Goal: Task Accomplishment & Management: Use online tool/utility

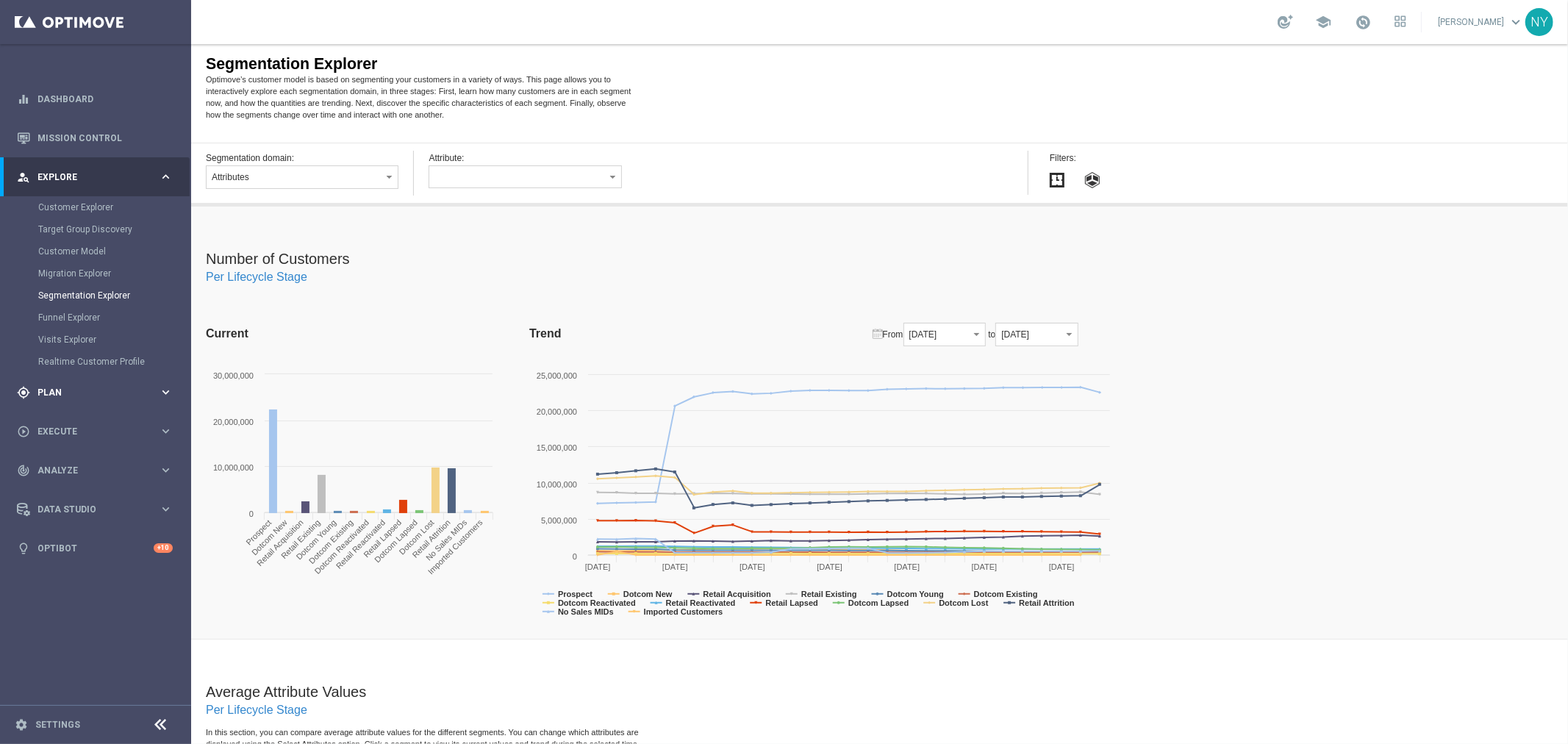
click at [44, 389] on span "Plan" at bounding box center [98, 392] width 121 height 9
click at [72, 311] on link "Optimail" at bounding box center [99, 312] width 107 height 11
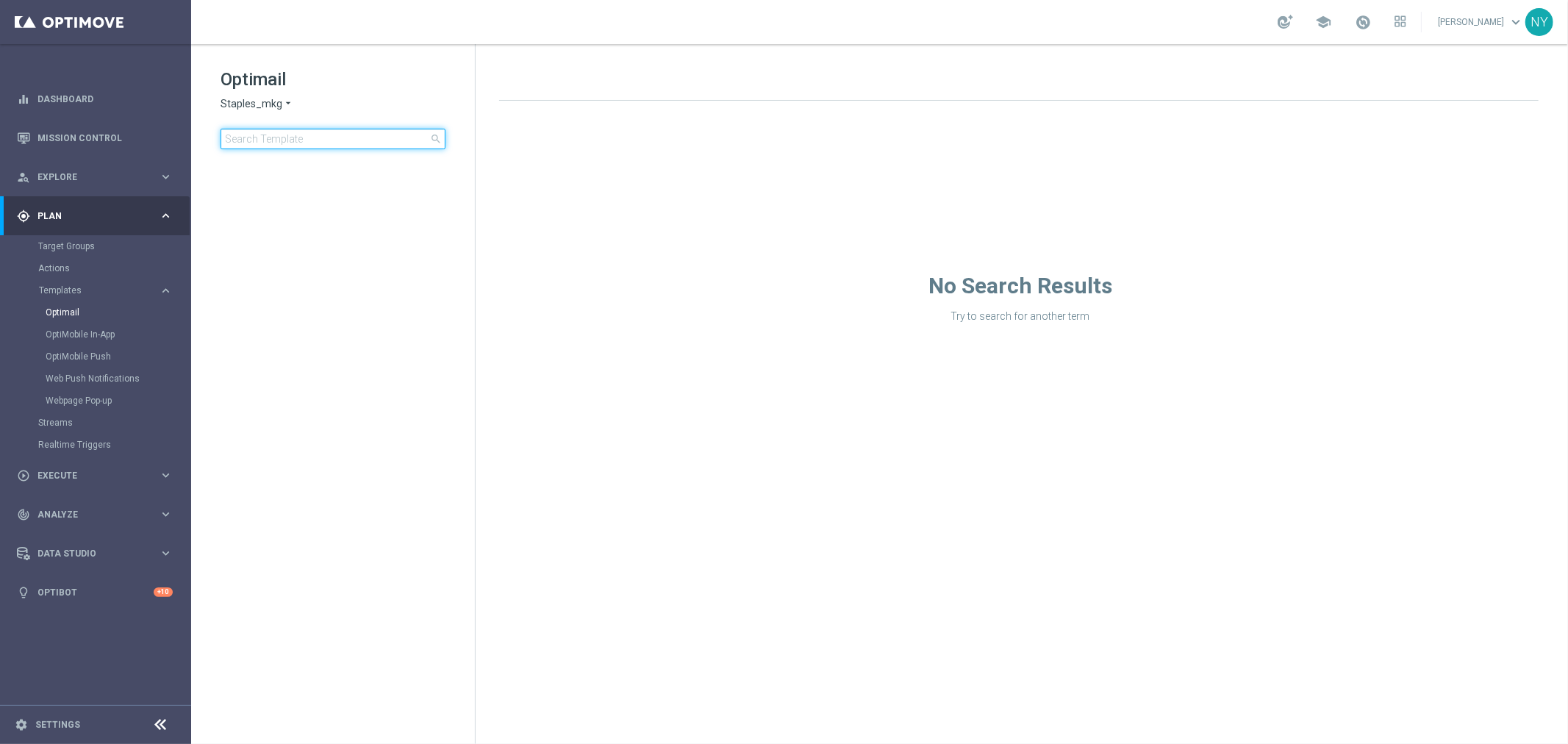
click at [269, 140] on input at bounding box center [333, 138] width 225 height 20
click at [251, 140] on input at bounding box center [333, 138] width 225 height 20
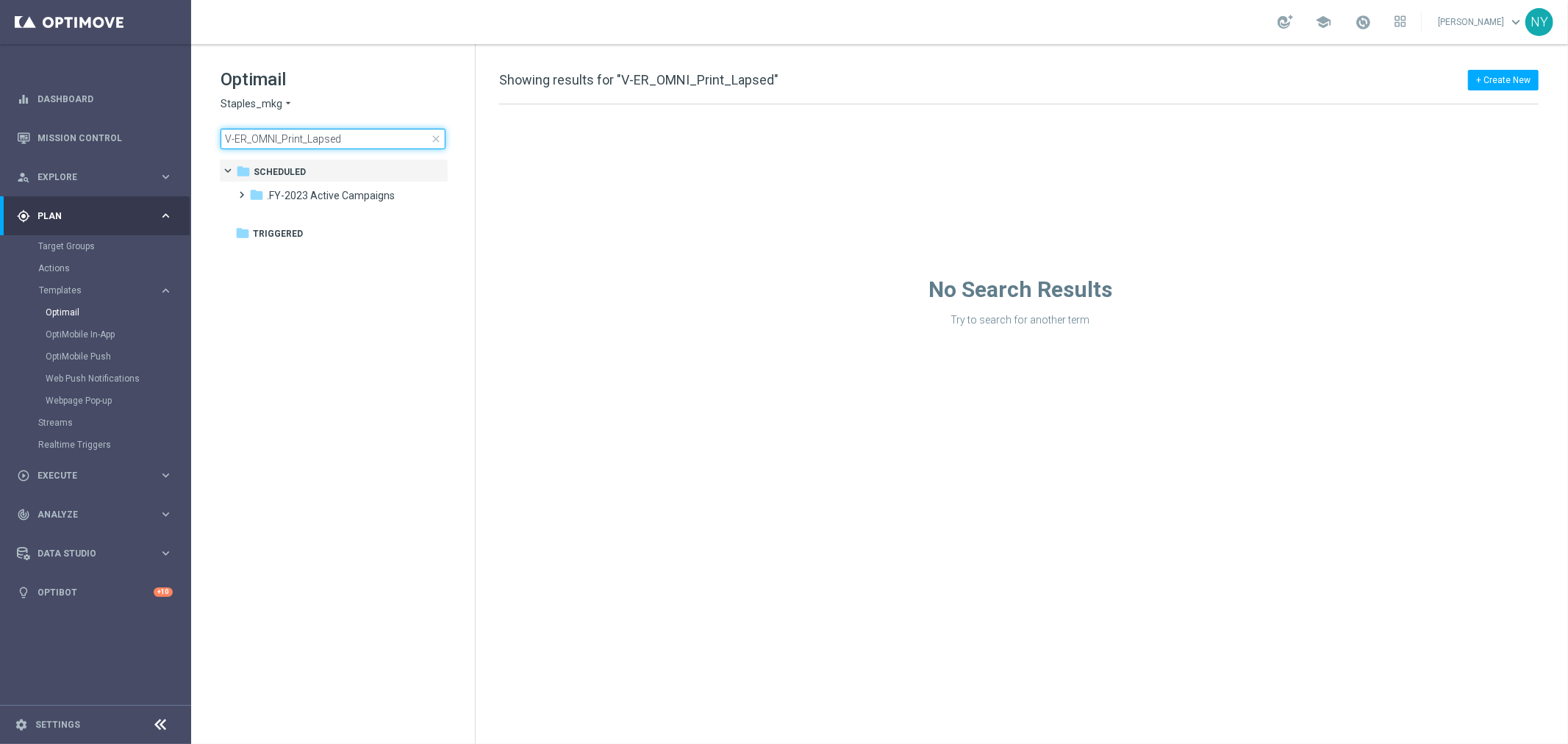
type input "V-ER_OMNI_Print_Lapse"
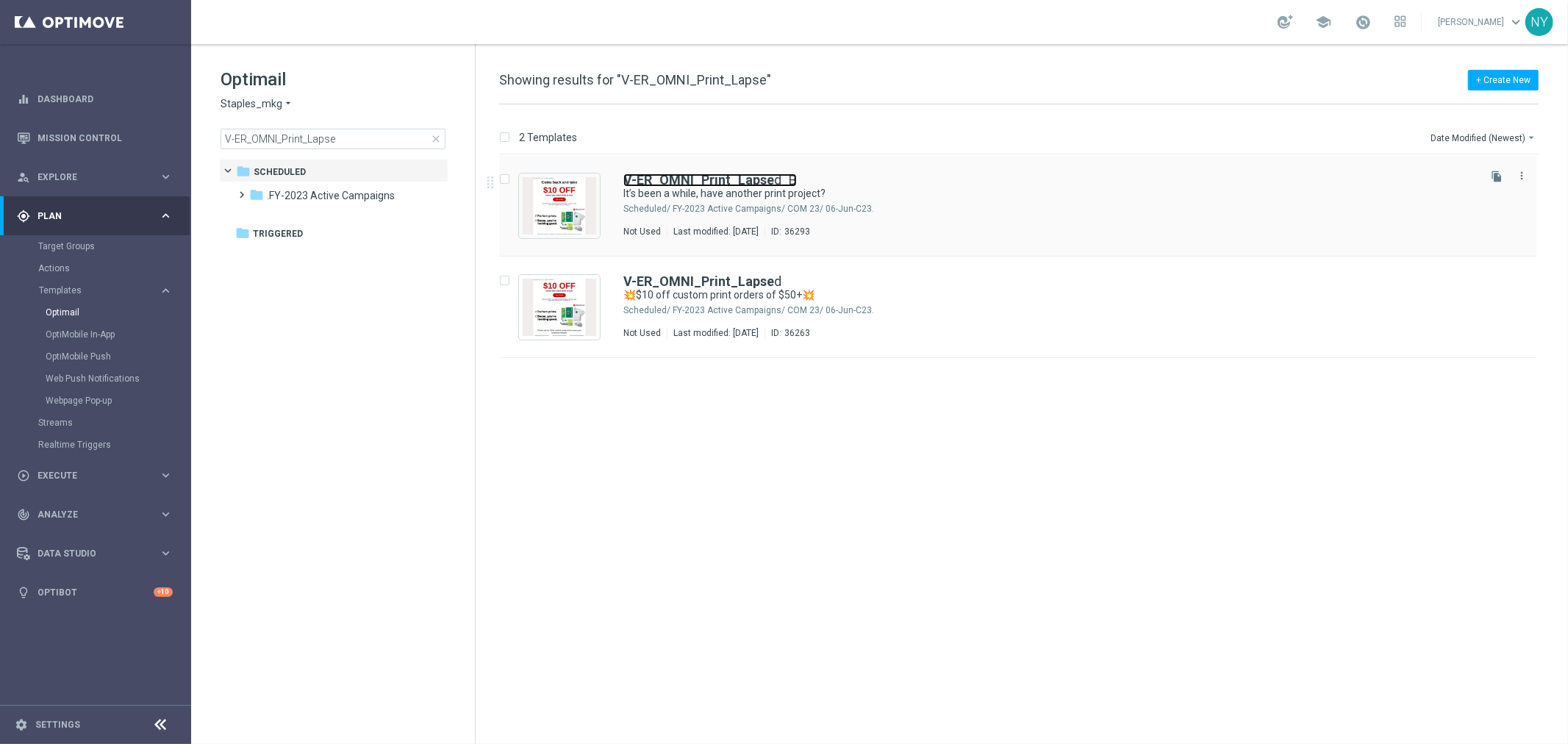
click at [703, 176] on b "V-ER_OMNI_Print_Lapse" at bounding box center [699, 179] width 151 height 16
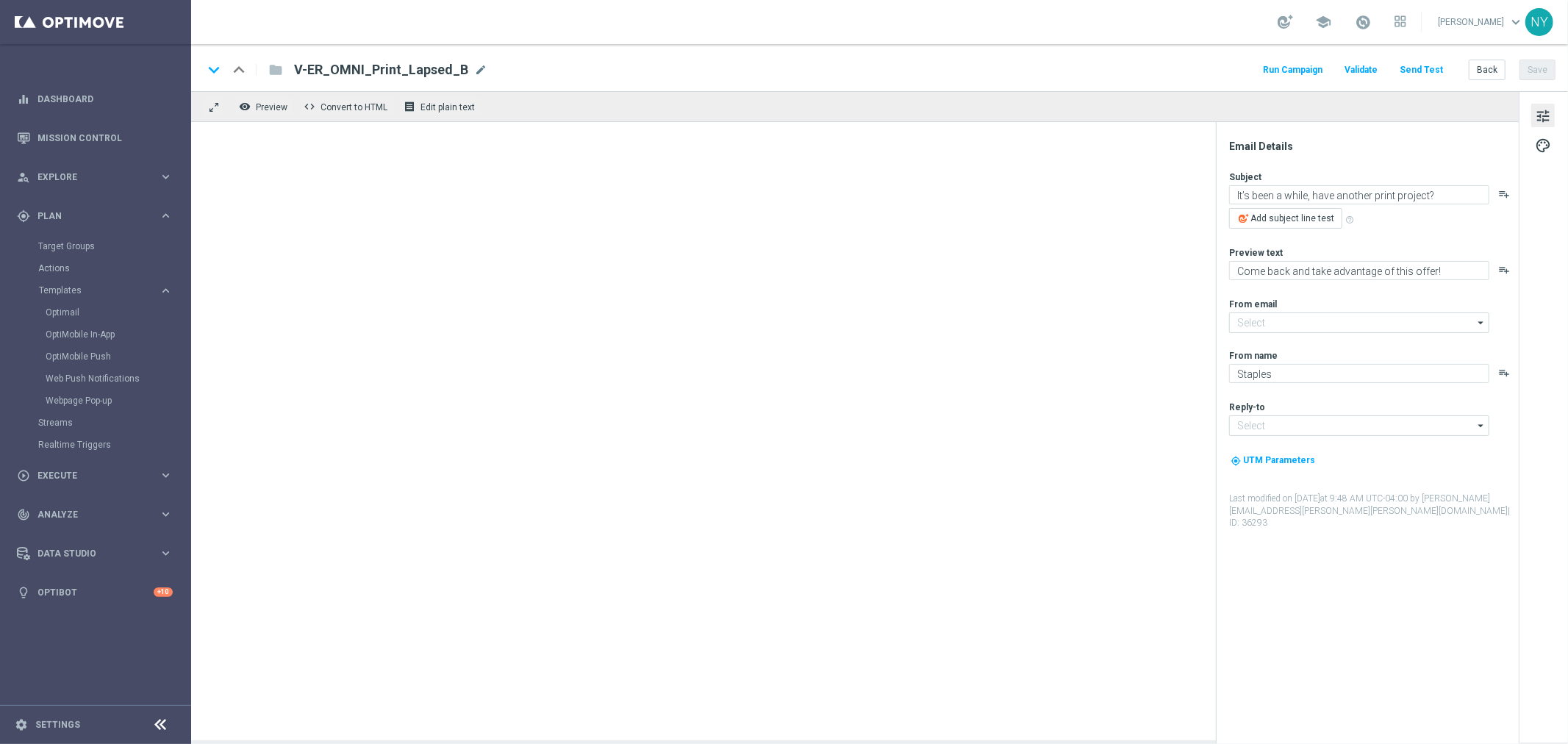
type input "[EMAIL_ADDRESS][DOMAIN_NAME]"
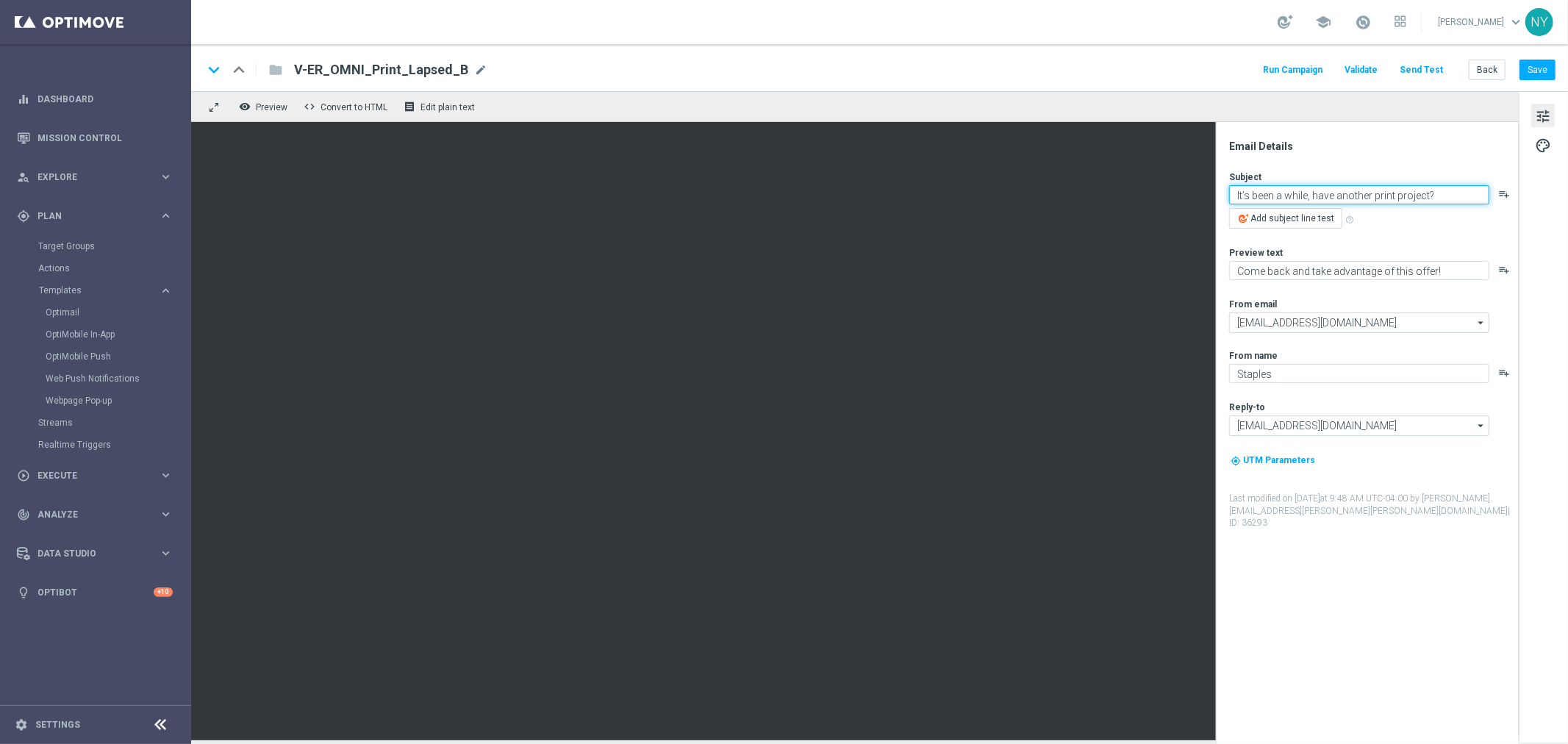
paste textarea "💥$10 off custom print orders of $50+💥"
type textarea "💥$10 off custom print orders of $50+💥"
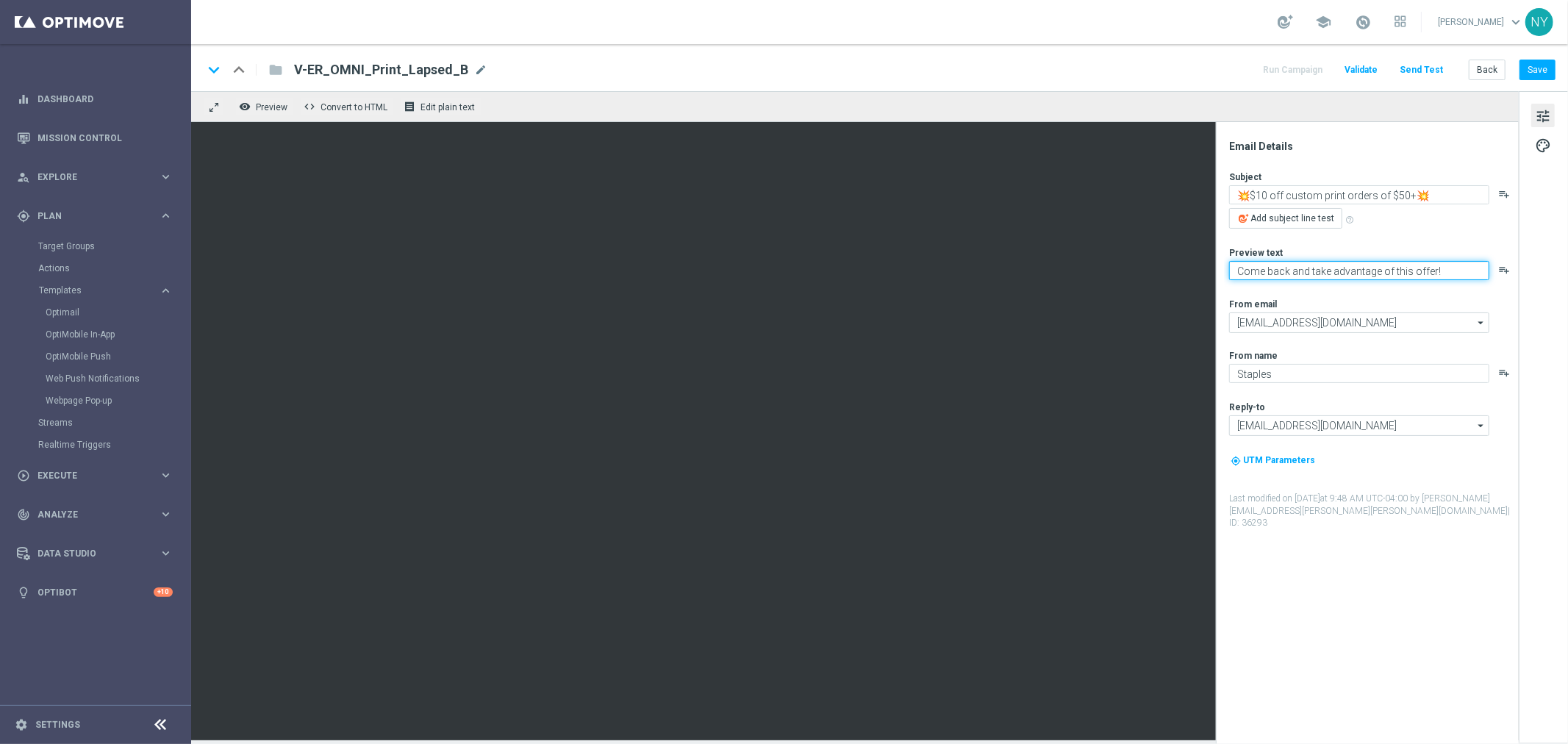
paste textarea "Keep printing with Staples."
type textarea "Keep printing with Staples."
click at [1220, 68] on button "Save" at bounding box center [1538, 70] width 36 height 20
click at [1220, 67] on button "Send Test" at bounding box center [1421, 70] width 48 height 20
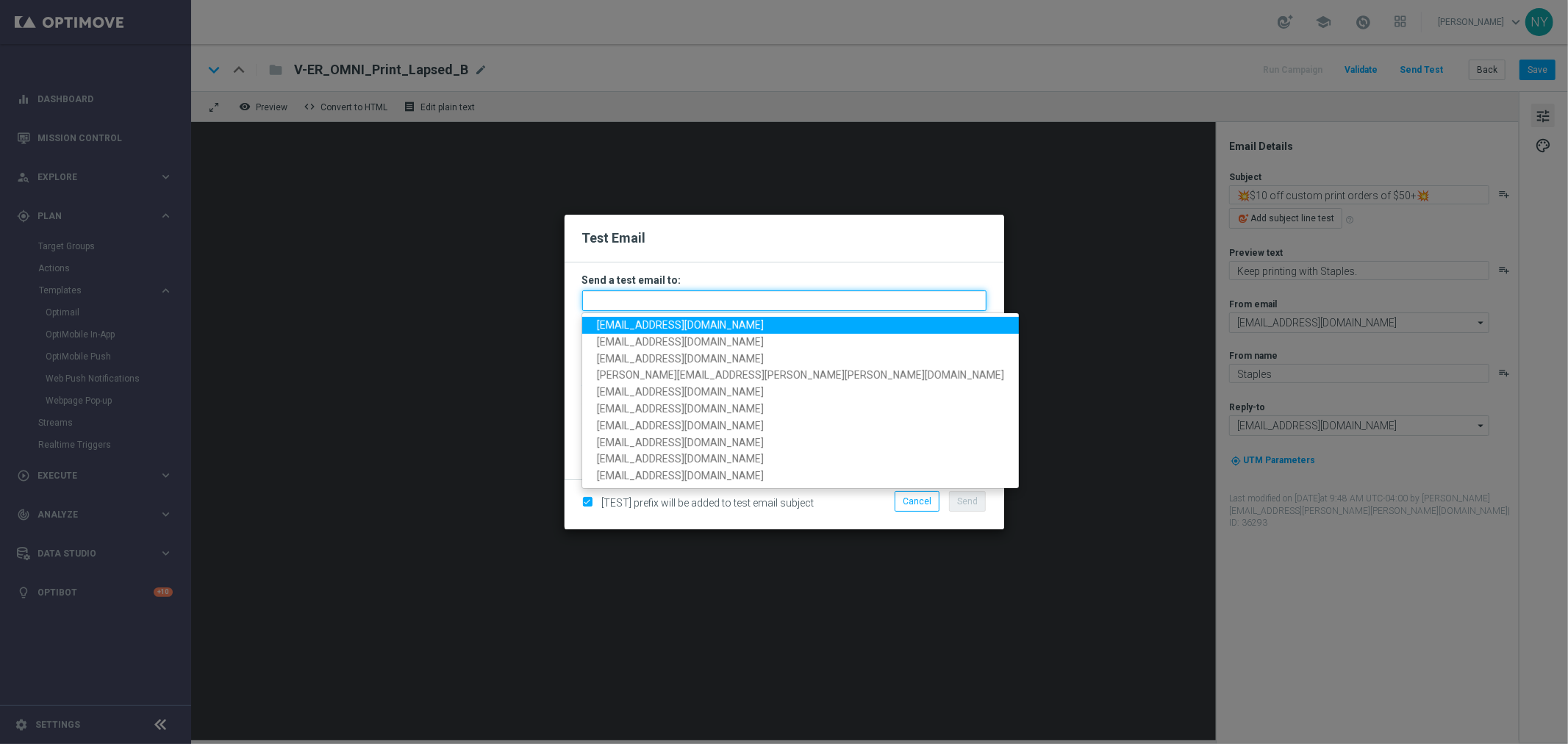
click at [639, 297] on input "text" at bounding box center [784, 300] width 404 height 20
paste input "[EMAIL_ADDRESS][DOMAIN_NAME]"
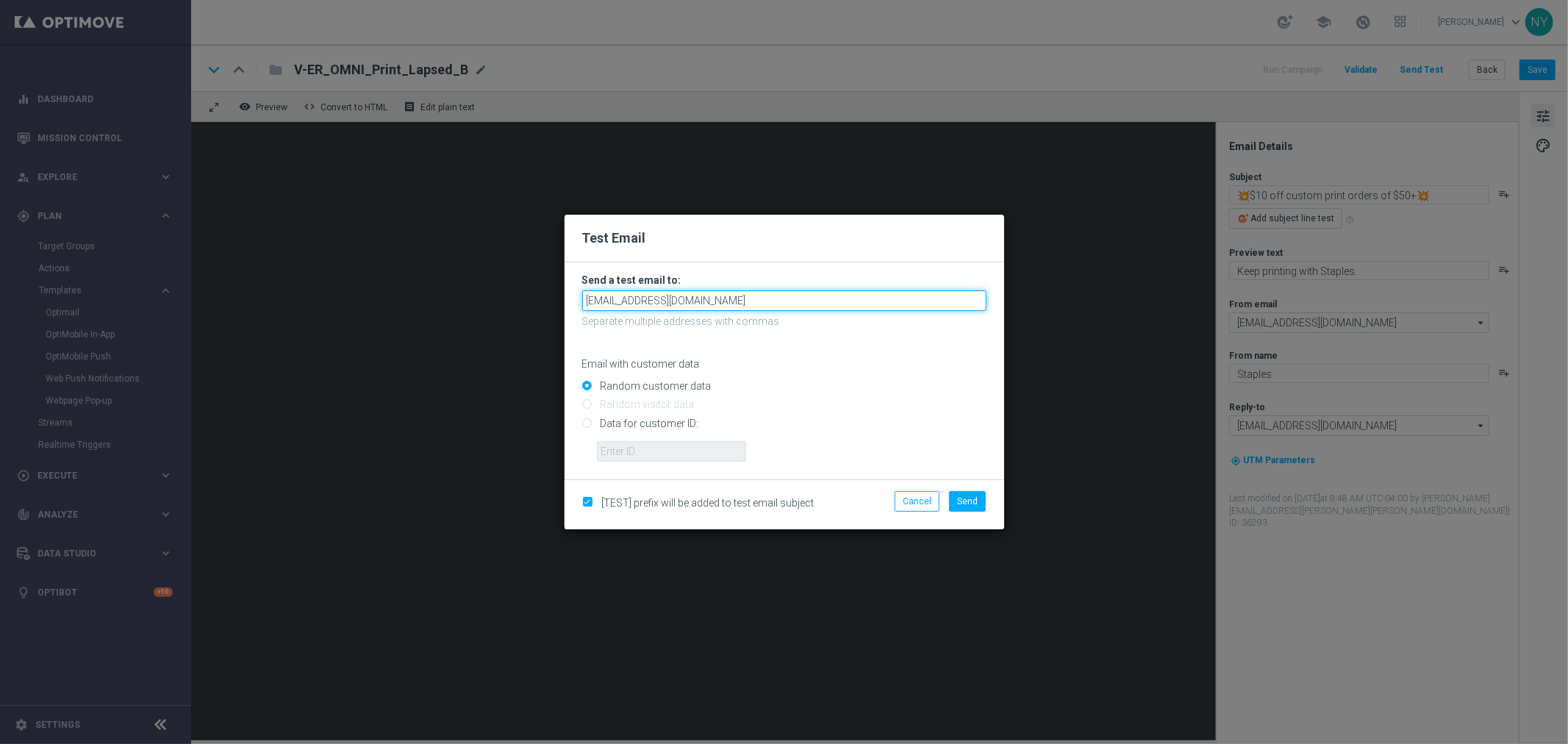
type input "[EMAIL_ADDRESS][DOMAIN_NAME]"
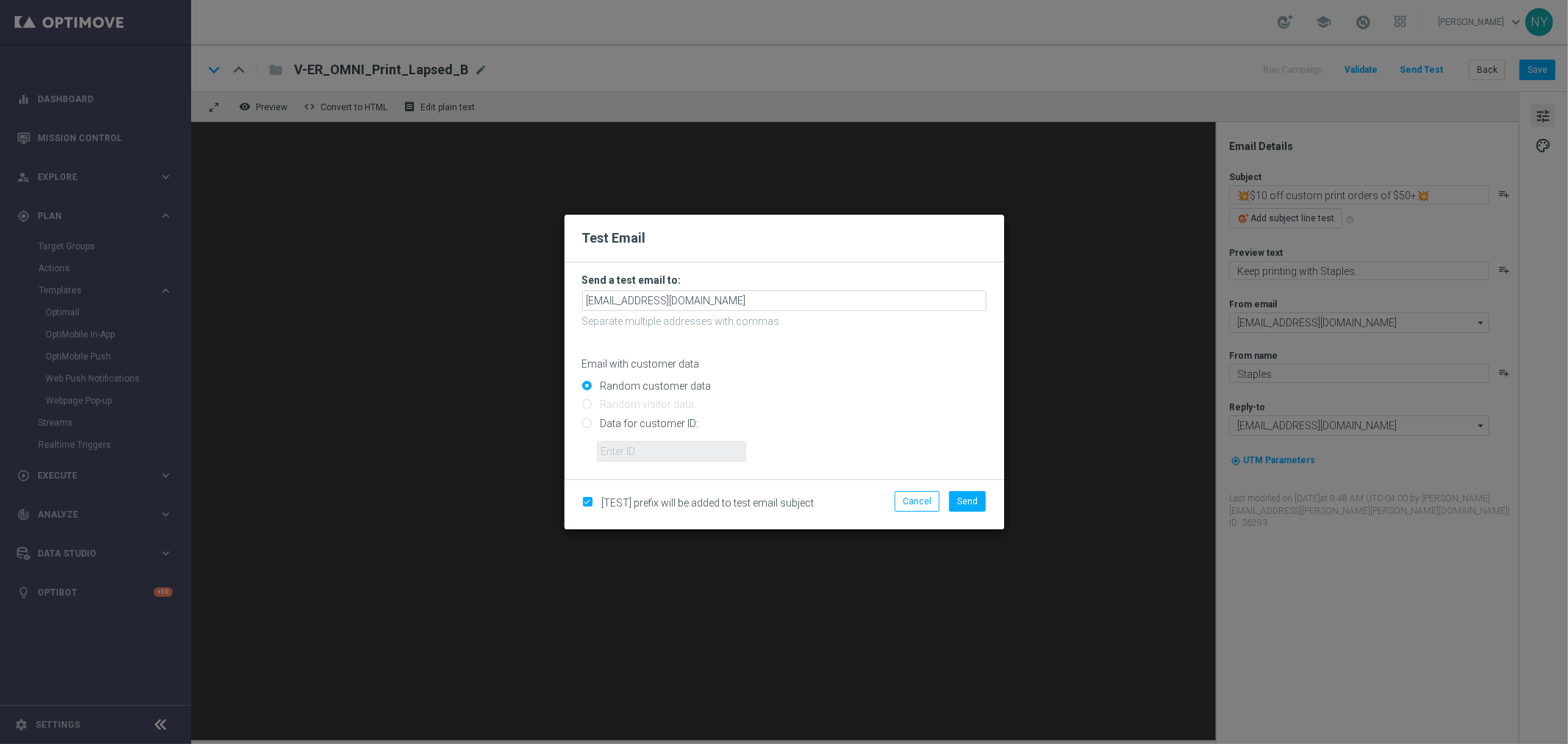
drag, startPoint x: 807, startPoint y: 344, endPoint x: 738, endPoint y: 353, distance: 69.6
click at [809, 346] on div "Email with customer data" at bounding box center [784, 352] width 404 height 39
click at [586, 424] on input "Data for customer ID:" at bounding box center [784, 429] width 404 height 20
radio input "true"
click at [618, 447] on input "text" at bounding box center [671, 451] width 149 height 20
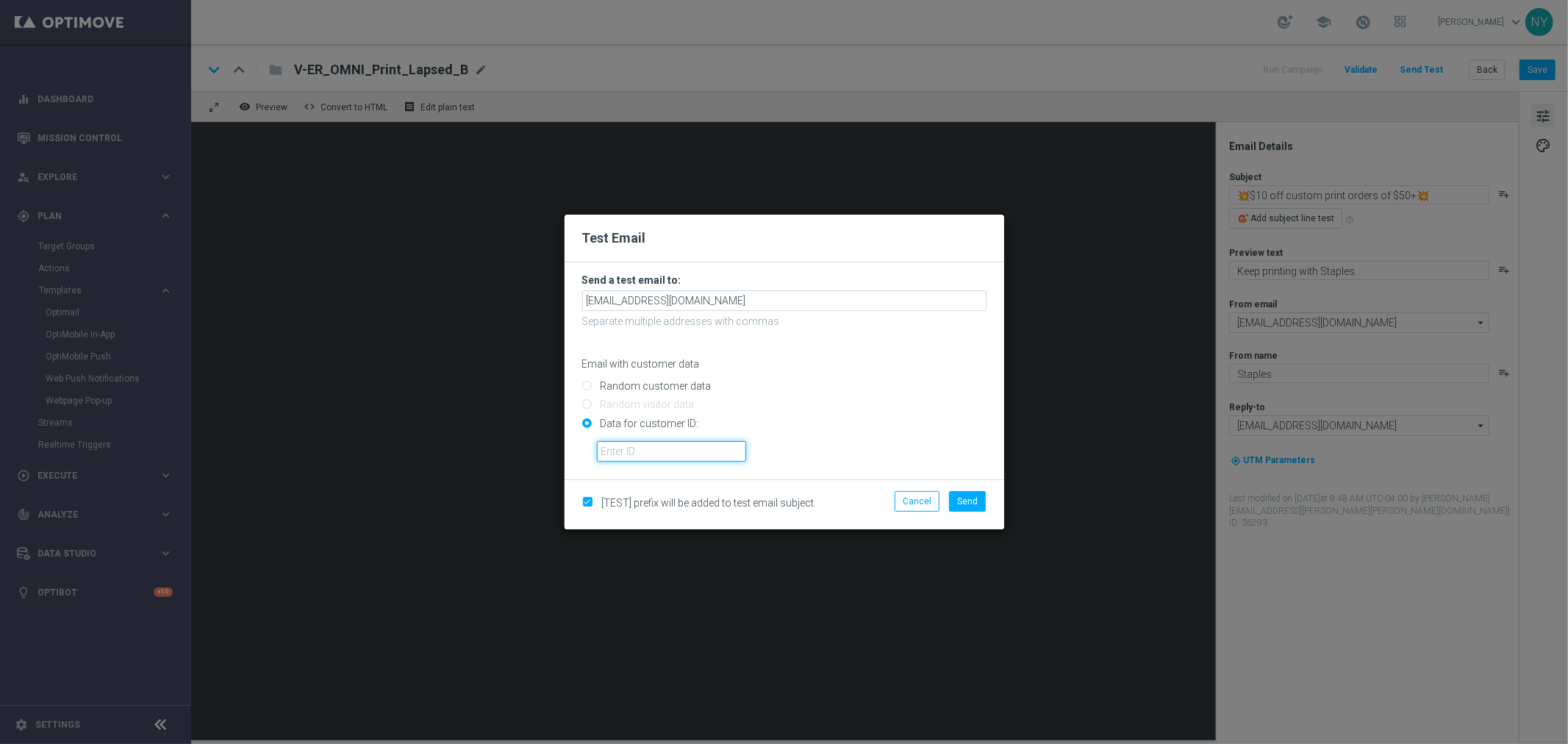
paste input "10000006208"
type input "10000006208"
click at [971, 497] on span "Send" at bounding box center [967, 501] width 20 height 11
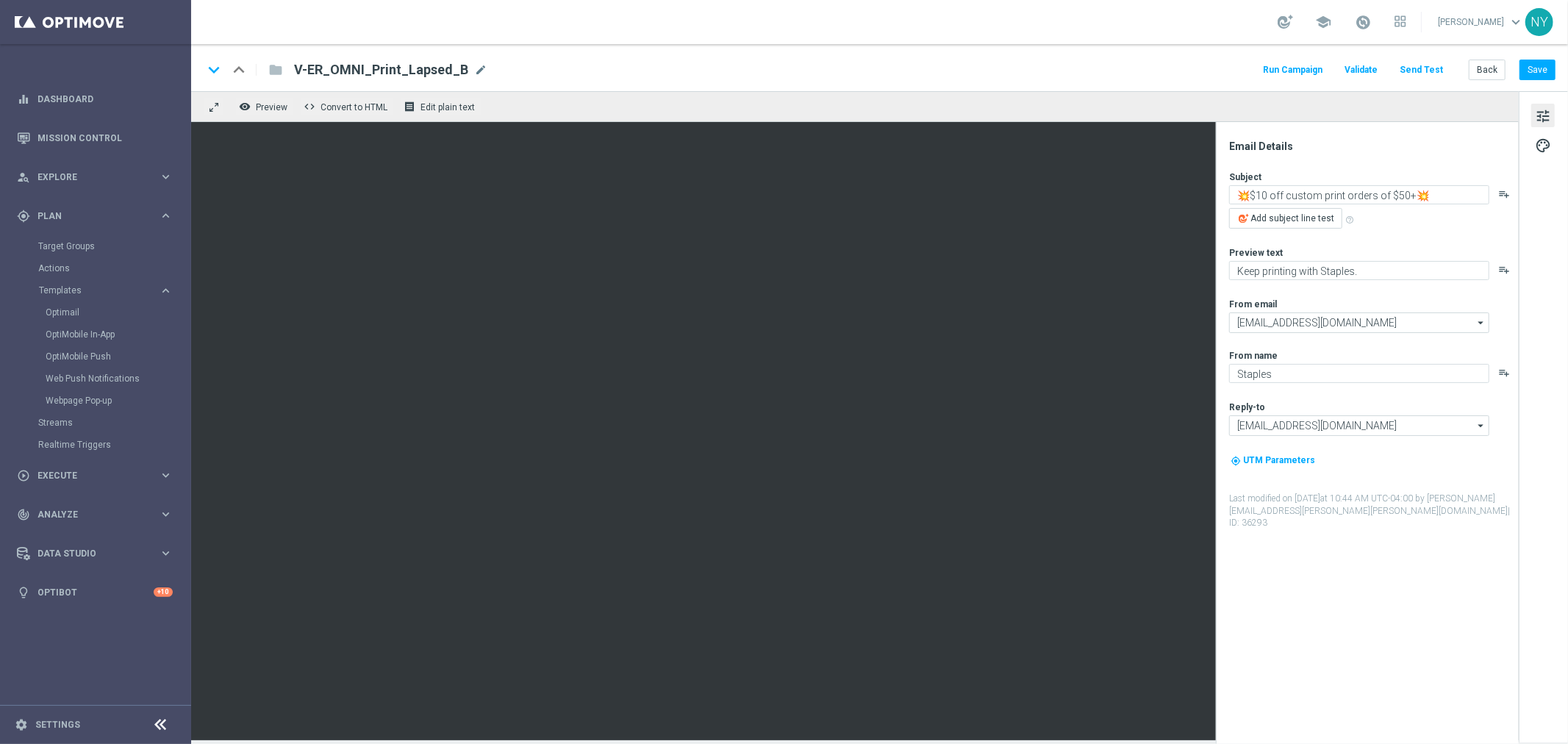
click at [1220, 69] on button "Send Test" at bounding box center [1421, 70] width 48 height 20
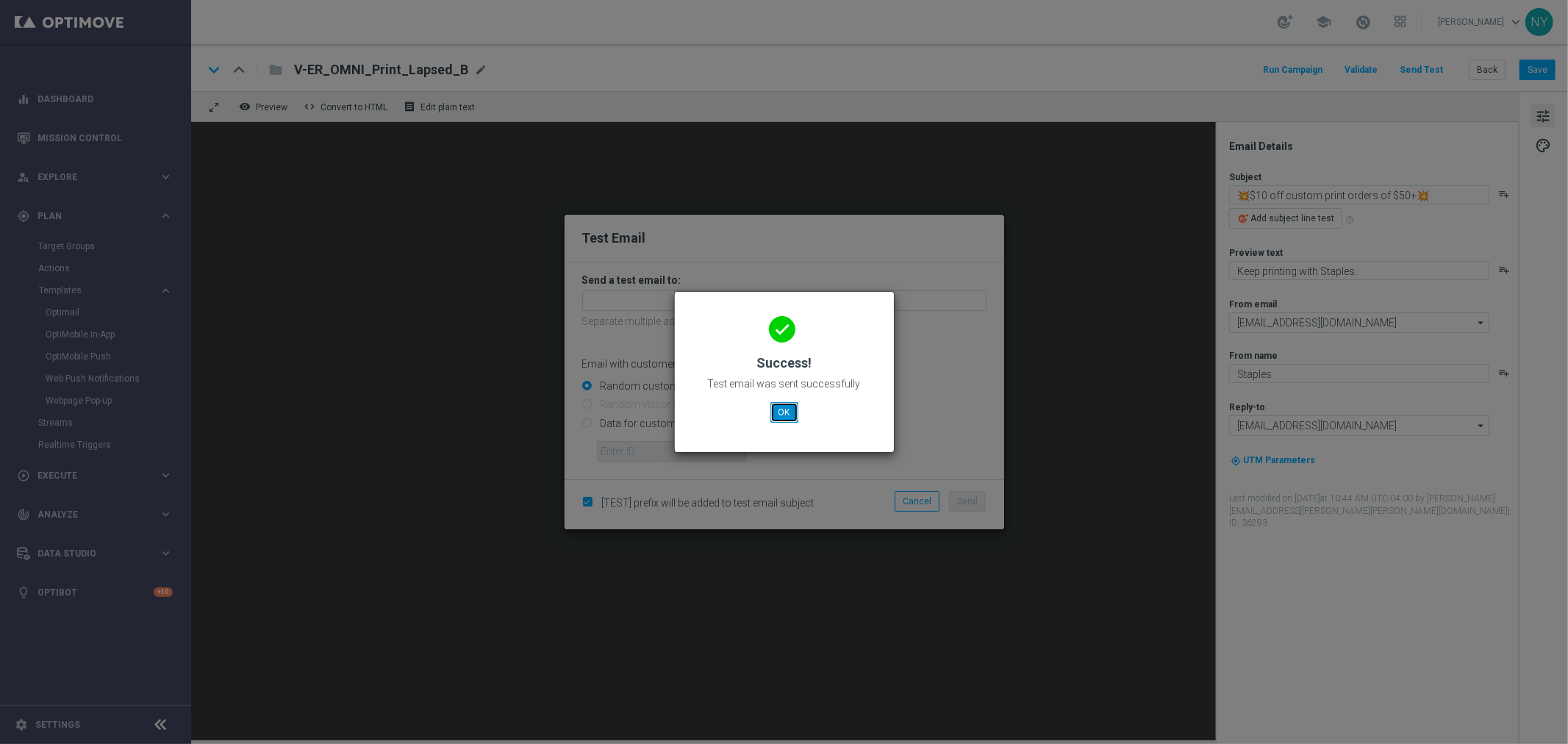
click at [787, 409] on button "OK" at bounding box center [784, 412] width 28 height 20
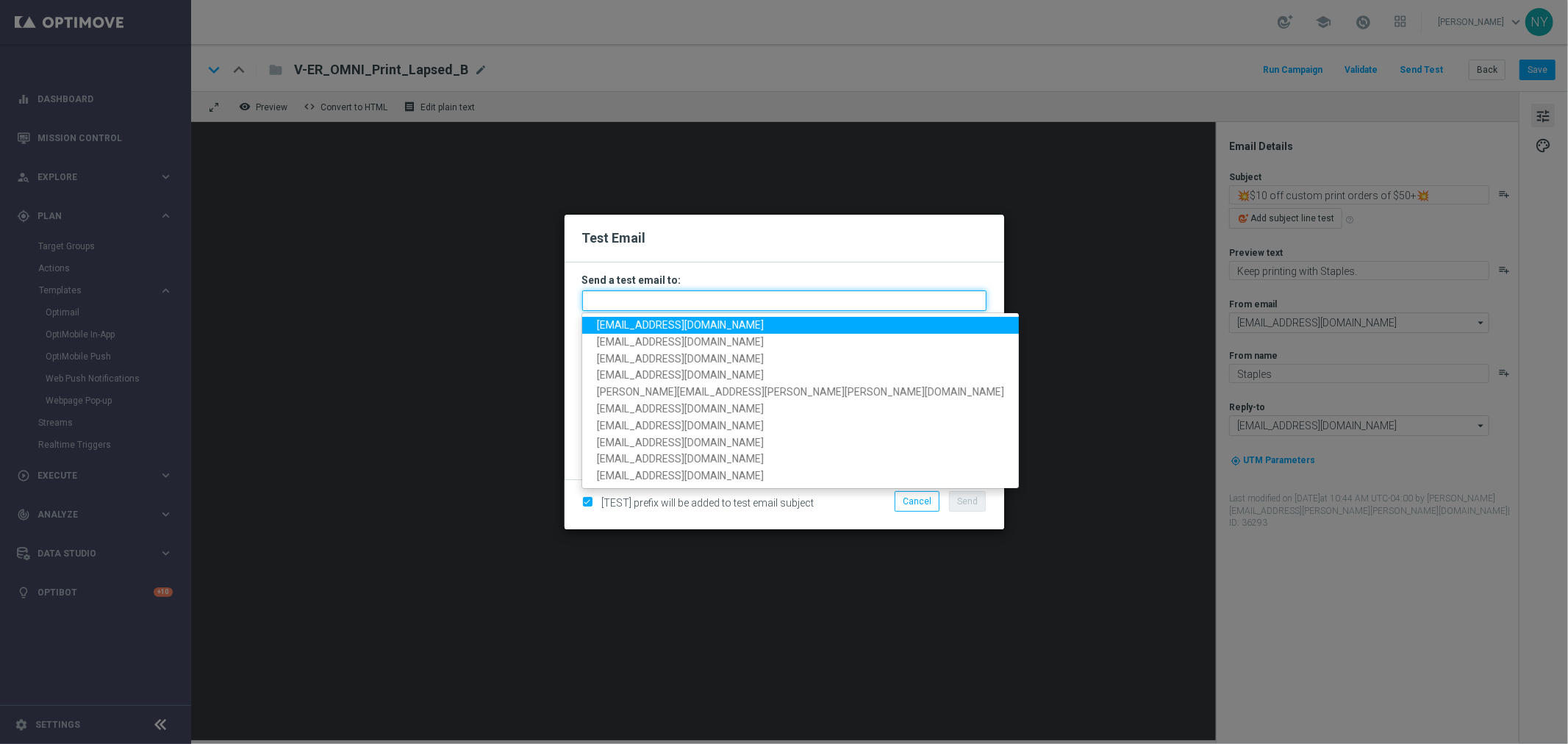
click at [608, 295] on input "text" at bounding box center [784, 300] width 404 height 20
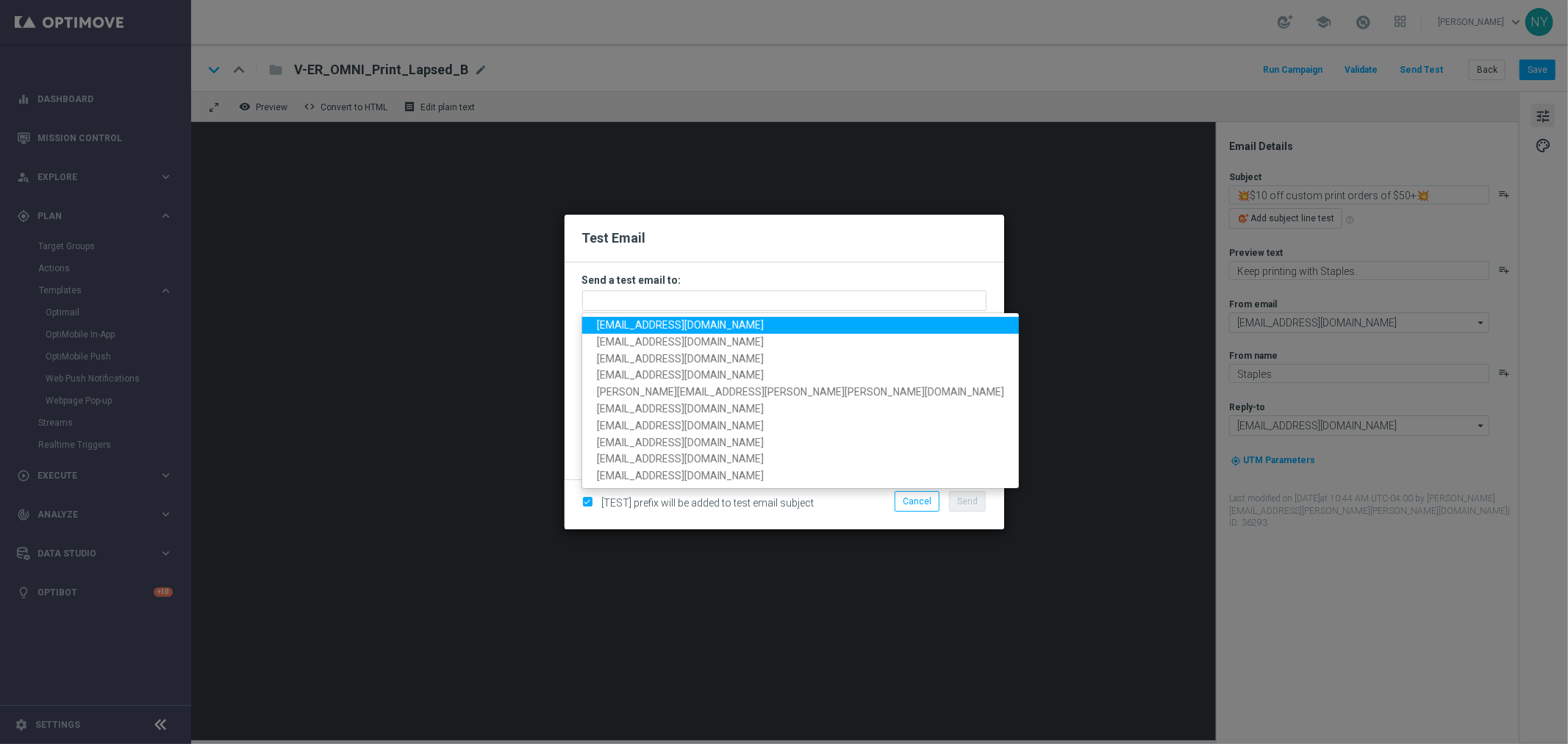
click at [631, 320] on span "[EMAIL_ADDRESS][DOMAIN_NAME]" at bounding box center [680, 324] width 167 height 11
type input "[EMAIL_ADDRESS][DOMAIN_NAME]"
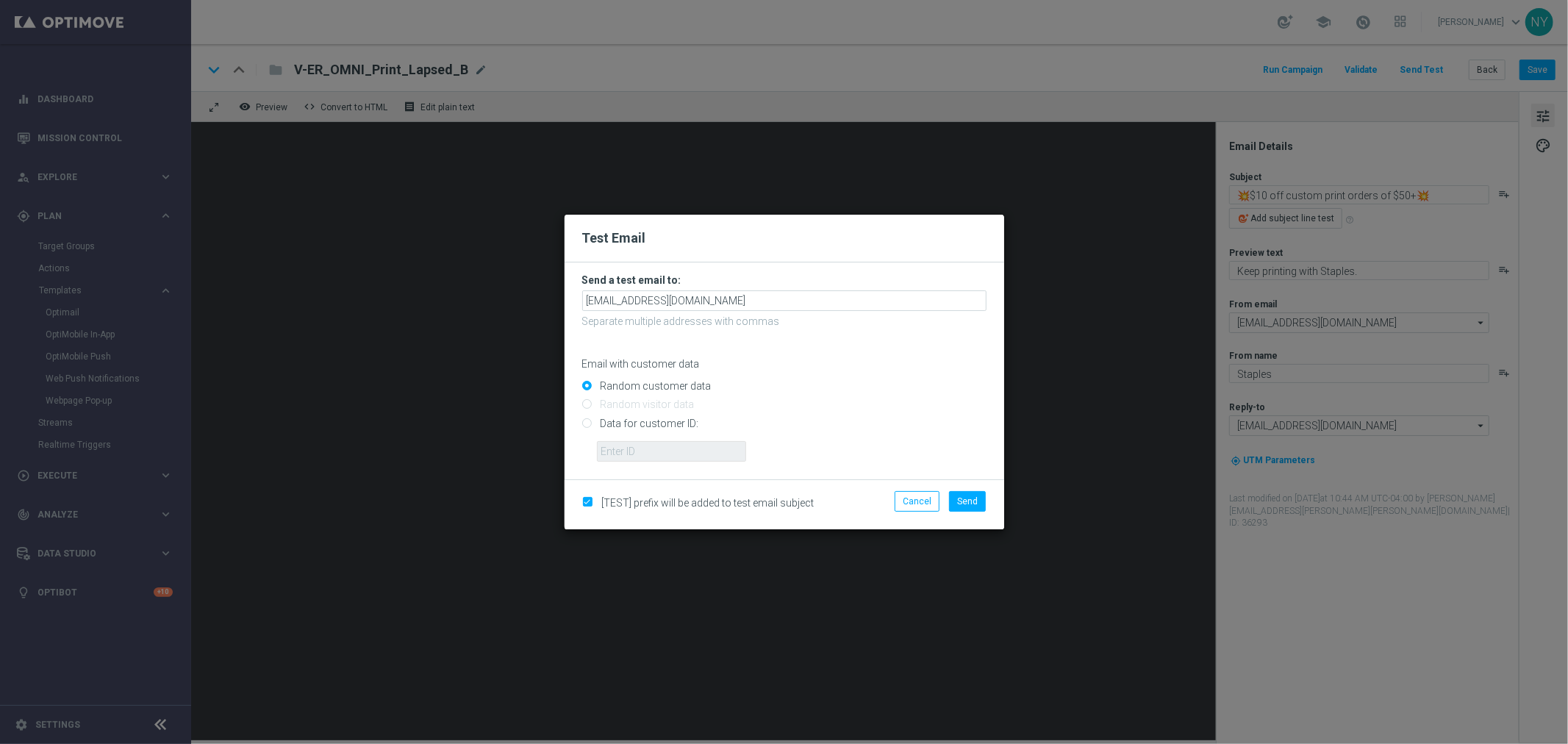
click at [584, 424] on input "Data for customer ID:" at bounding box center [784, 429] width 404 height 20
radio input "true"
click at [614, 450] on input "text" at bounding box center [671, 451] width 149 height 20
paste input "[EMAIL_ADDRESS][DOMAIN_NAME]"
type input "[EMAIL_ADDRESS][DOMAIN_NAME]"
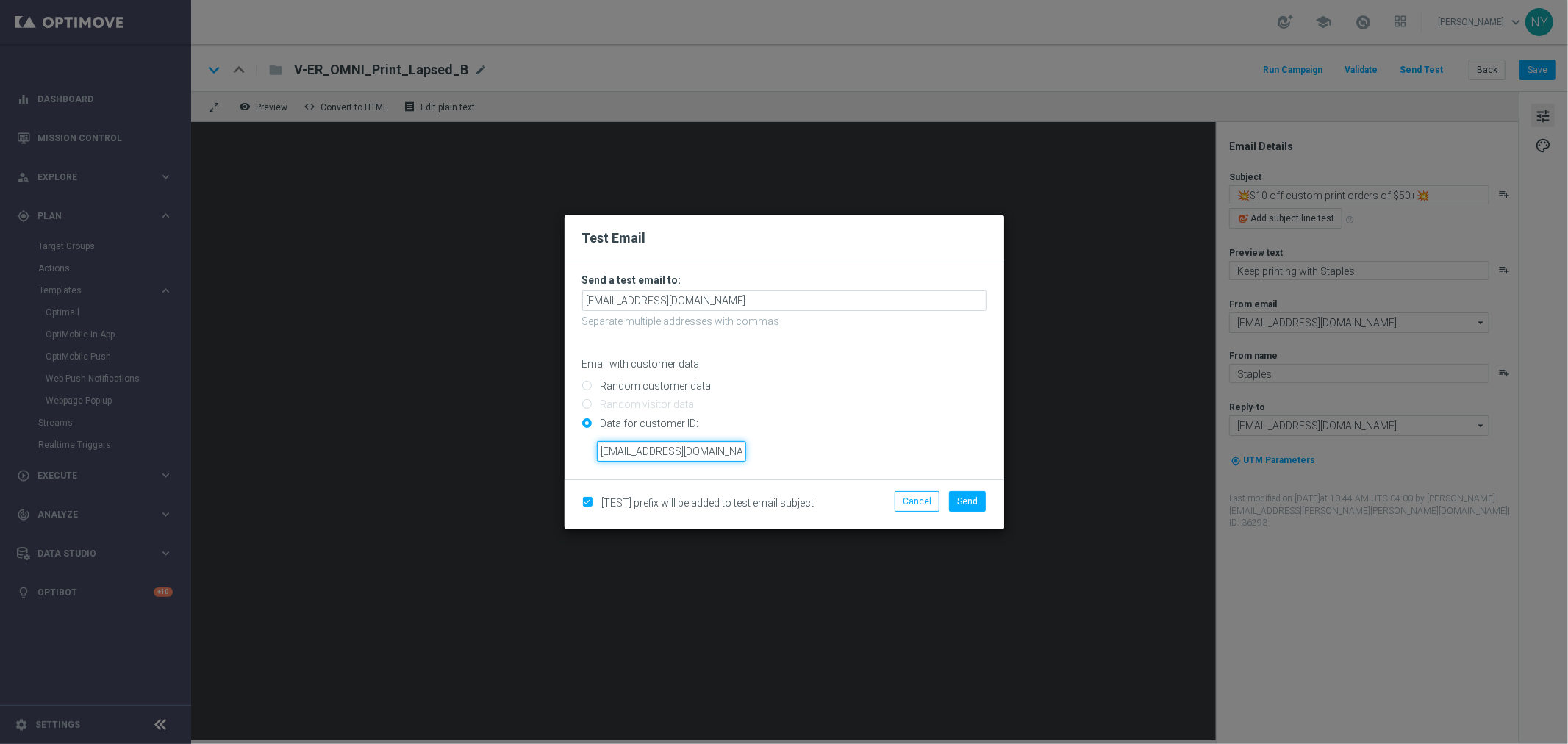
scroll to position [0, 12]
click at [734, 447] on input "[EMAIL_ADDRESS][DOMAIN_NAME]" at bounding box center [671, 451] width 149 height 20
click at [638, 451] on input "text" at bounding box center [671, 451] width 149 height 20
paste input "10000006208"
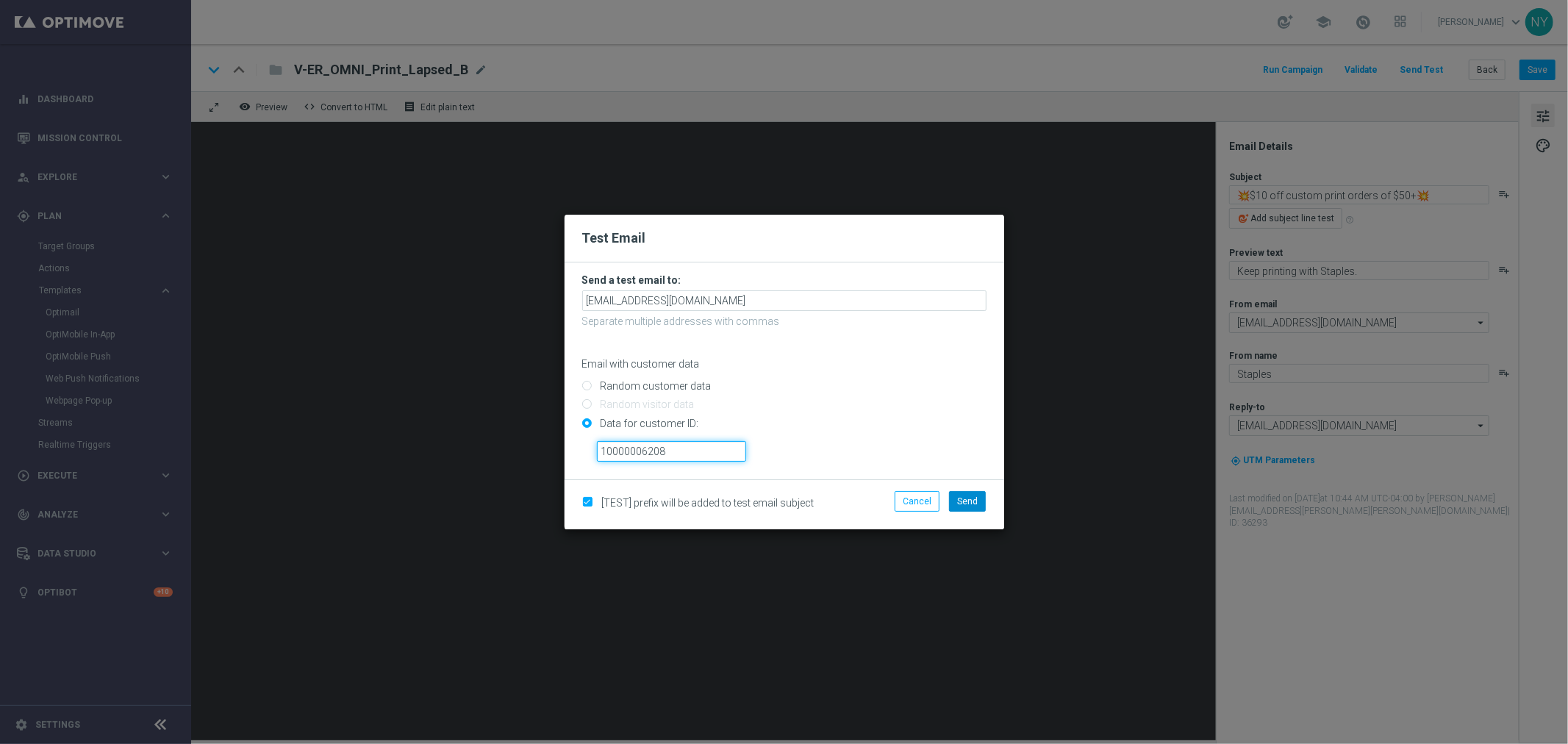
type input "10000006208"
click at [966, 498] on span "Send" at bounding box center [967, 501] width 20 height 11
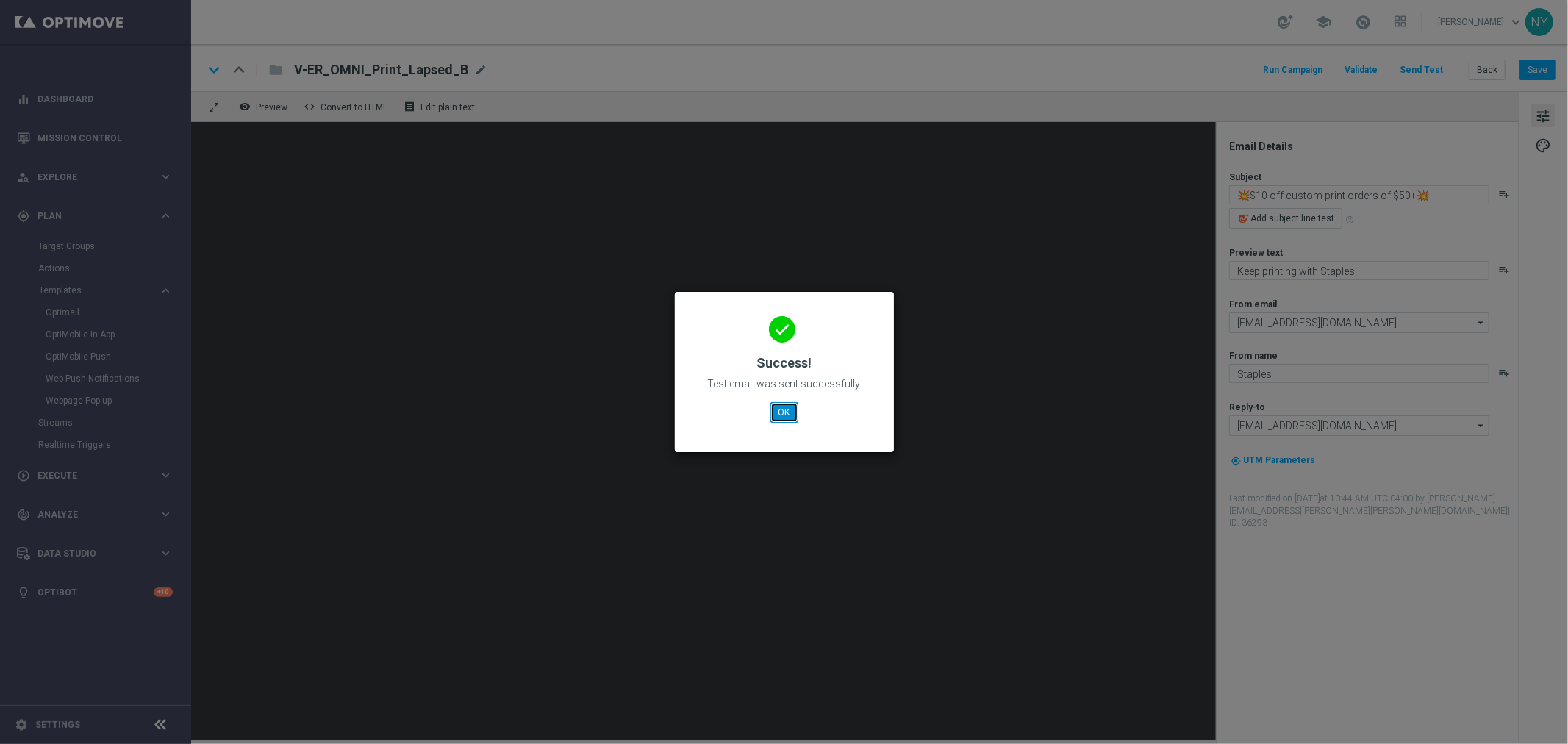
click at [785, 411] on button "OK" at bounding box center [784, 412] width 28 height 20
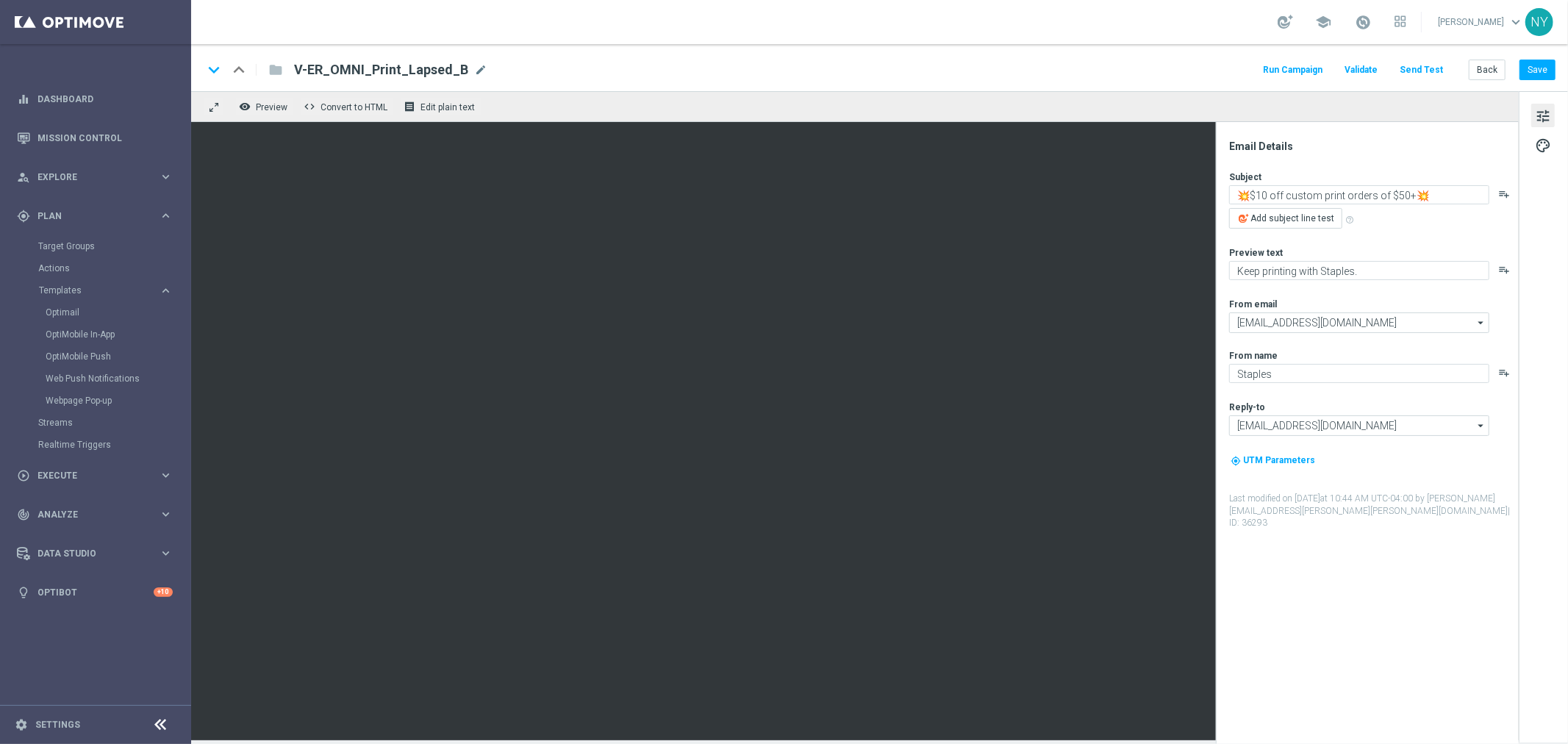
click at [1220, 63] on button "Send Test" at bounding box center [1421, 70] width 48 height 20
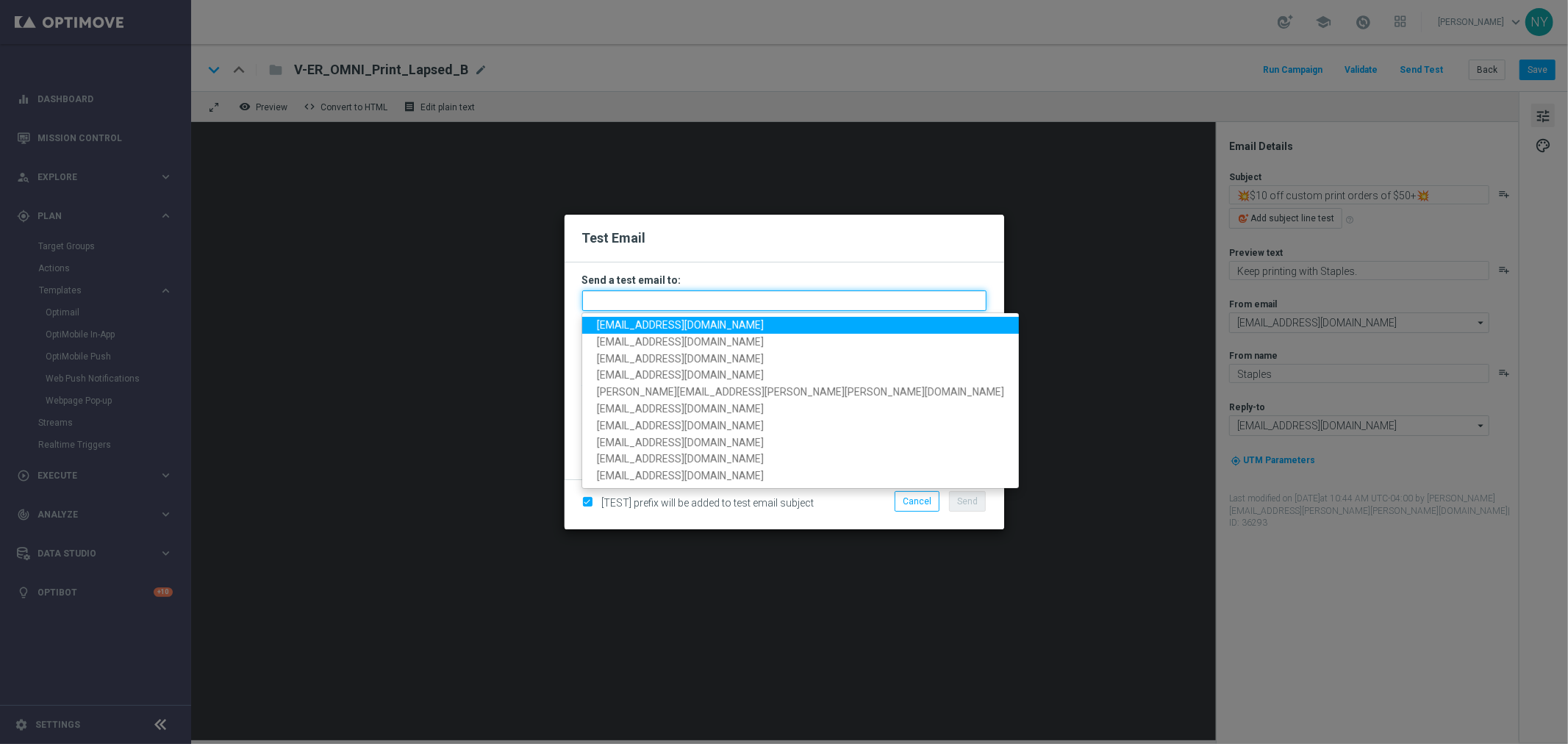
click at [649, 297] on input "text" at bounding box center [784, 300] width 404 height 20
paste input "[EMAIL_ADDRESS][DOMAIN_NAME]"
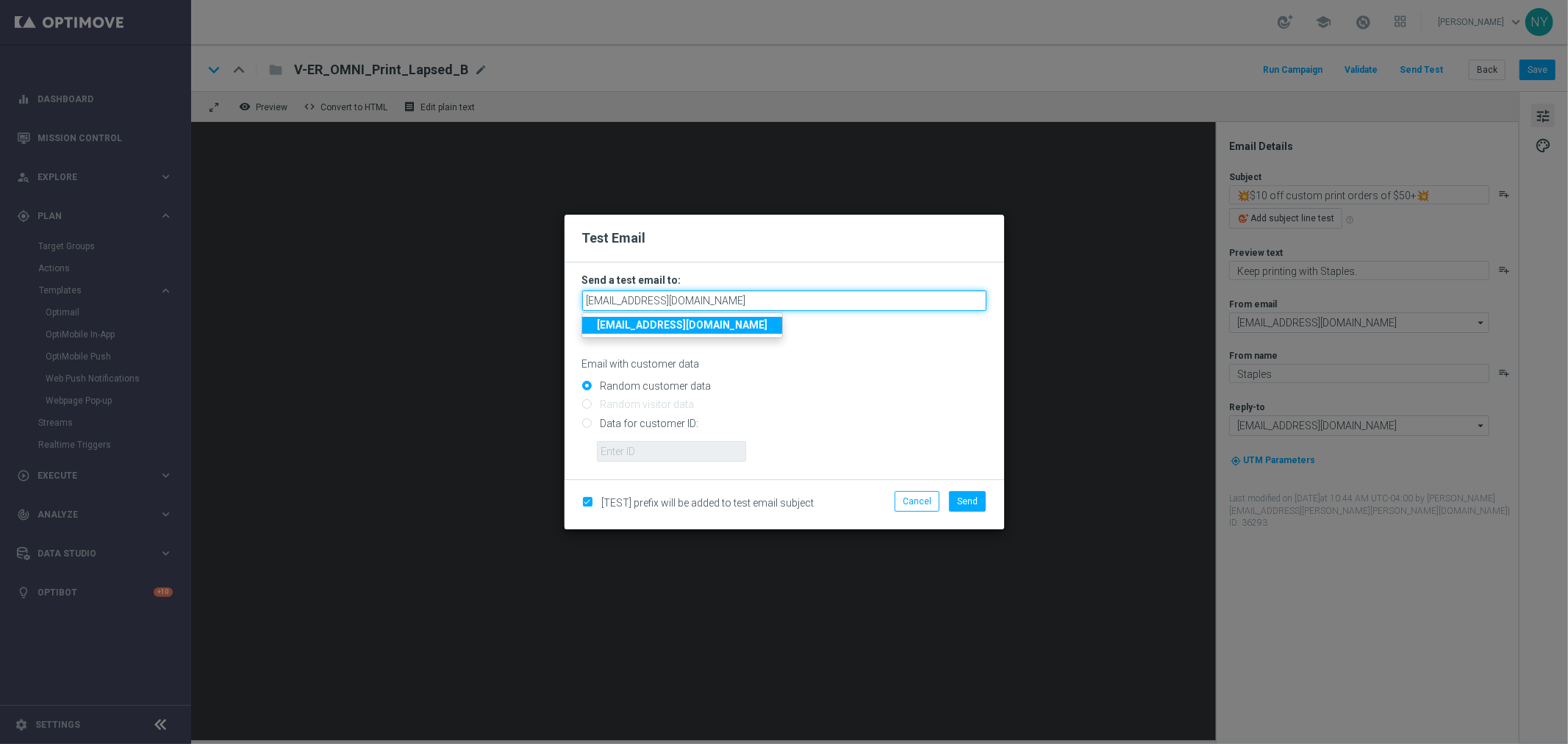
type input "[EMAIL_ADDRESS][DOMAIN_NAME]"
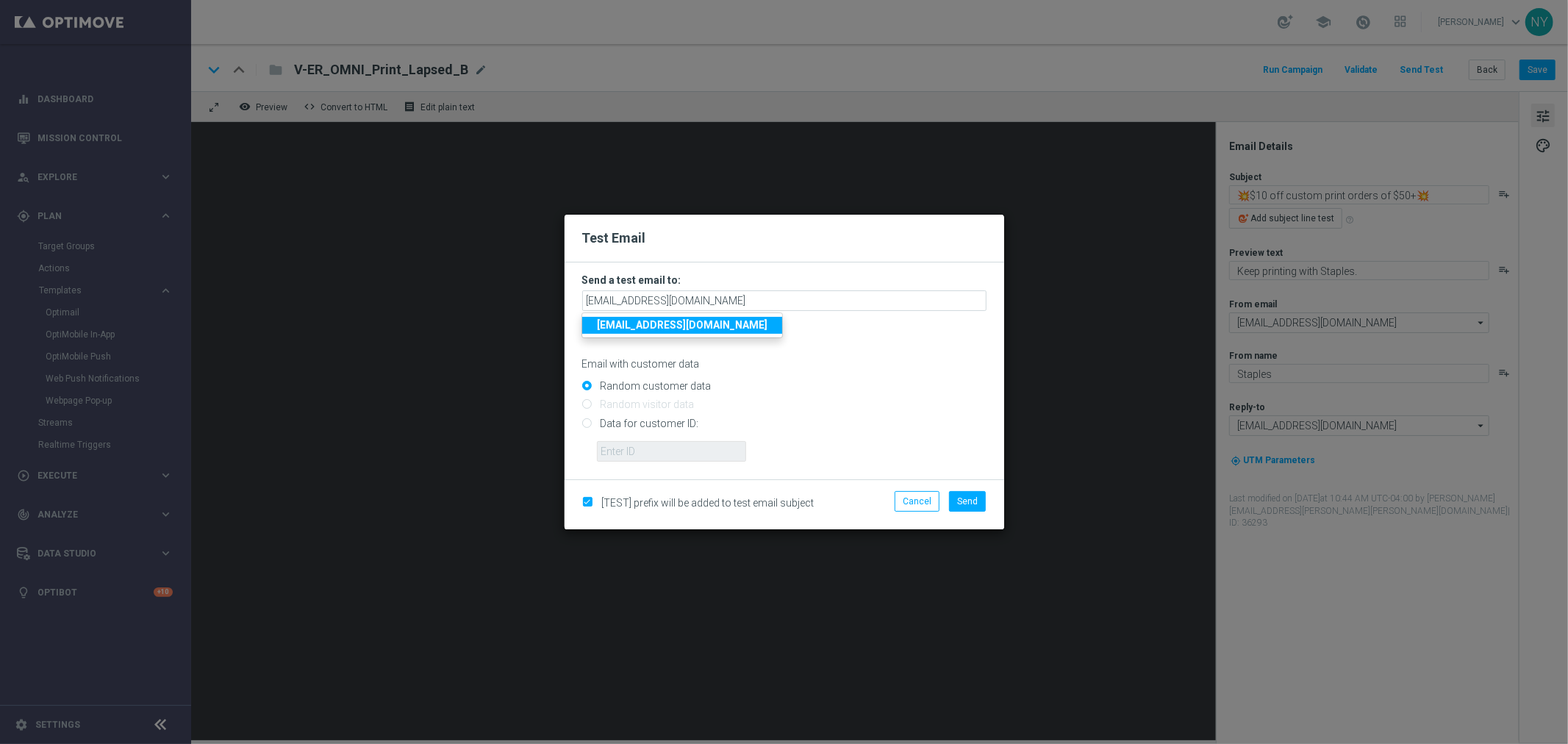
click at [584, 424] on input "Data for customer ID:" at bounding box center [784, 429] width 404 height 20
radio input "true"
click at [642, 450] on input "text" at bounding box center [671, 451] width 149 height 20
paste input "10000006208"
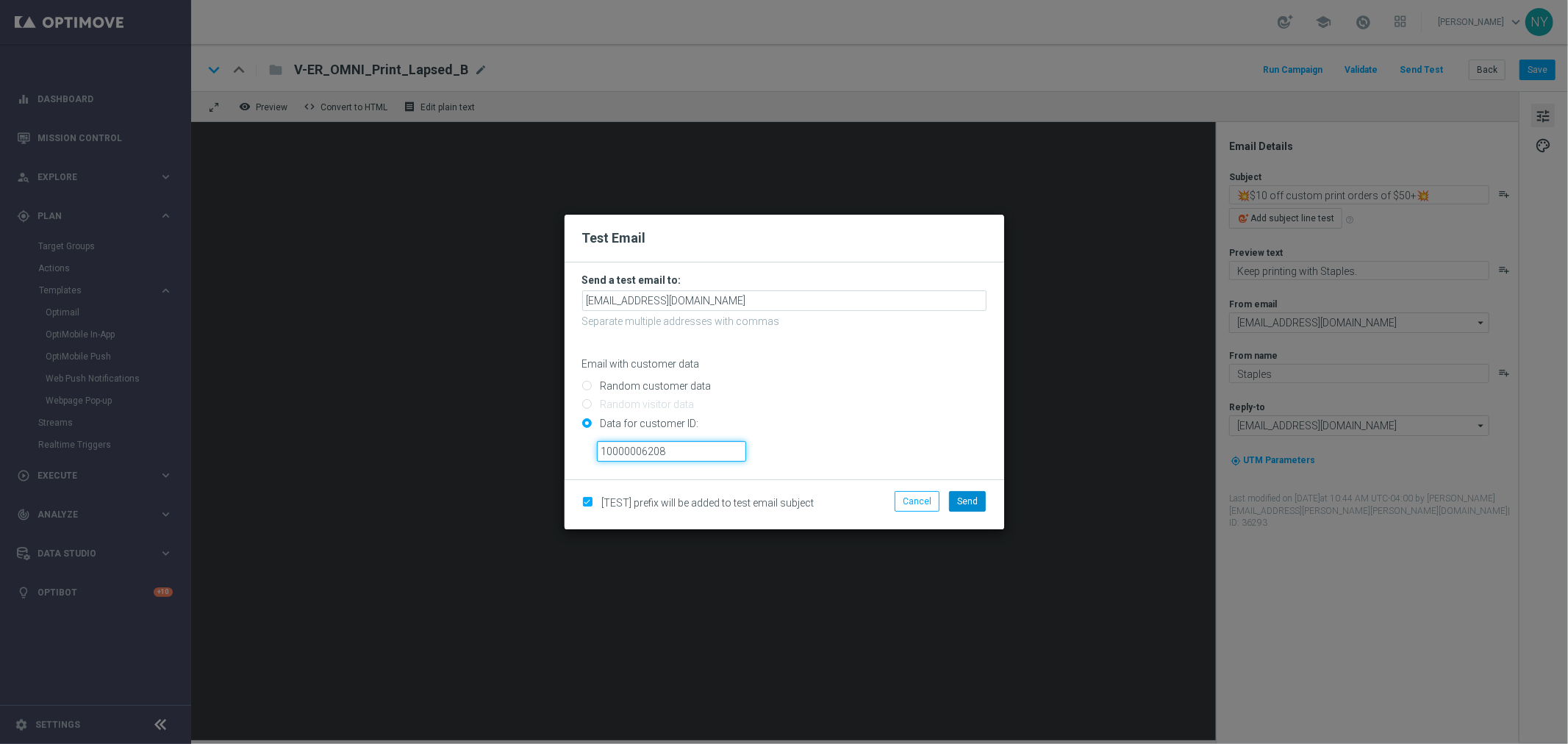
type input "10000006208"
click at [961, 497] on span "Send" at bounding box center [967, 501] width 20 height 11
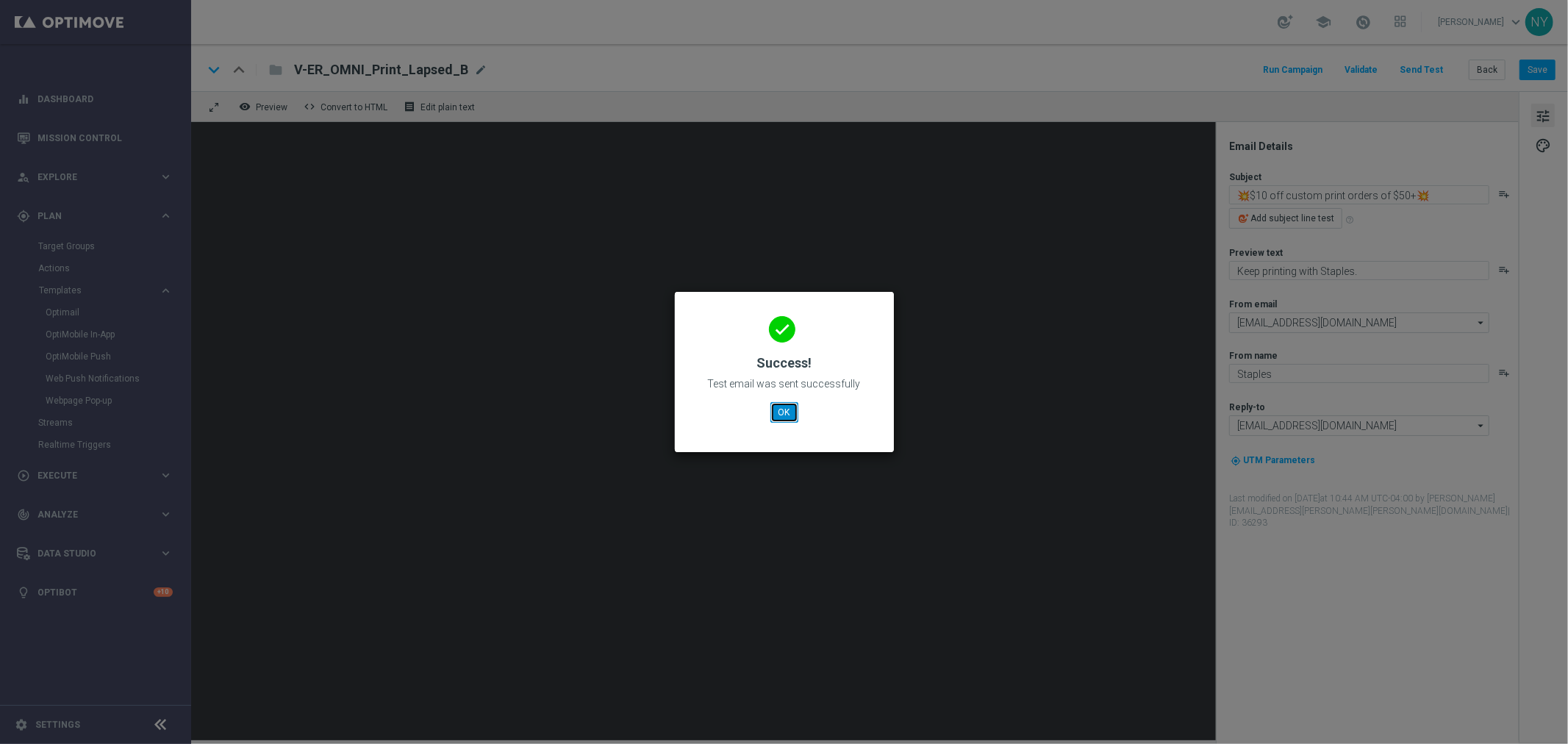
click at [784, 413] on button "OK" at bounding box center [784, 412] width 28 height 20
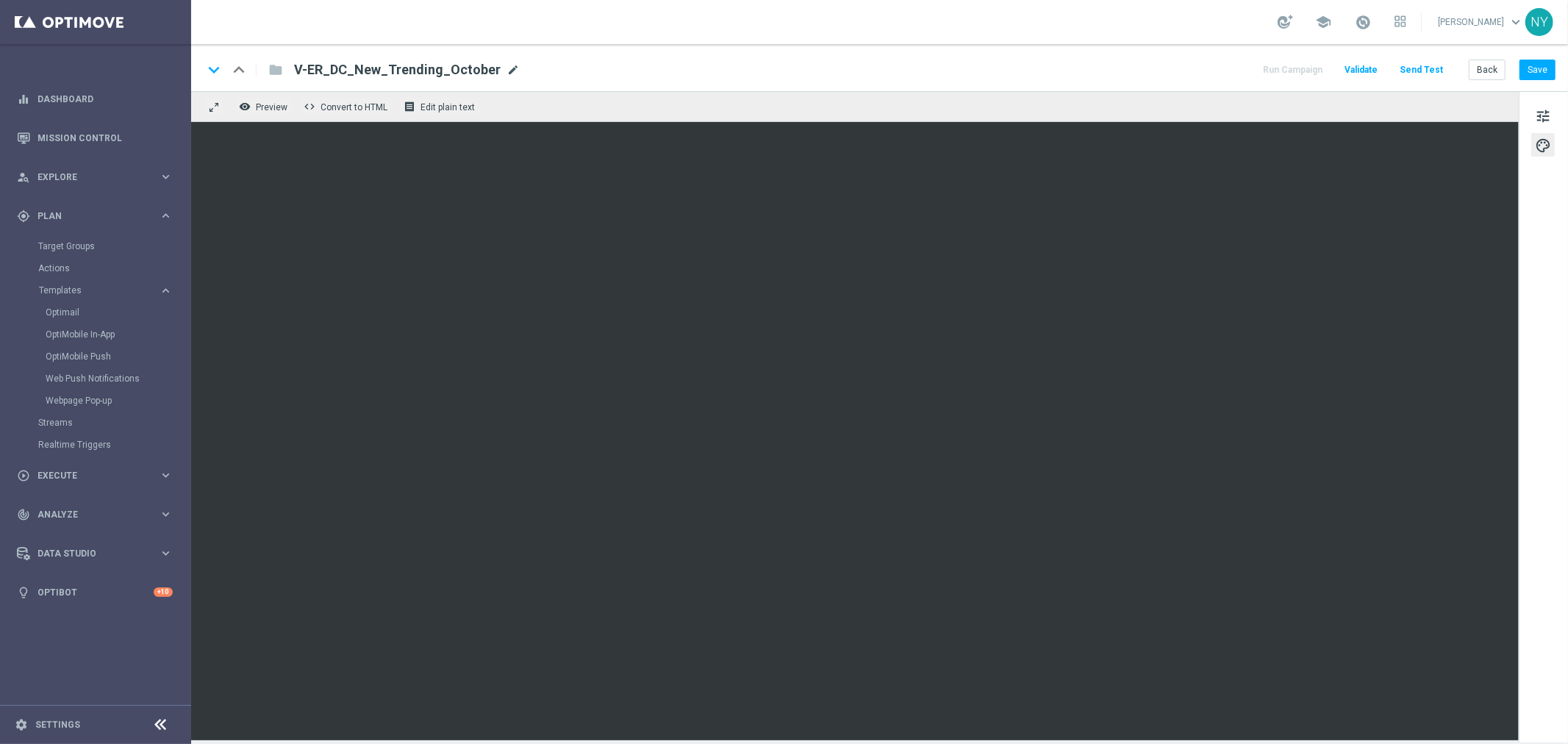
click at [507, 70] on span "mode_edit" at bounding box center [513, 70] width 13 height 13
drag, startPoint x: 465, startPoint y: 67, endPoint x: 103, endPoint y: 66, distance: 362.0
click at [104, 67] on main "equalizer Dashboard Mission Control" at bounding box center [784, 372] width 1568 height 744
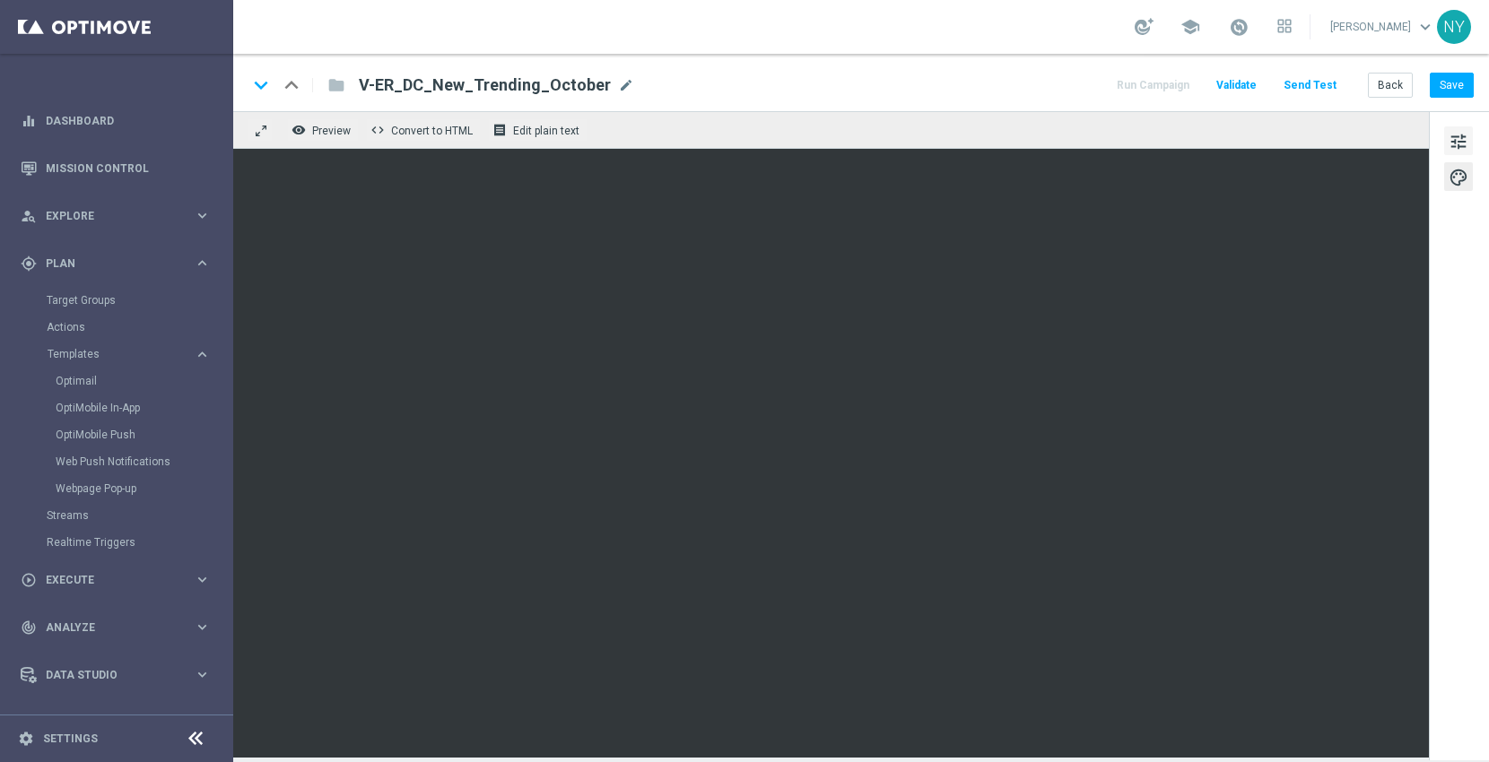
click at [1456, 136] on span "tune" at bounding box center [1459, 141] width 20 height 23
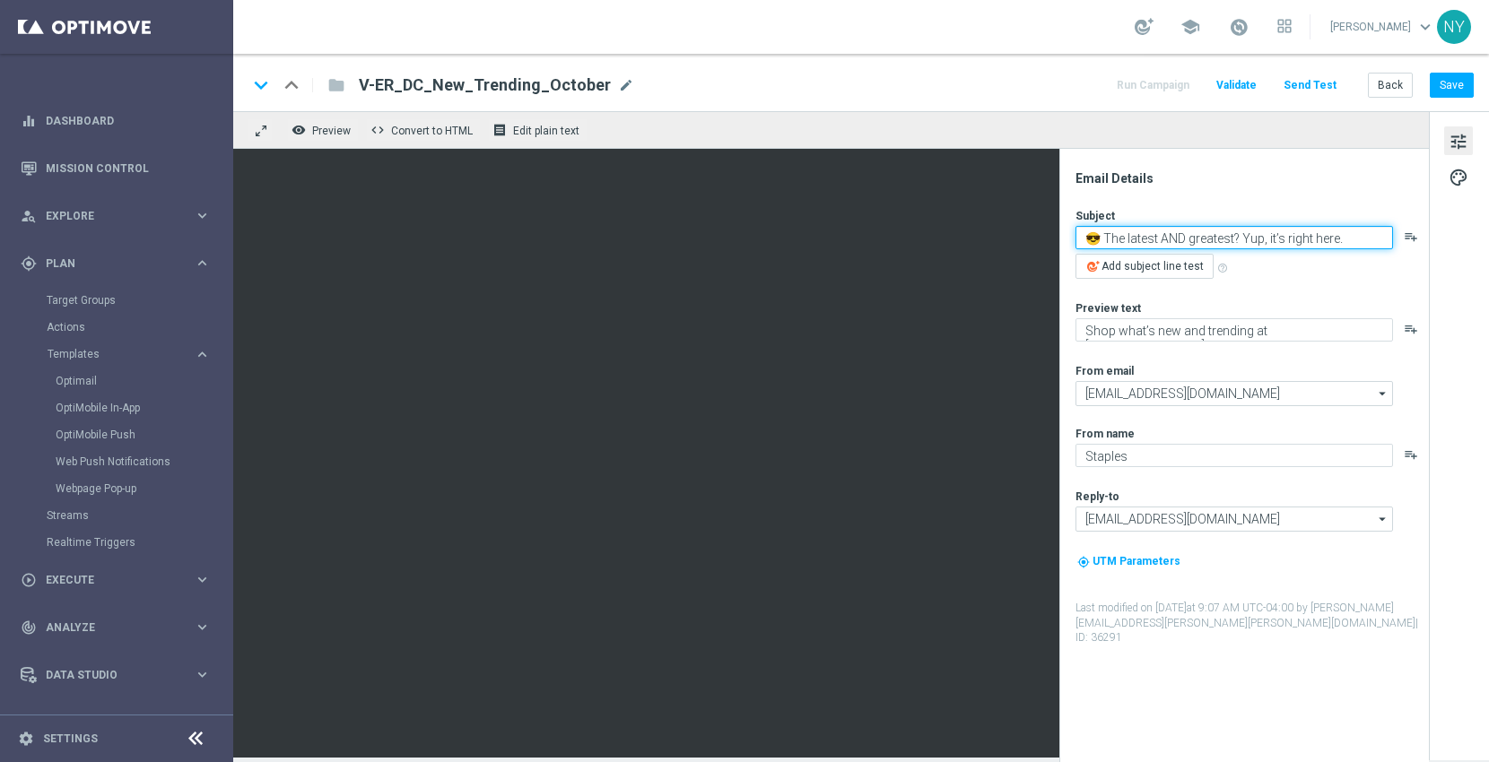
click at [1346, 233] on textarea "😎 The latest AND greatest? Yup, it’s right here." at bounding box center [1235, 237] width 318 height 23
drag, startPoint x: 1369, startPoint y: 236, endPoint x: 1063, endPoint y: 246, distance: 306.1
click at [1063, 246] on div "Email Details Subject 😎 The latest AND greatest? Yup, it’s right here. playlist…" at bounding box center [1244, 456] width 370 height 614
paste textarea ": 👀 See what’s new and trending in October!"
type textarea ": 👀 See what’s new and trending in October!"
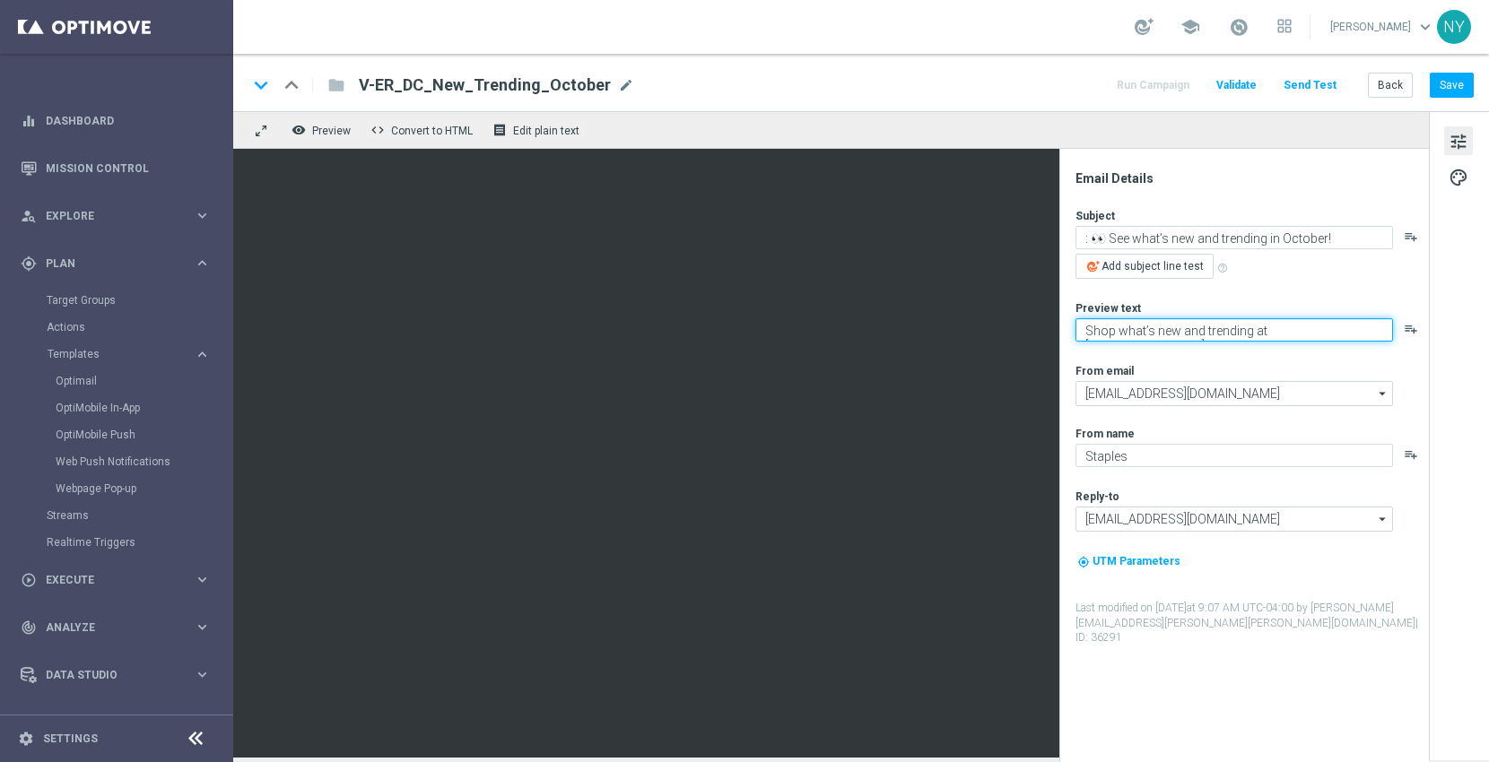
click at [1319, 335] on textarea "Shop what’s new and trending at [GEOGRAPHIC_DATA]." at bounding box center [1235, 329] width 318 height 23
paste textarea "Pumpkin spice and everything nice."
type textarea "Pumpkin spice and everything nice."
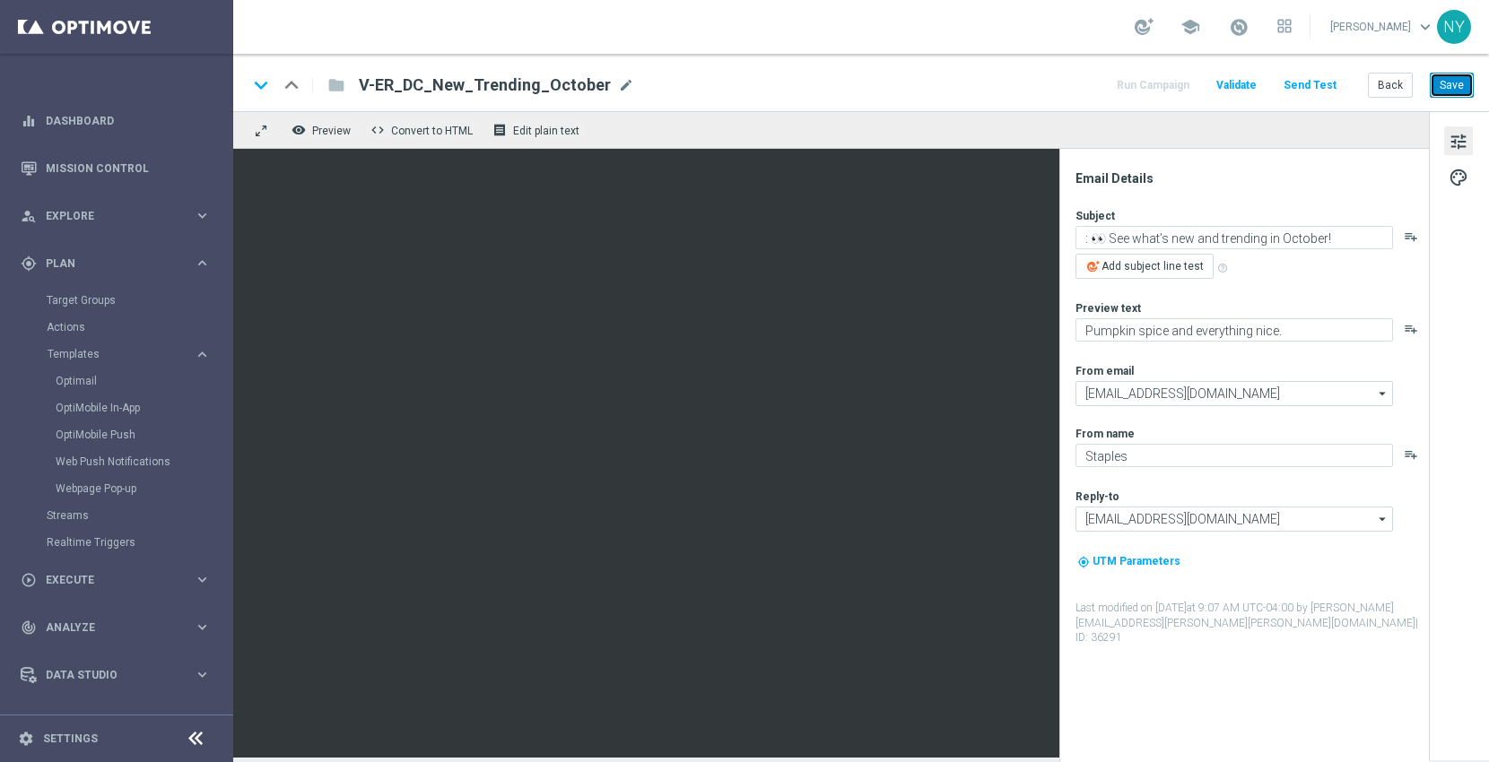
click at [1452, 87] on button "Save" at bounding box center [1452, 85] width 44 height 25
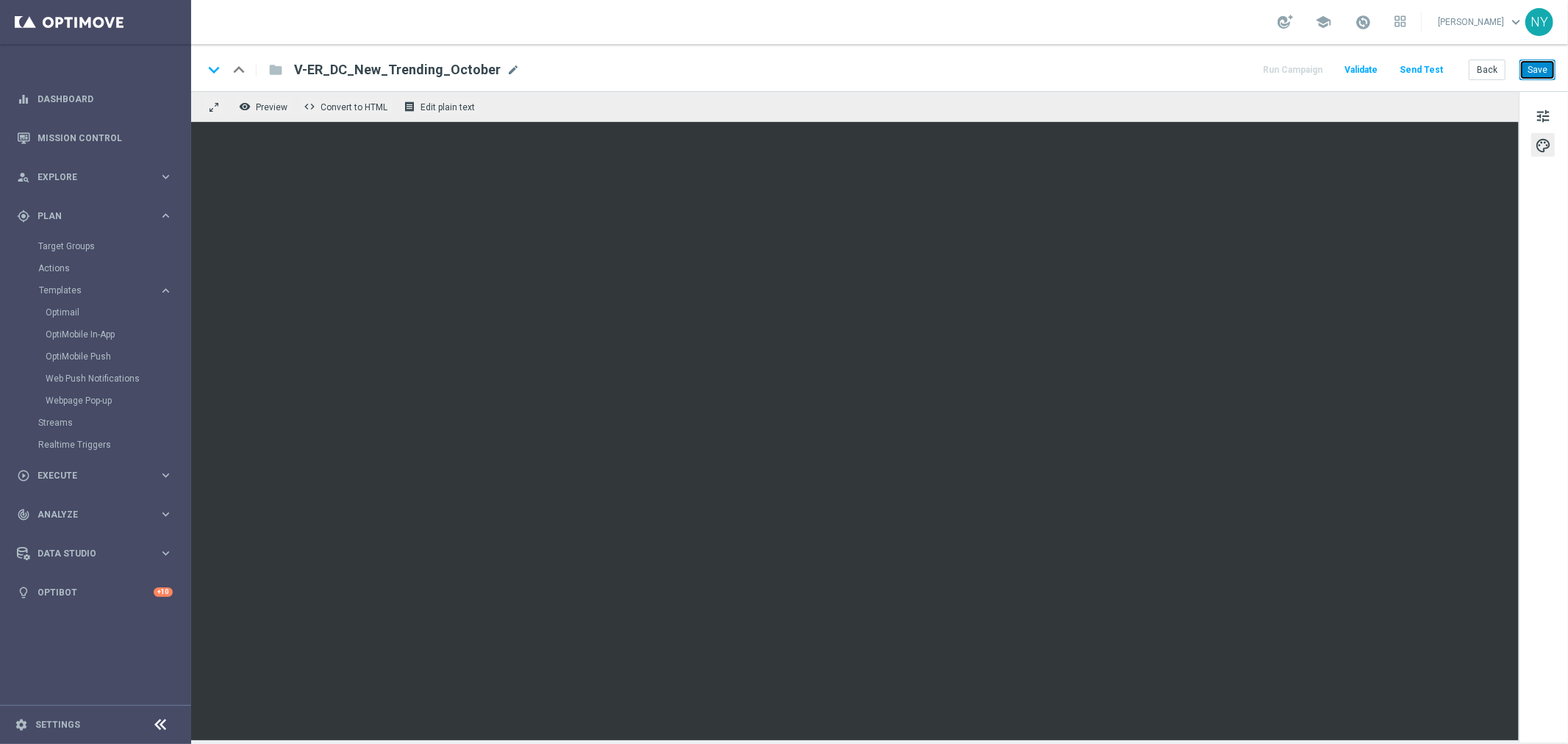
drag, startPoint x: 1542, startPoint y: 70, endPoint x: 1552, endPoint y: 68, distance: 10.2
click at [1547, 69] on button "Save" at bounding box center [1538, 70] width 36 height 20
click at [1543, 111] on span "tune" at bounding box center [1543, 116] width 16 height 19
click at [1538, 68] on button "Save" at bounding box center [1538, 70] width 36 height 20
drag, startPoint x: 1538, startPoint y: 68, endPoint x: 1357, endPoint y: 108, distance: 185.4
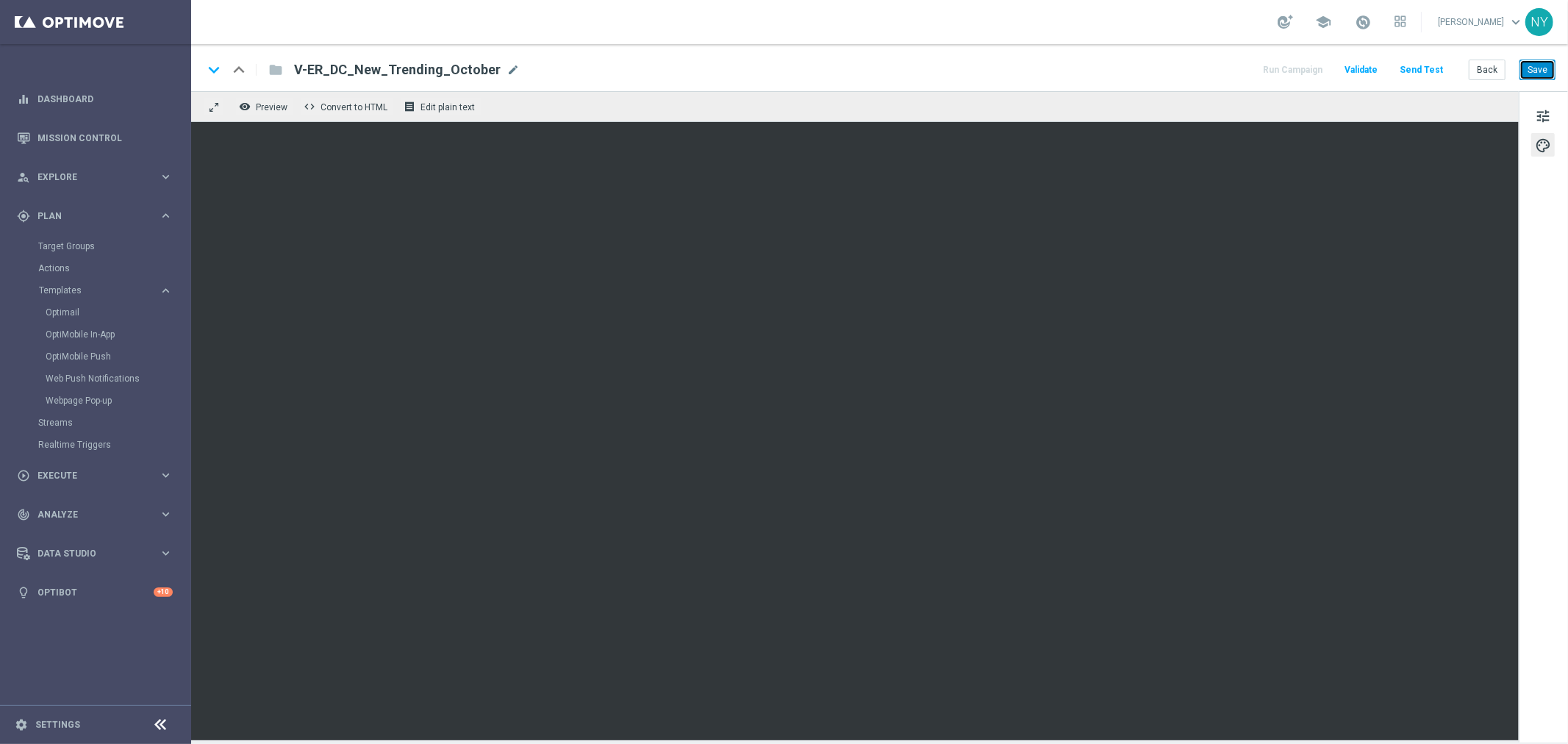
click at [1539, 68] on button "Save" at bounding box center [1538, 70] width 36 height 20
click at [1539, 71] on button "Save" at bounding box center [1538, 70] width 36 height 20
click at [1539, 72] on button "Save" at bounding box center [1538, 70] width 36 height 20
click at [1420, 65] on button "Send Test" at bounding box center [1421, 70] width 48 height 20
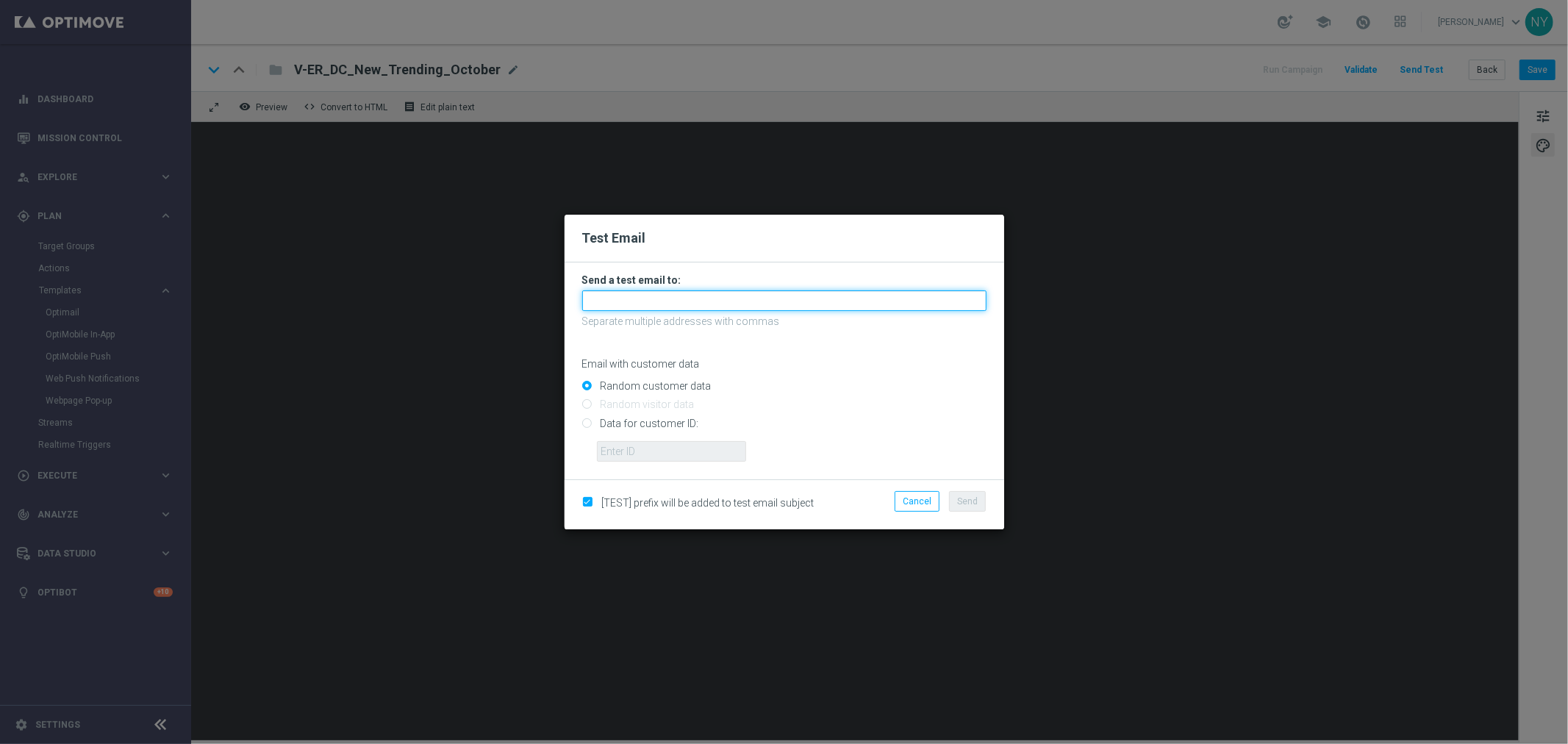
click at [643, 302] on input "text" at bounding box center [784, 300] width 404 height 20
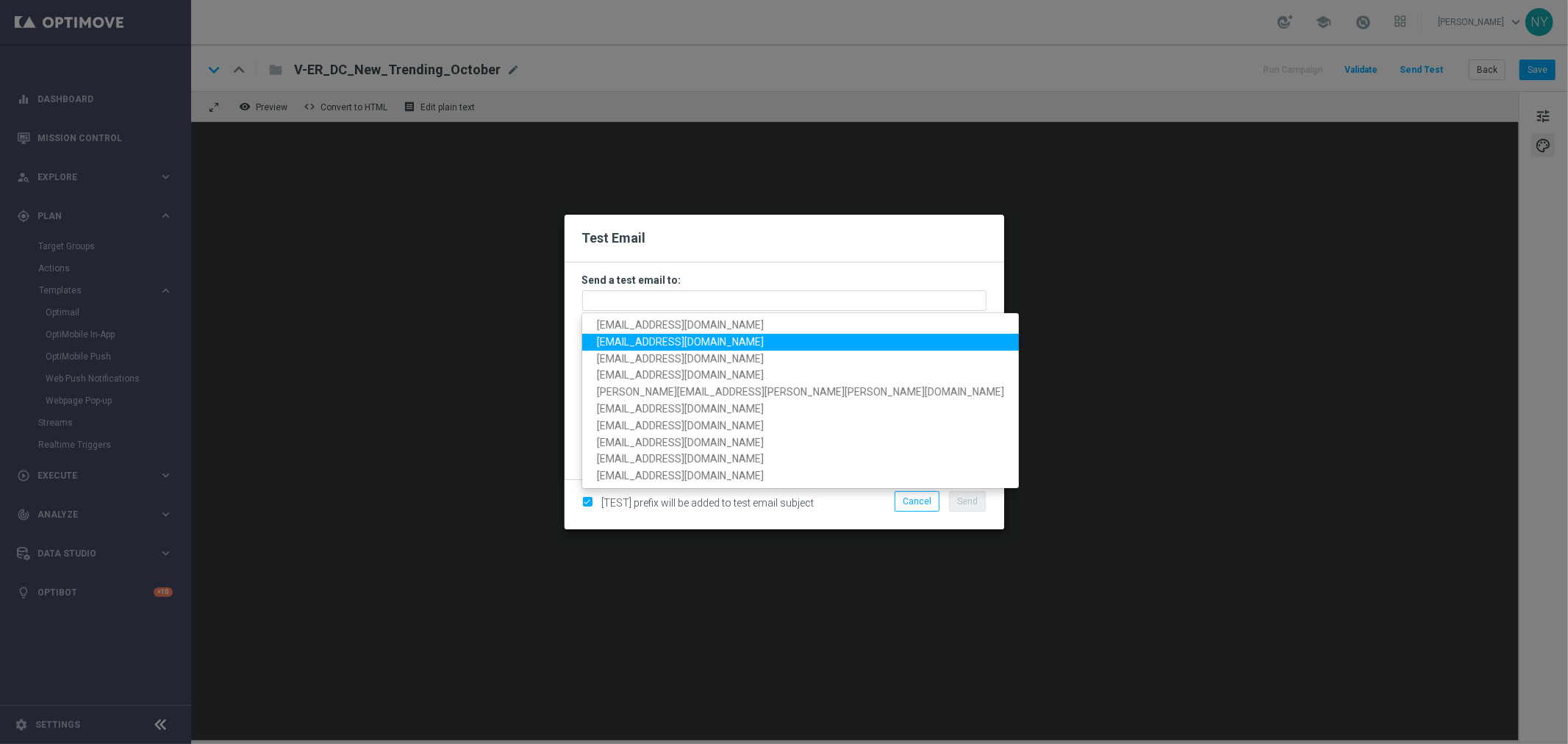
click at [663, 340] on span "[EMAIL_ADDRESS][DOMAIN_NAME]" at bounding box center [680, 342] width 167 height 11
type input "[EMAIL_ADDRESS][DOMAIN_NAME]"
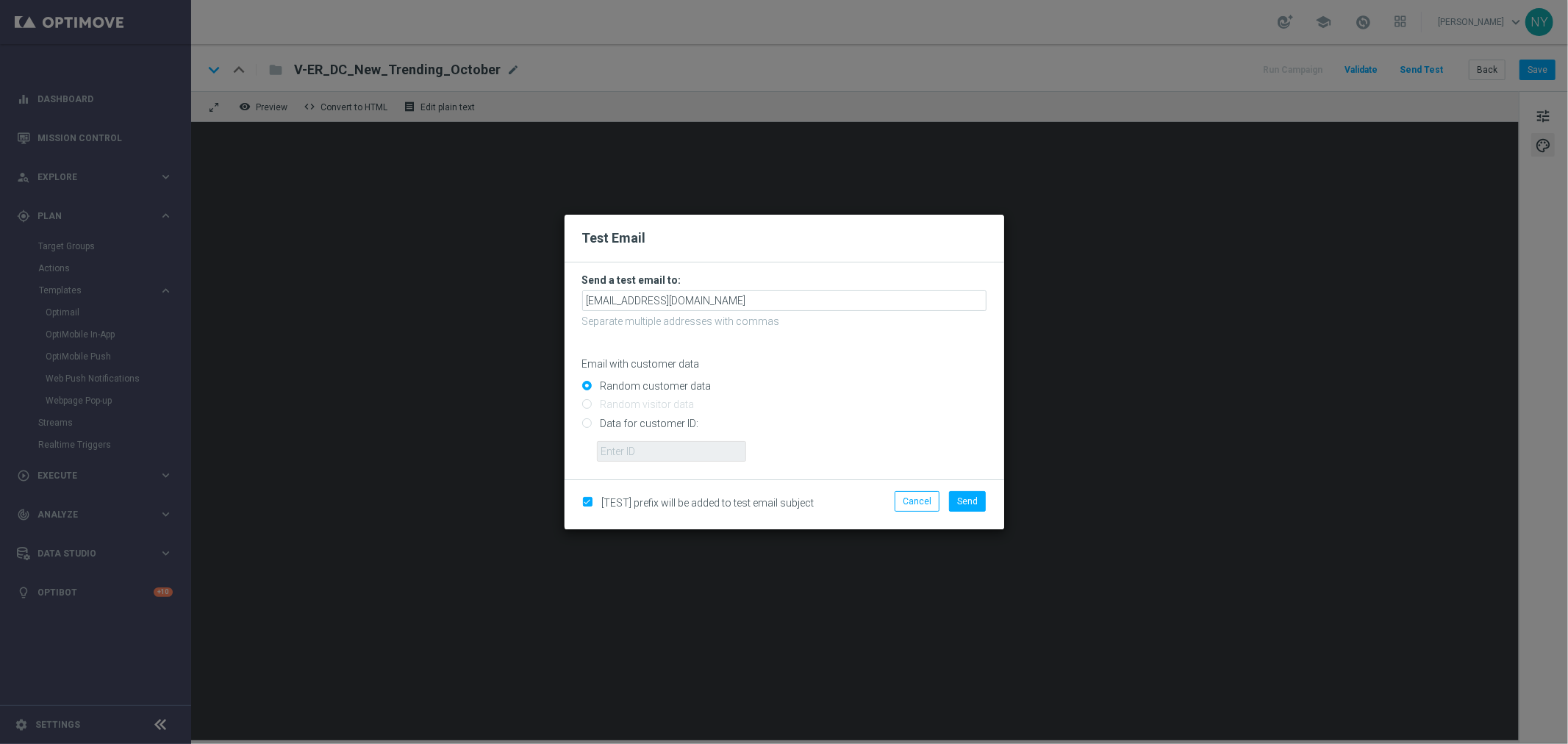
click at [589, 426] on input "Data for customer ID:" at bounding box center [784, 429] width 404 height 20
radio input "true"
click at [636, 453] on input "text" at bounding box center [671, 451] width 149 height 20
click at [920, 503] on button "Cancel" at bounding box center [917, 501] width 45 height 20
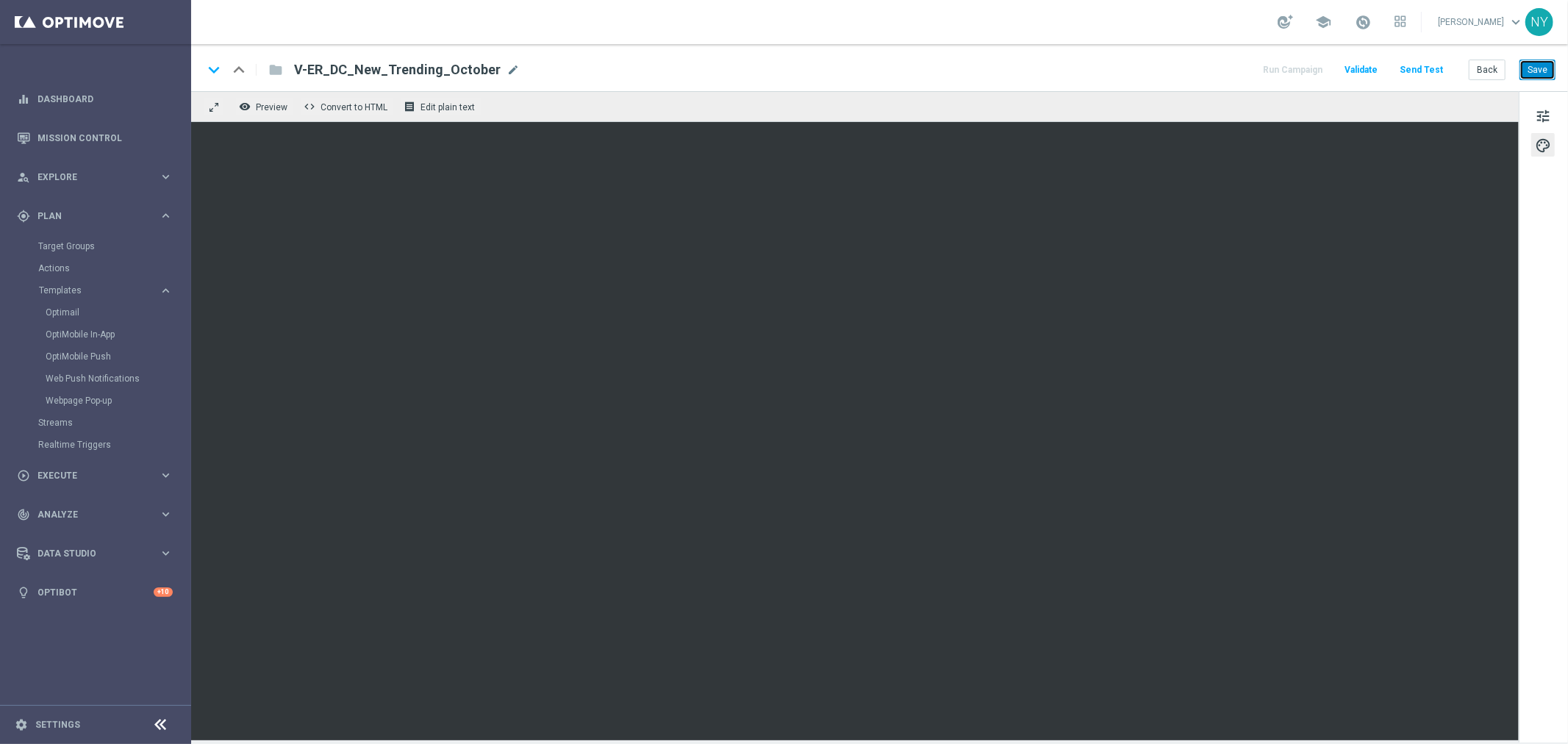
click at [1540, 70] on button "Save" at bounding box center [1538, 70] width 36 height 20
click at [1543, 68] on button "Save" at bounding box center [1538, 70] width 36 height 20
click at [1535, 67] on button "Save" at bounding box center [1538, 70] width 36 height 20
click at [1544, 72] on button "Save" at bounding box center [1538, 70] width 36 height 20
click at [1552, 75] on button "Save" at bounding box center [1538, 70] width 36 height 20
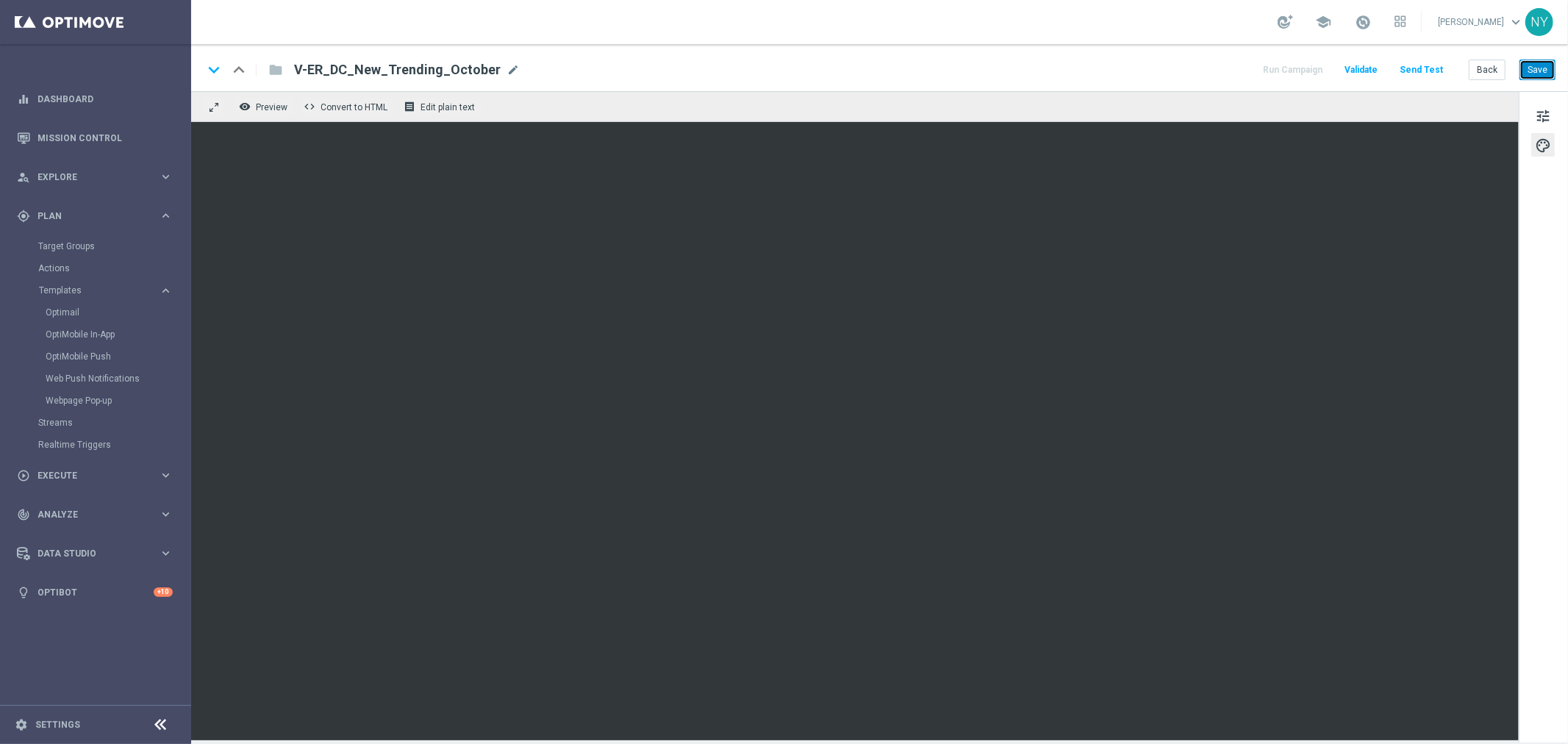
click at [1528, 70] on button "Save" at bounding box center [1538, 70] width 36 height 20
click at [1534, 70] on button "Save" at bounding box center [1538, 70] width 36 height 20
click at [1420, 68] on button "Send Test" at bounding box center [1421, 70] width 48 height 20
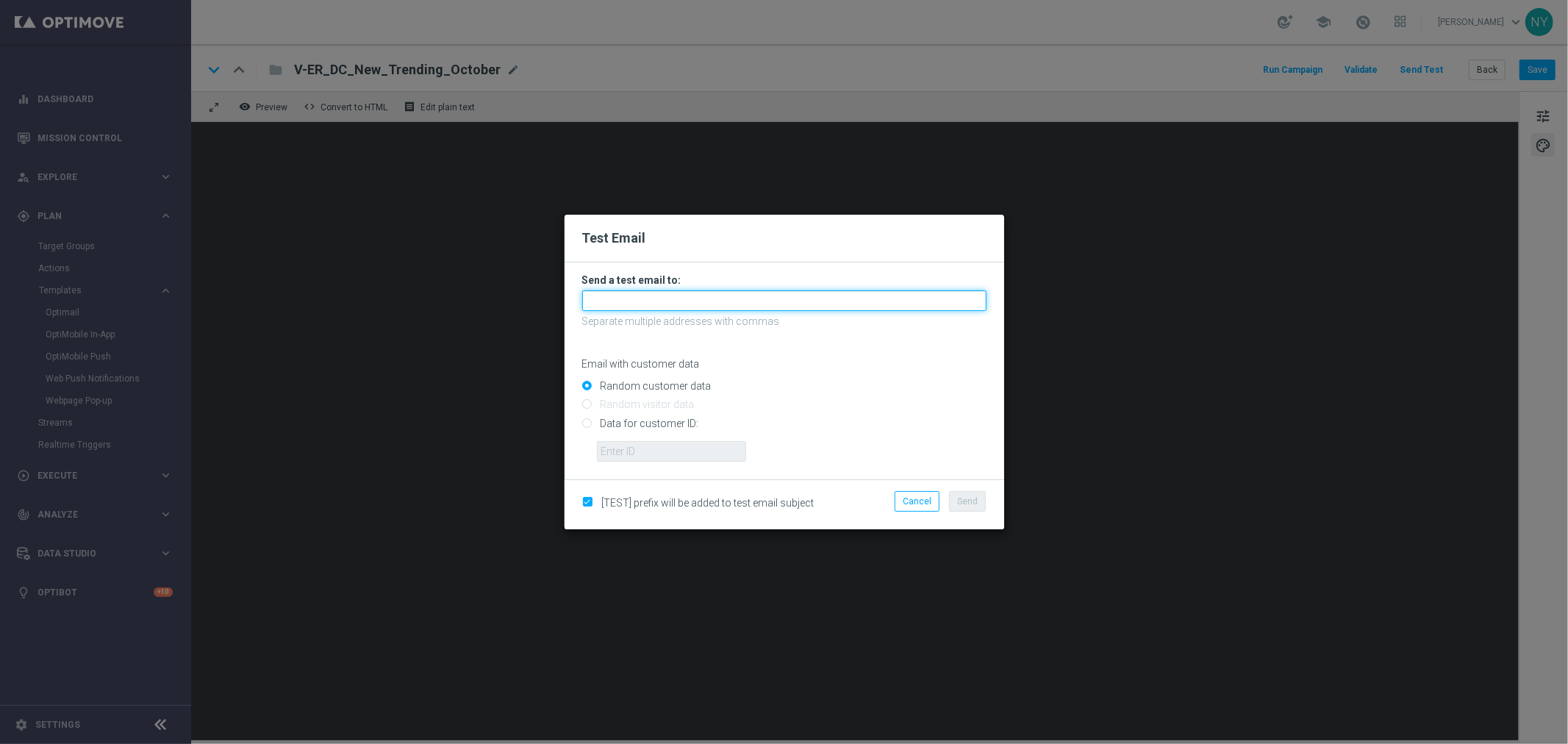
click at [662, 303] on input "text" at bounding box center [784, 300] width 404 height 20
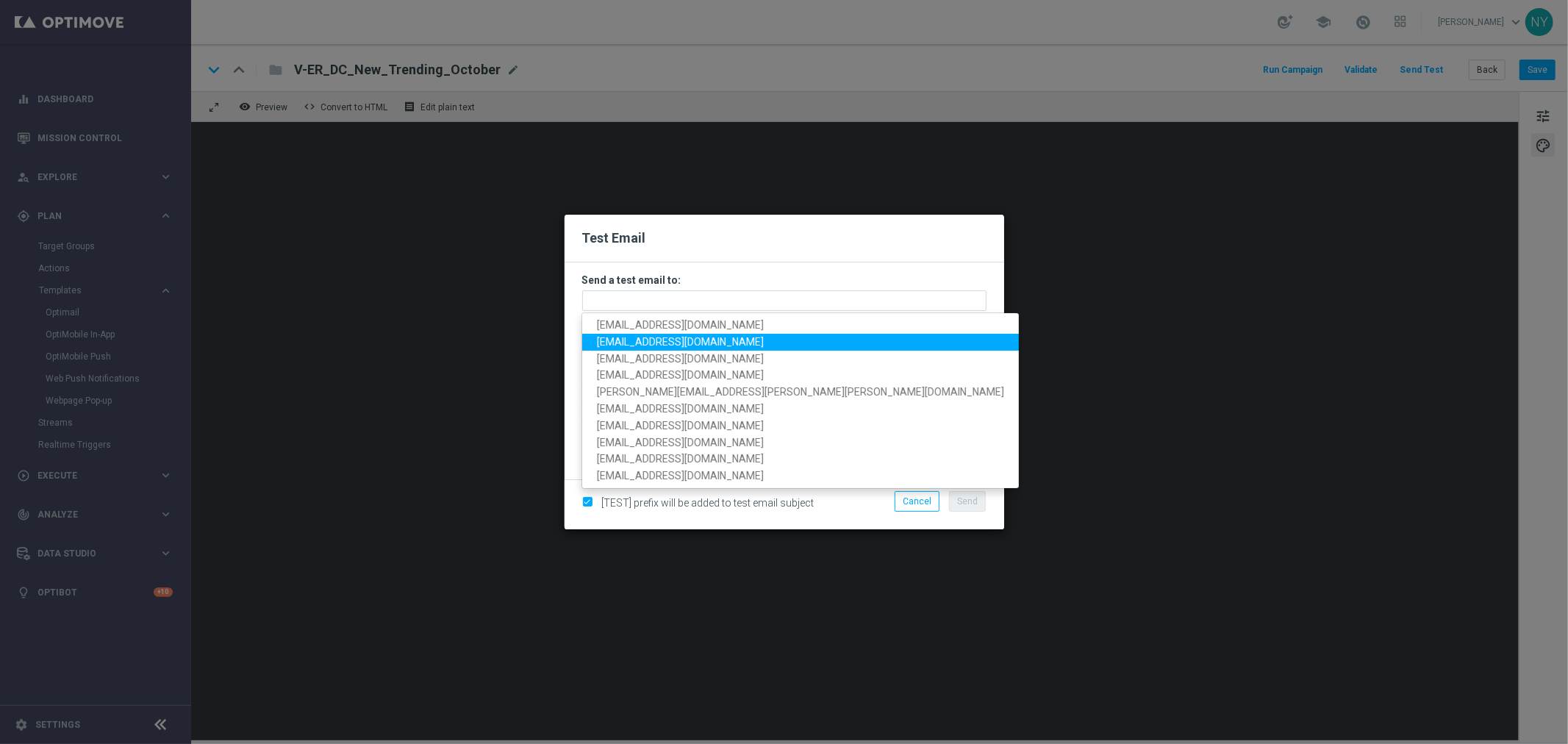
click at [644, 342] on span "[EMAIL_ADDRESS][DOMAIN_NAME]" at bounding box center [680, 342] width 167 height 11
type input "[EMAIL_ADDRESS][DOMAIN_NAME]"
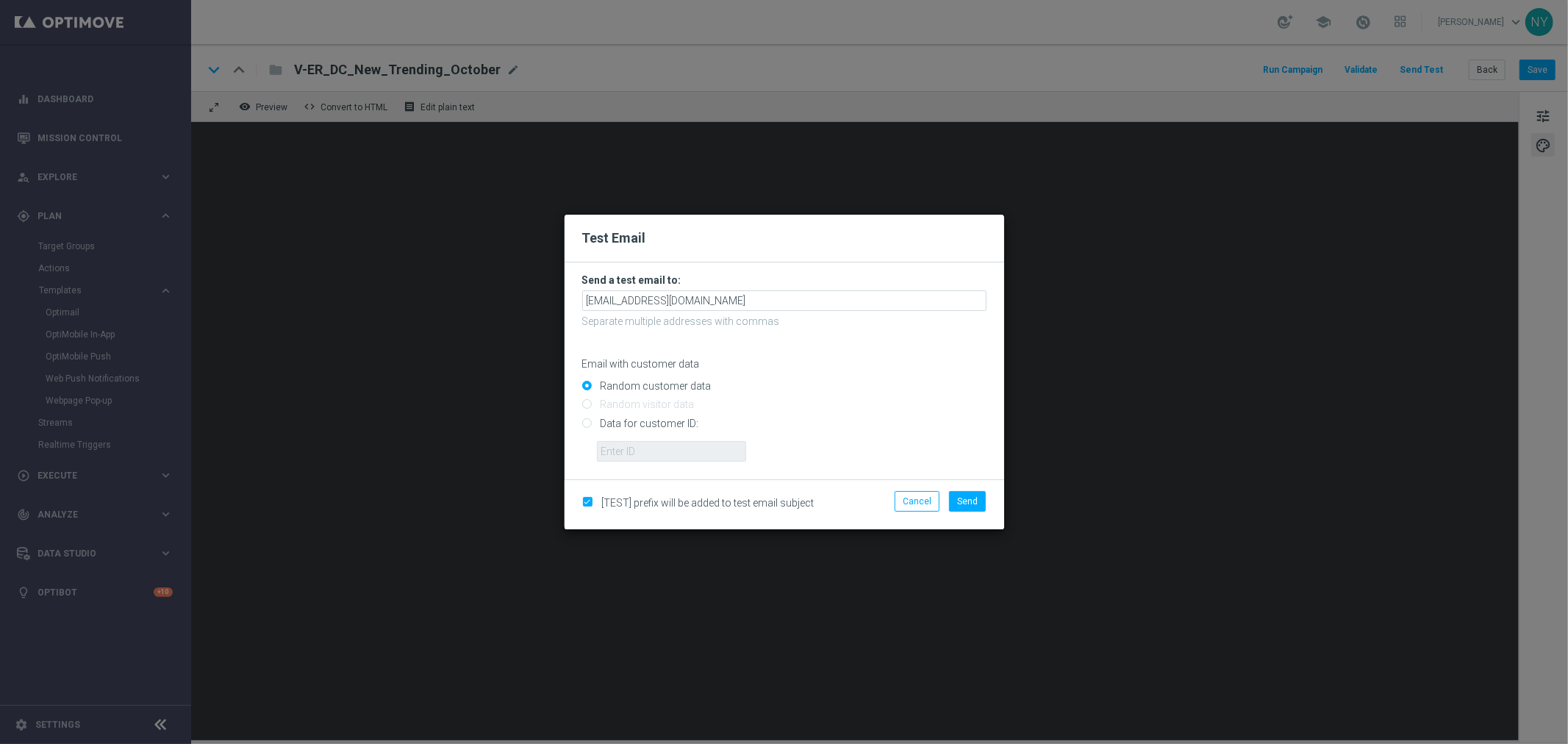
click at [584, 424] on input "Data for customer ID:" at bounding box center [784, 429] width 404 height 20
radio input "true"
click at [618, 447] on input "text" at bounding box center [671, 451] width 149 height 20
paste input "10000006208"
type input "10000006208"
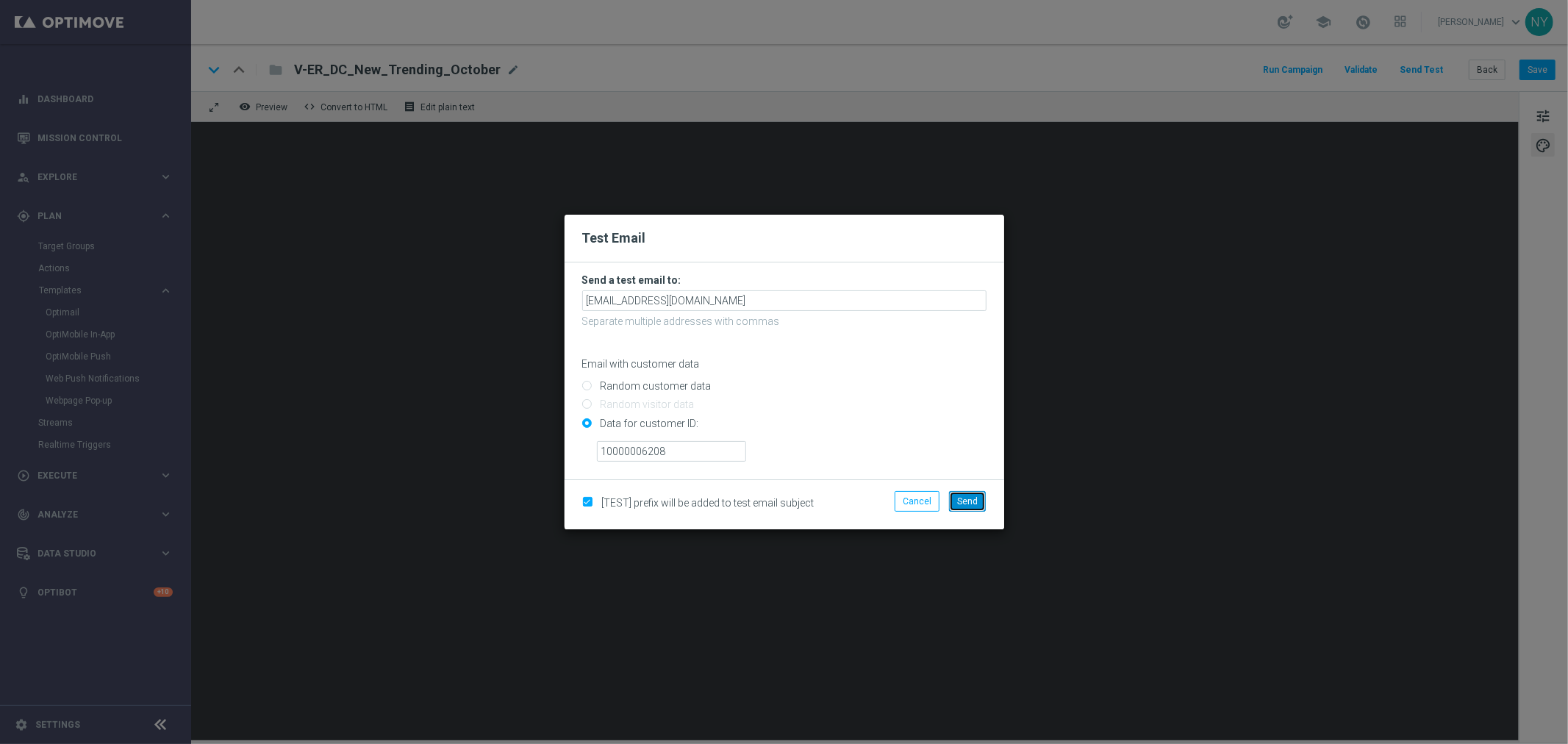
click at [968, 497] on span "Send" at bounding box center [967, 501] width 20 height 11
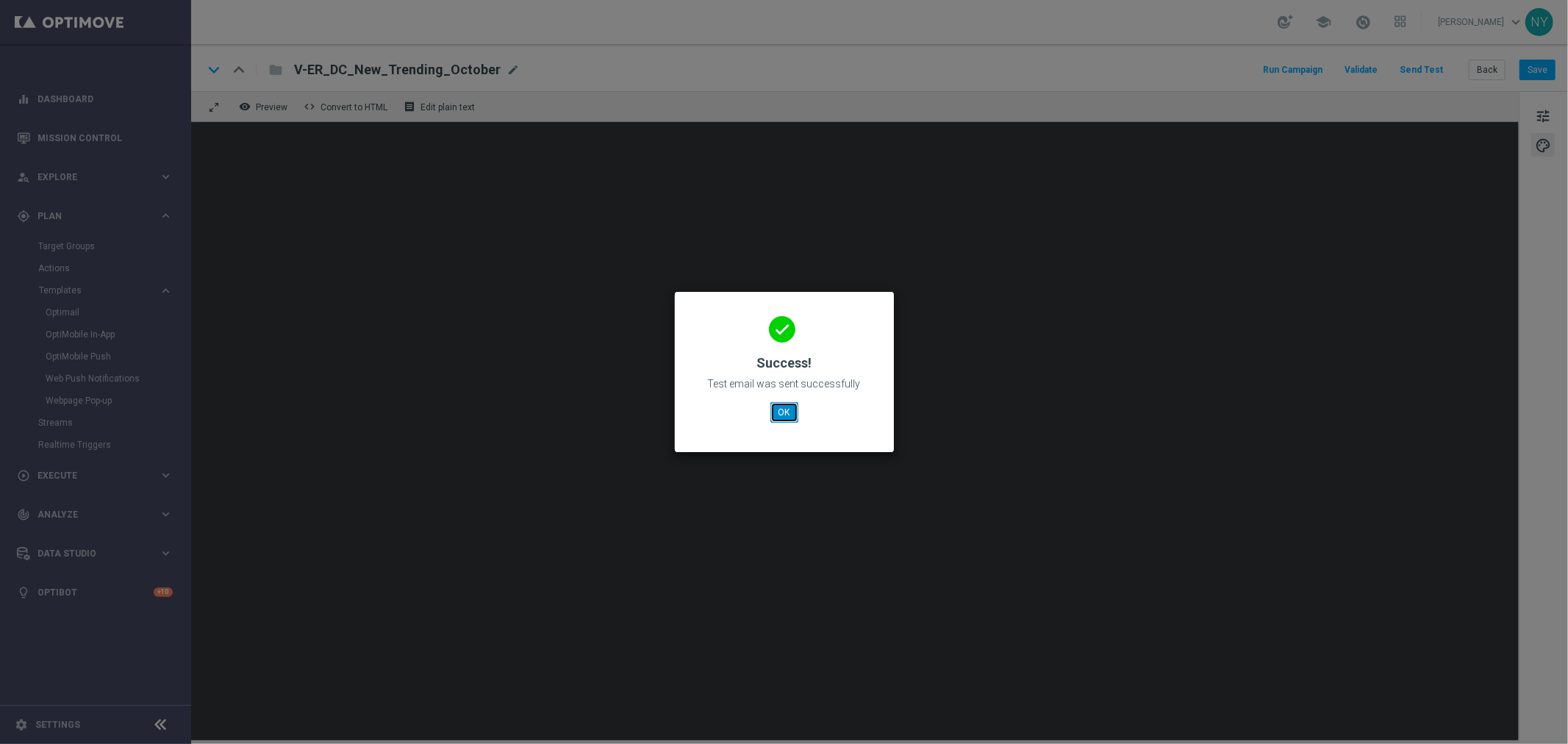
click at [787, 411] on button "OK" at bounding box center [784, 412] width 28 height 20
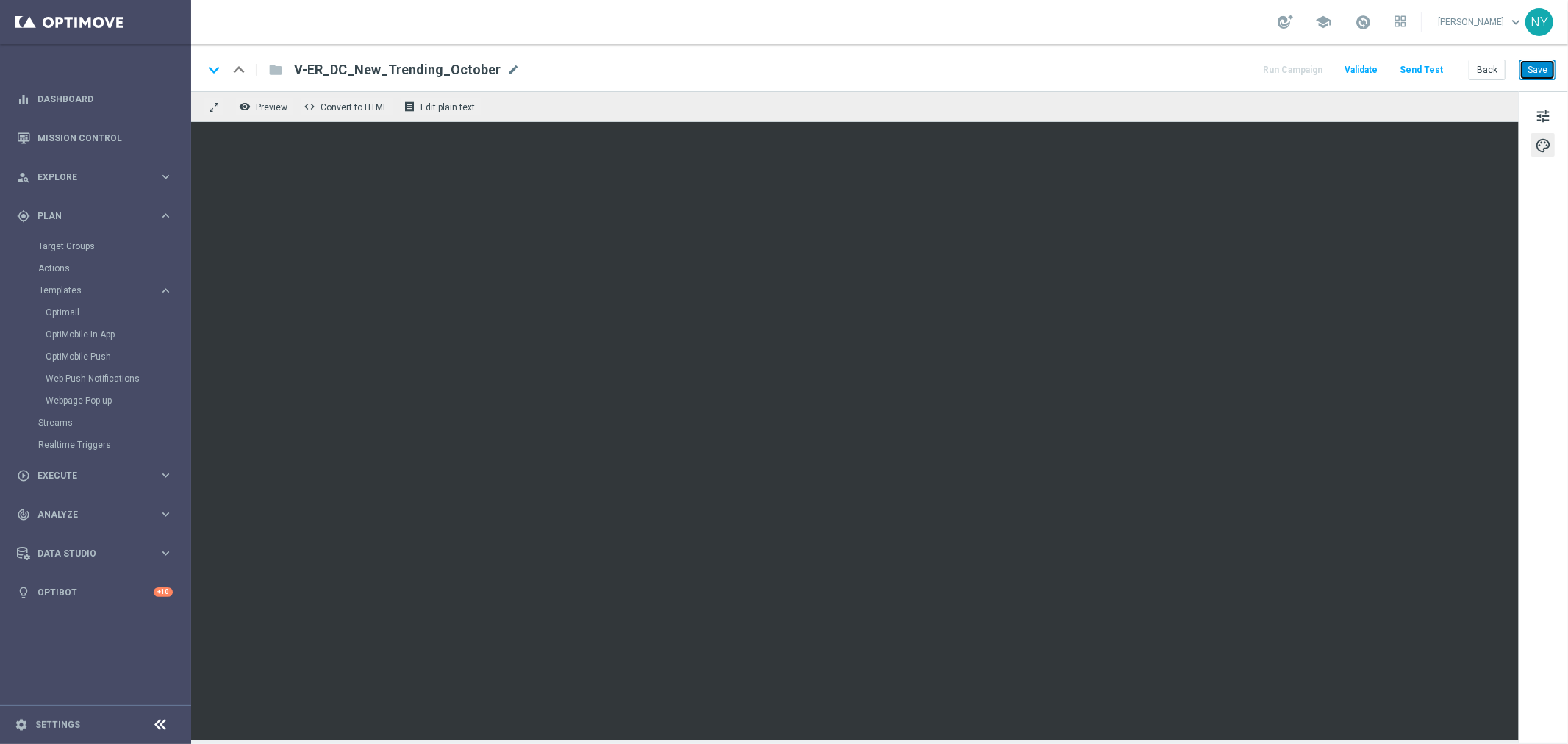
click at [1548, 70] on button "Save" at bounding box center [1538, 70] width 36 height 20
click at [1539, 71] on button "Save" at bounding box center [1538, 70] width 36 height 20
click at [1534, 70] on button "Save" at bounding box center [1538, 70] width 36 height 20
click at [1532, 70] on button "Save" at bounding box center [1538, 70] width 36 height 20
click at [1534, 74] on button "Save" at bounding box center [1538, 70] width 36 height 20
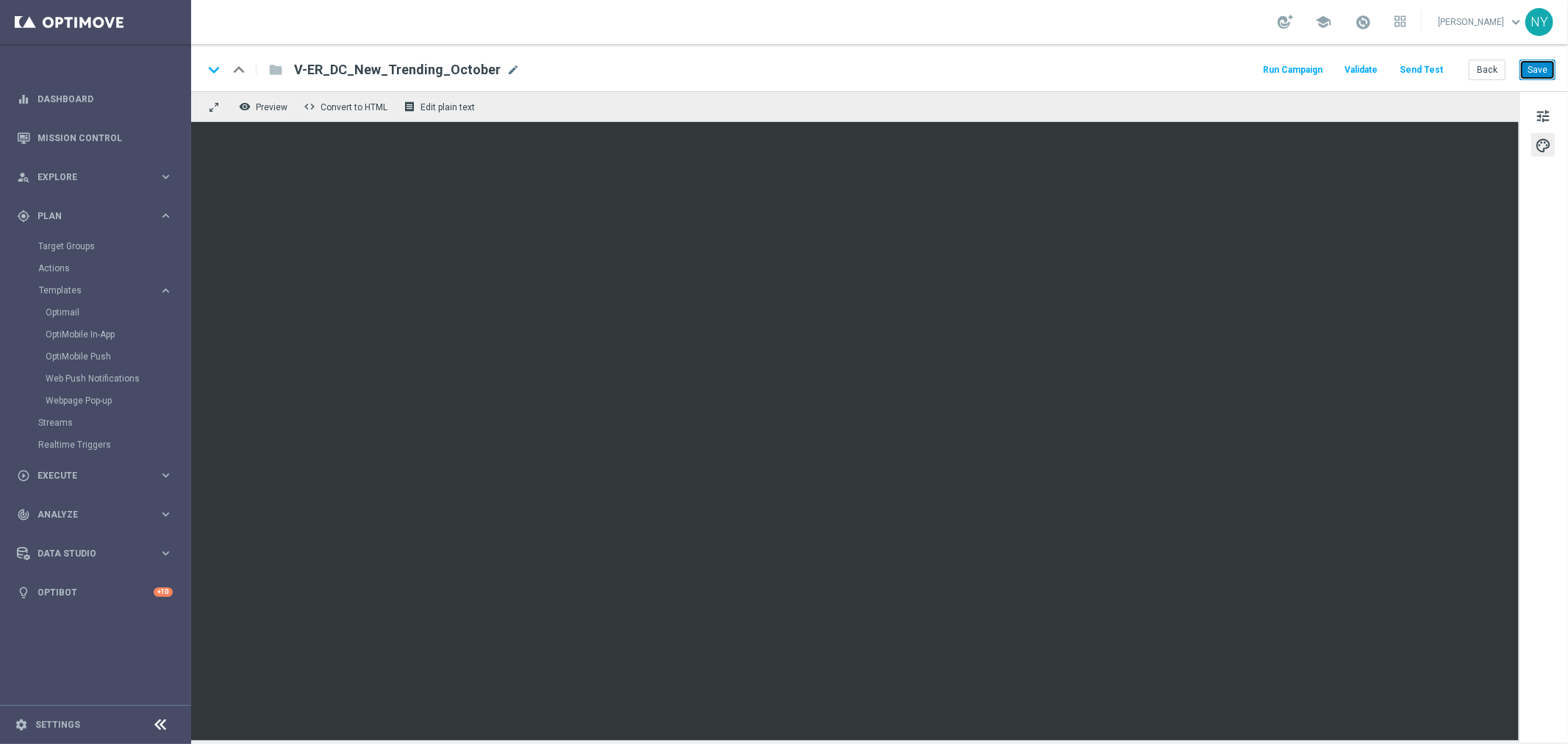
click at [1534, 65] on button "Save" at bounding box center [1538, 70] width 36 height 20
click at [1427, 68] on button "Send Test" at bounding box center [1421, 70] width 48 height 20
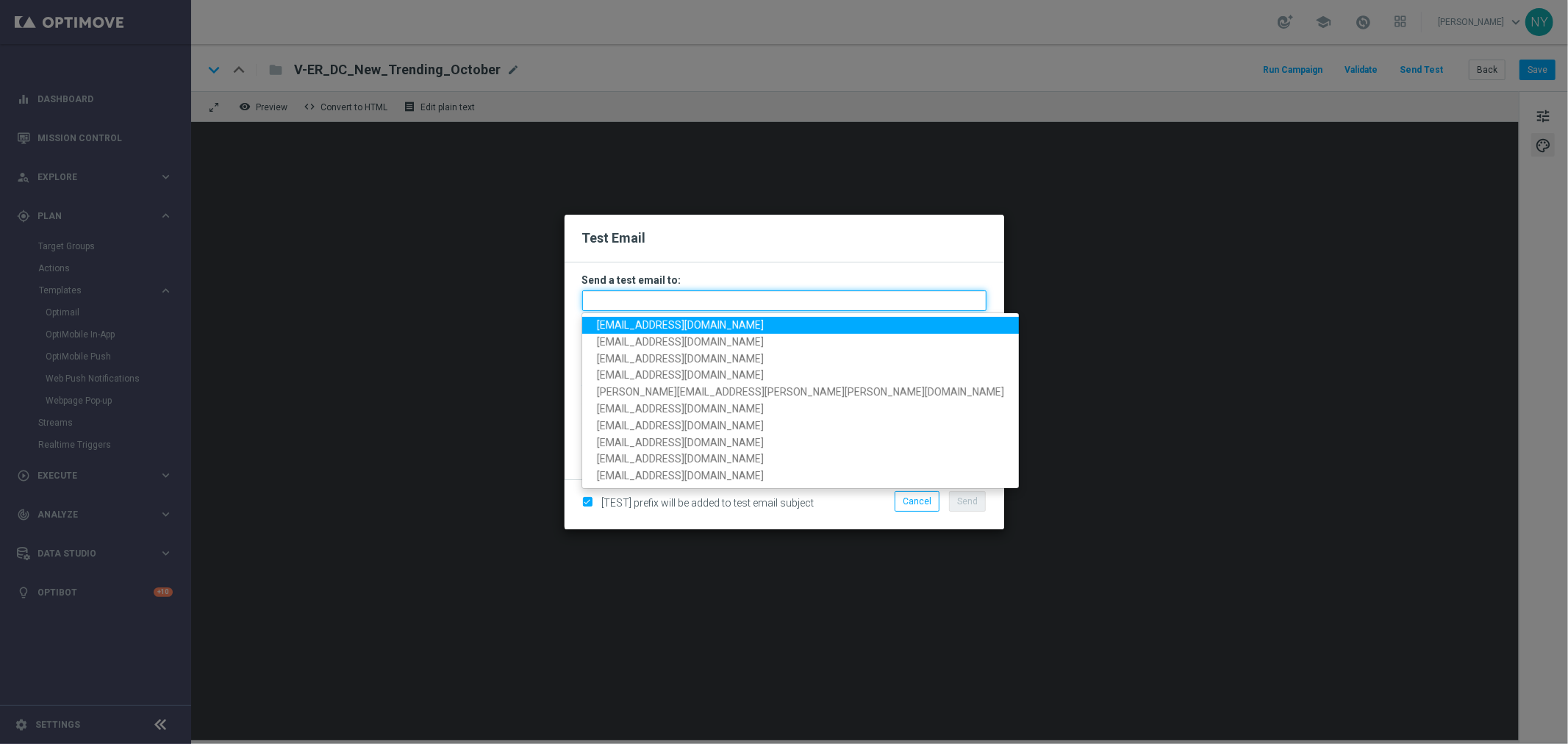
click at [620, 303] on input "text" at bounding box center [784, 300] width 404 height 20
paste input "[EMAIL_ADDRESS][DOMAIN_NAME]"
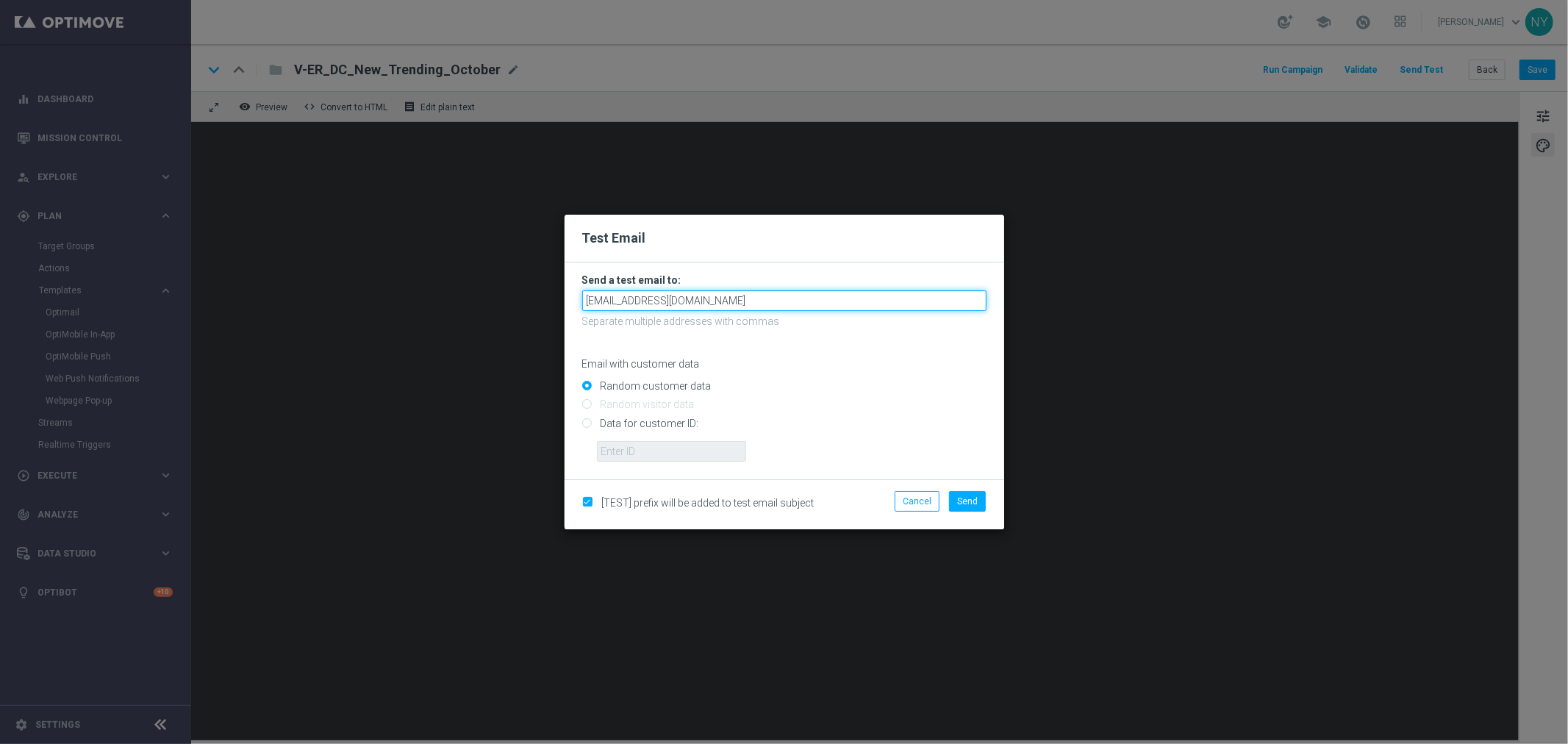
type input "[EMAIL_ADDRESS][DOMAIN_NAME]"
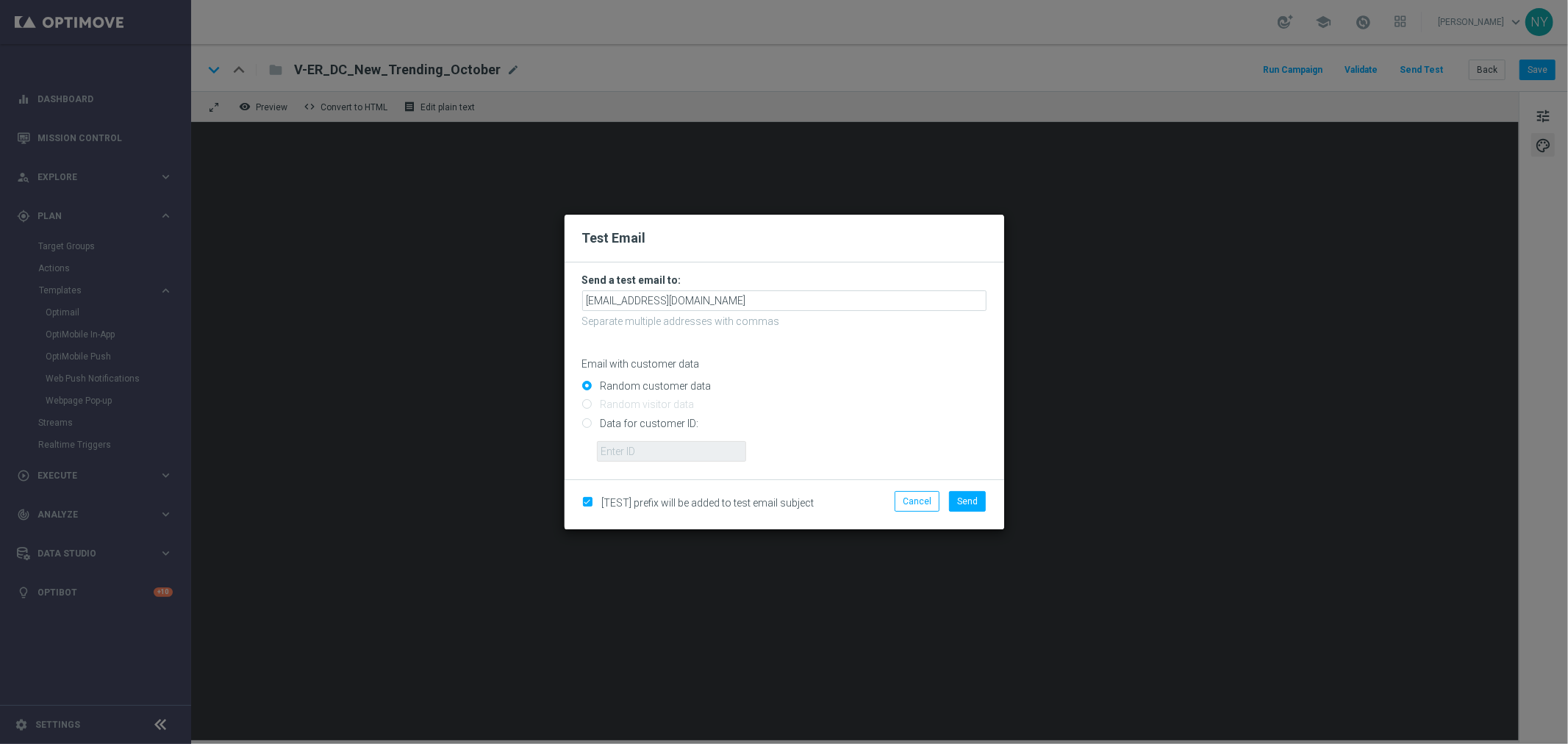
click at [832, 365] on p "Email with customer data" at bounding box center [784, 364] width 404 height 13
click at [585, 424] on input "Data for customer ID:" at bounding box center [784, 429] width 404 height 20
radio input "true"
click at [627, 446] on input "text" at bounding box center [671, 451] width 149 height 20
paste input "10000006208"
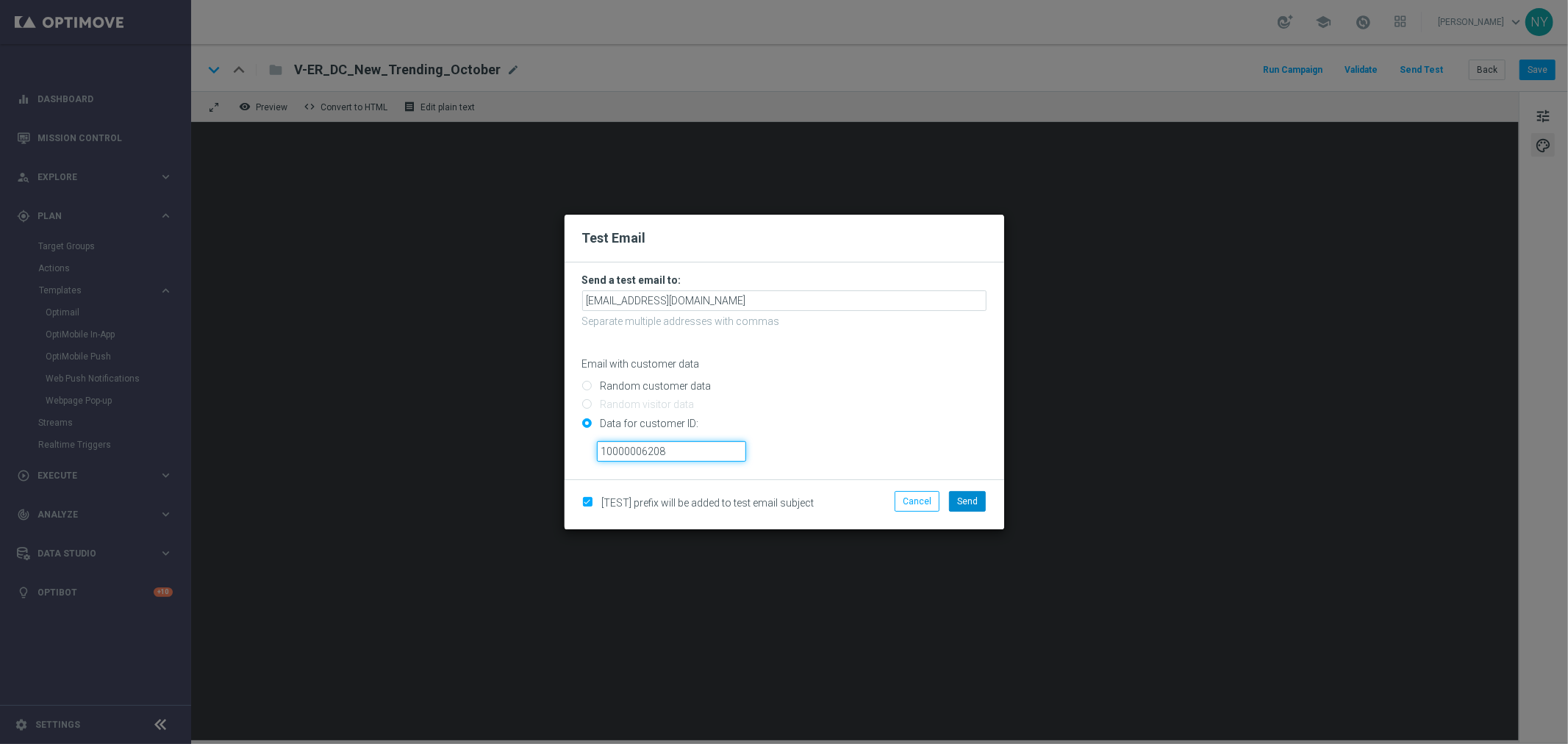
type input "10000006208"
drag, startPoint x: 972, startPoint y: 501, endPoint x: 934, endPoint y: 335, distance: 170.3
click at [973, 501] on span "Send" at bounding box center [967, 501] width 20 height 11
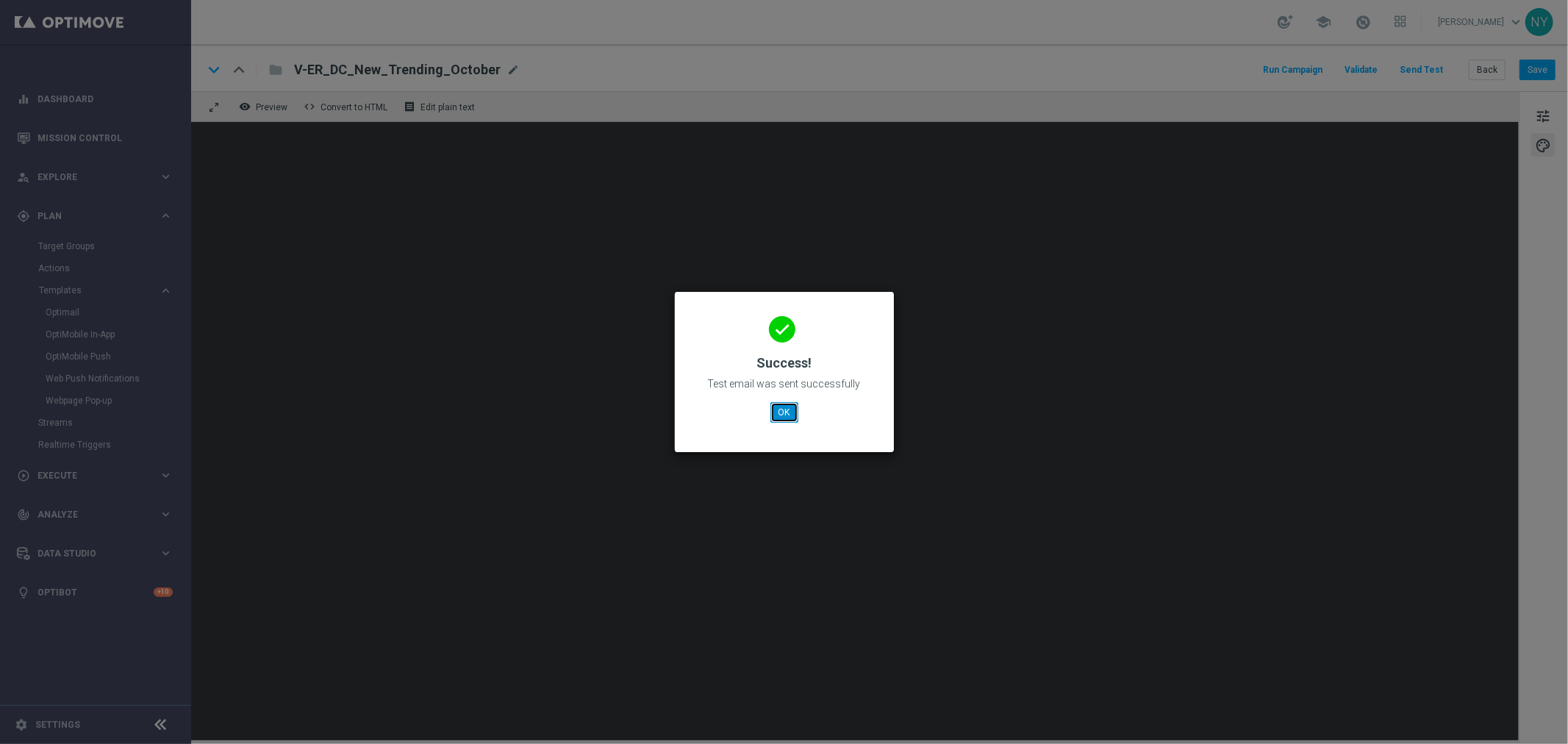
click at [781, 415] on button "OK" at bounding box center [784, 412] width 28 height 20
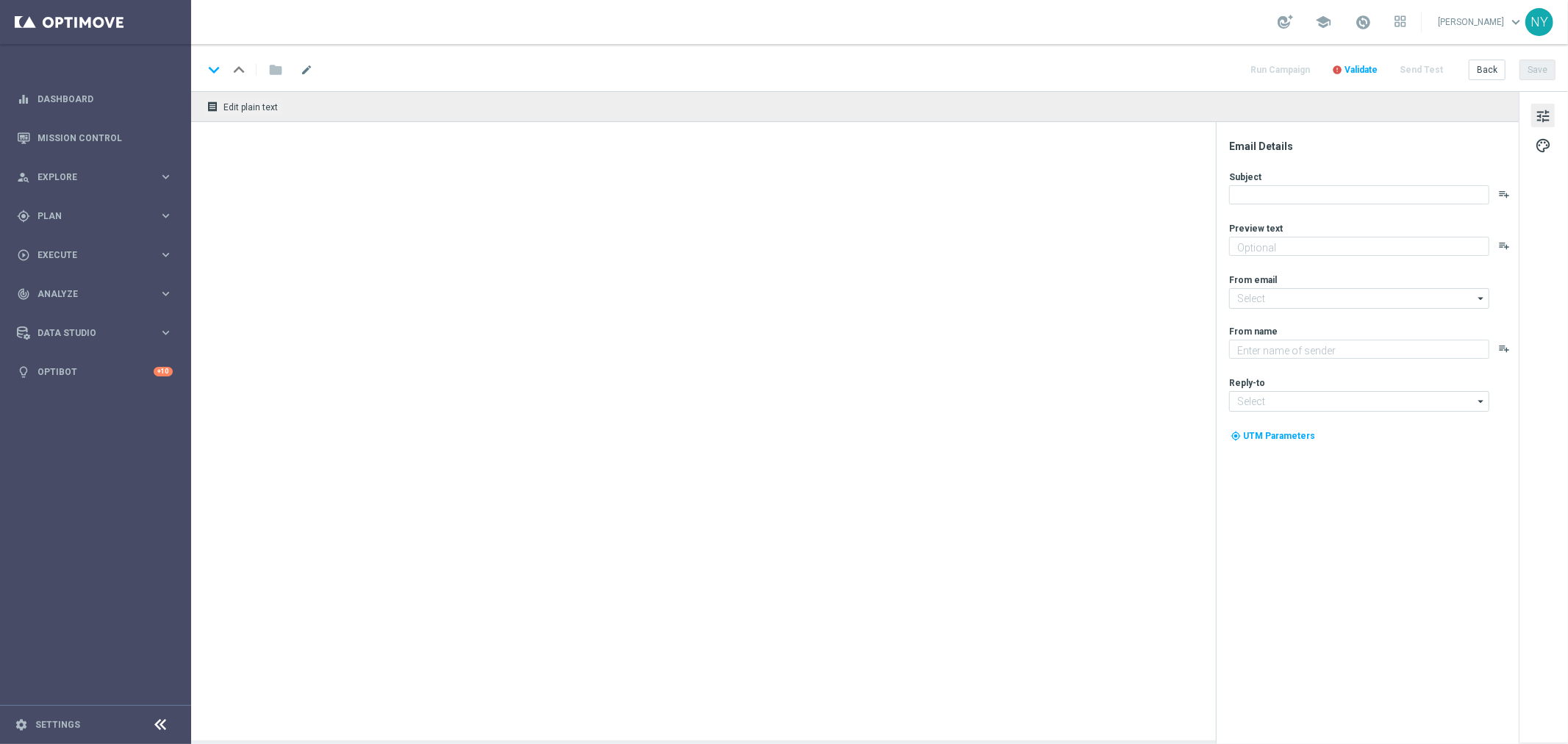
type textarea "Come back and take advantage of this offer!"
type input "[EMAIL_ADDRESS][DOMAIN_NAME]"
type textarea "Staples"
type input "[EMAIL_ADDRESS][DOMAIN_NAME]"
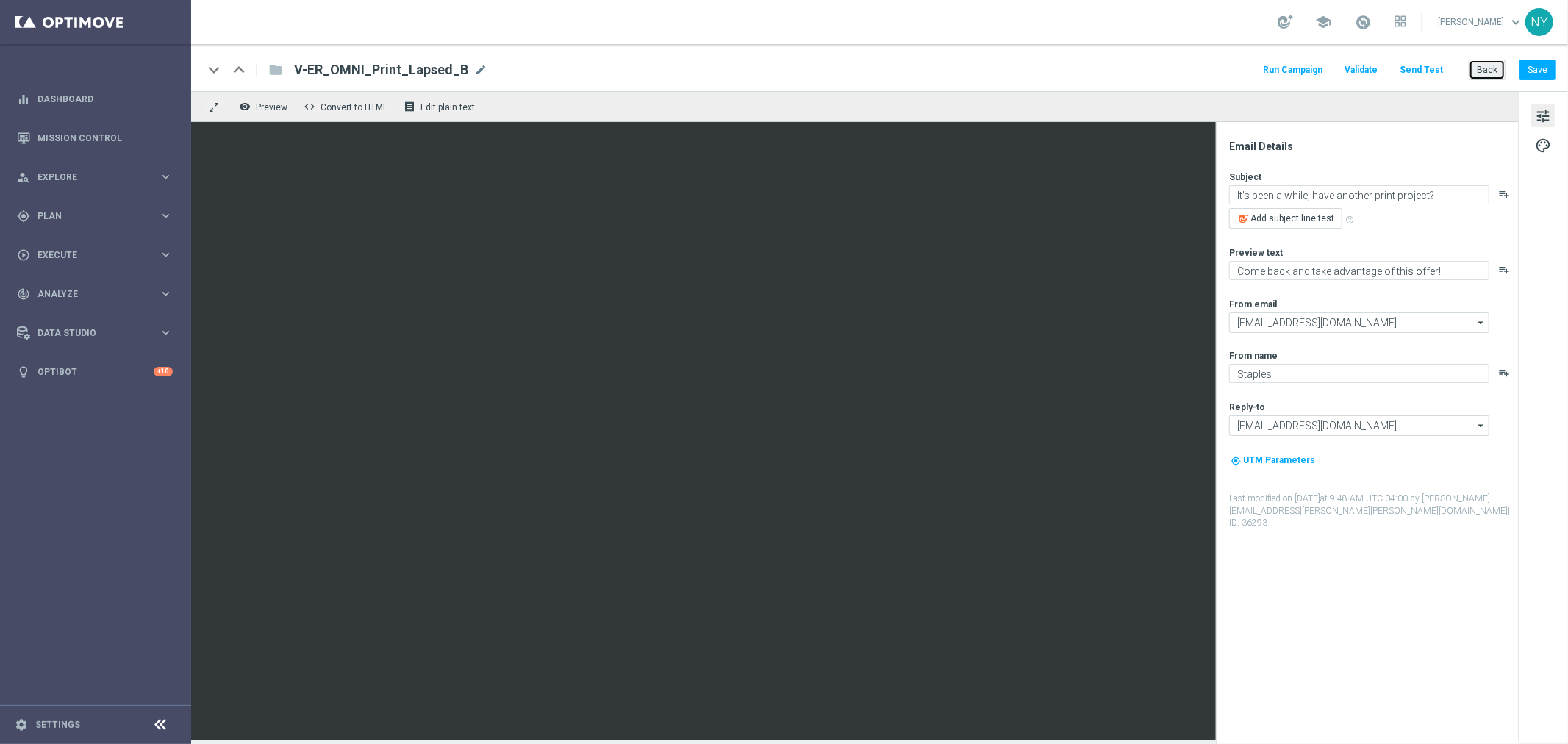
click at [1481, 68] on button "Back" at bounding box center [1487, 70] width 37 height 20
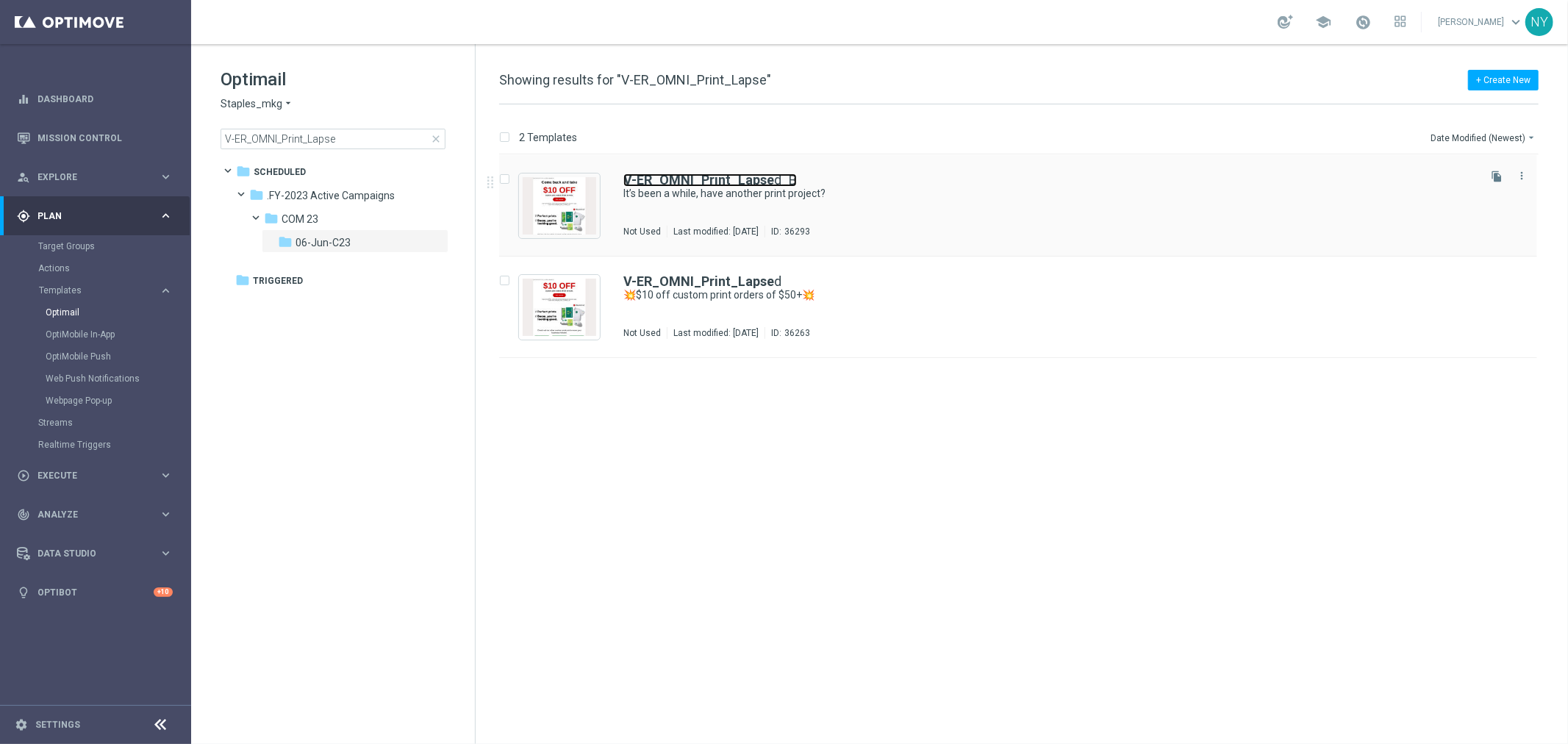
click at [698, 178] on b "V-ER_OMNI_Print_Lapse" at bounding box center [699, 179] width 151 height 16
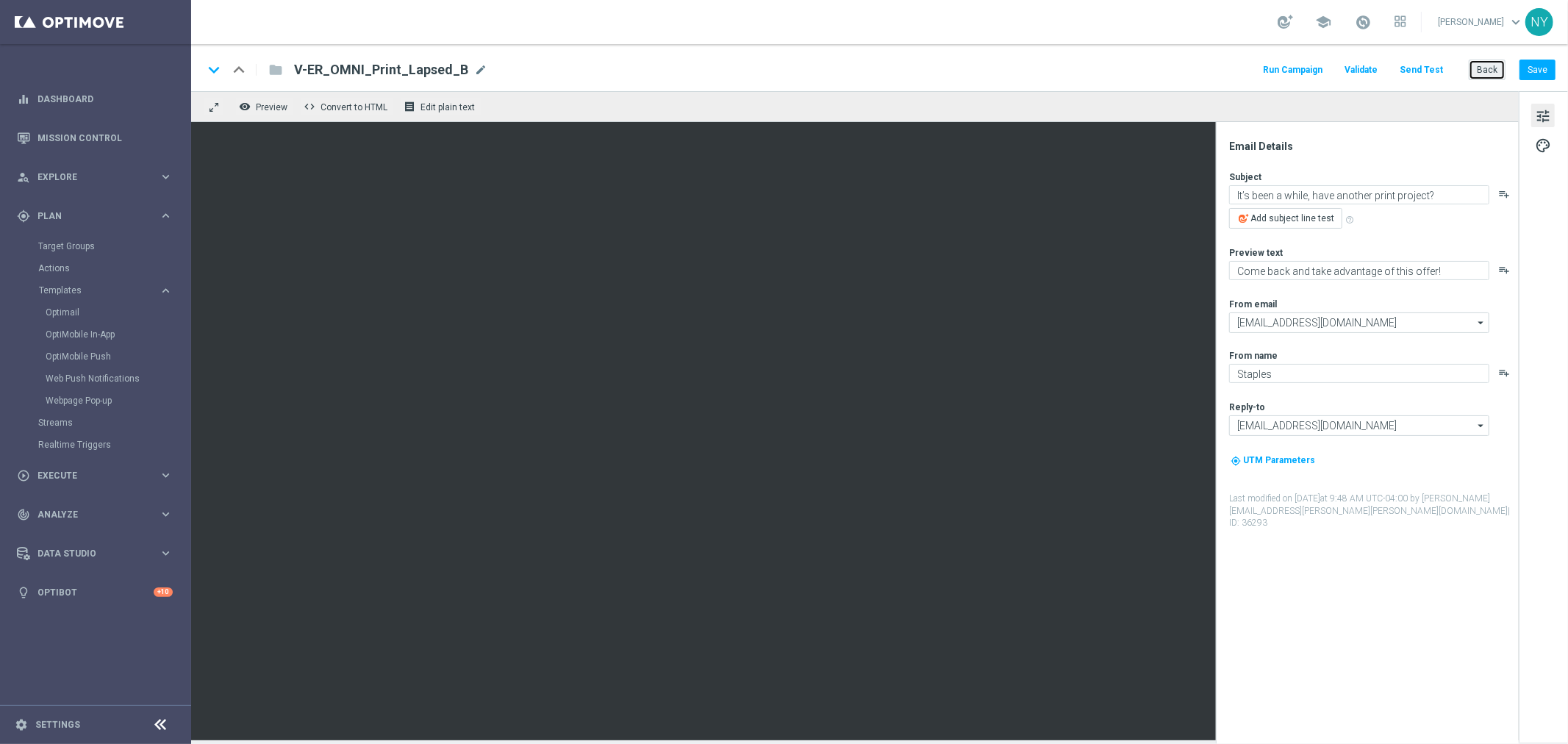
click at [1485, 72] on button "Back" at bounding box center [1487, 70] width 37 height 20
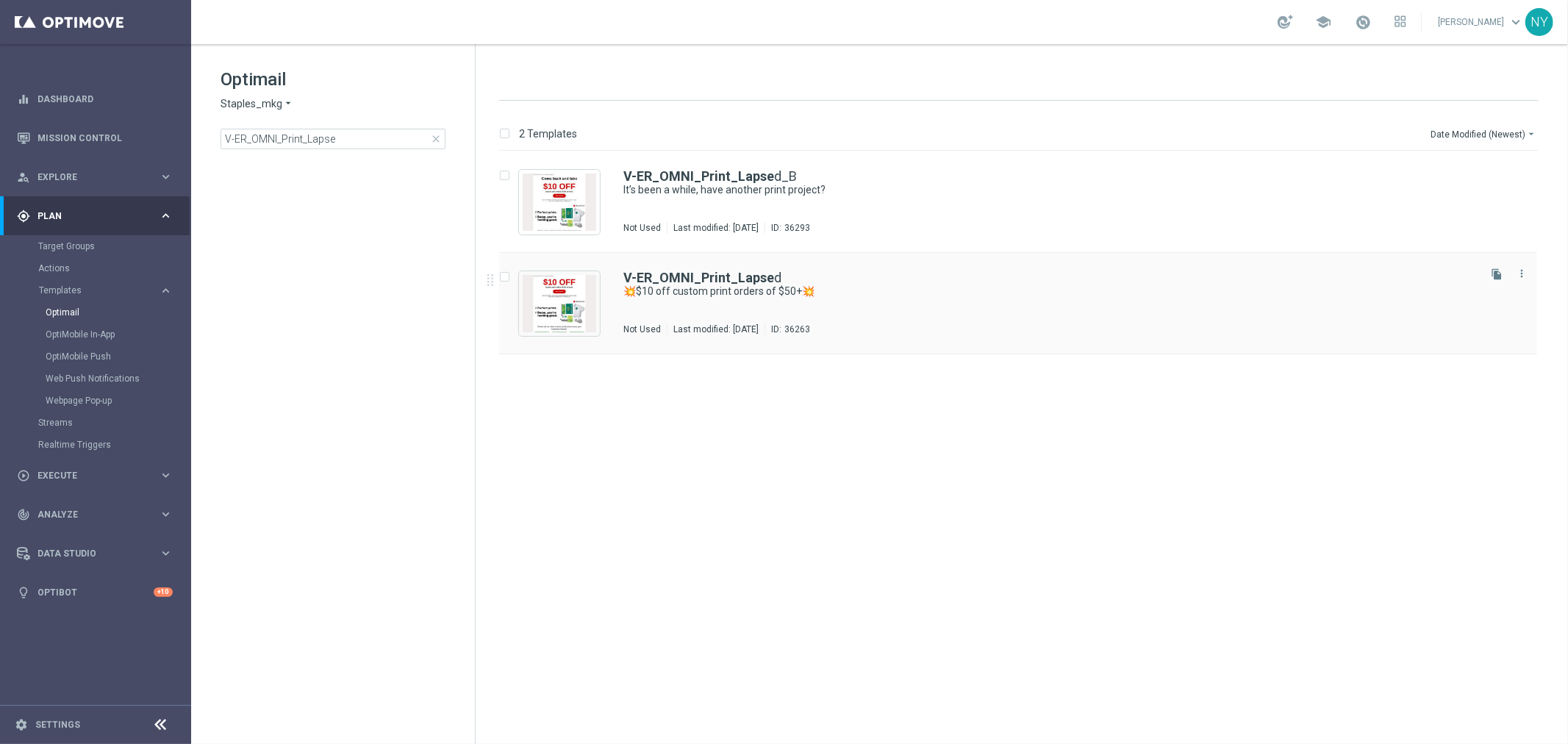
click at [716, 270] on div "V-ER_OMNI_Print_Lapse d 💥$10 off custom print orders of $50+💥 Not Used Last mod…" at bounding box center [1018, 304] width 1039 height 102
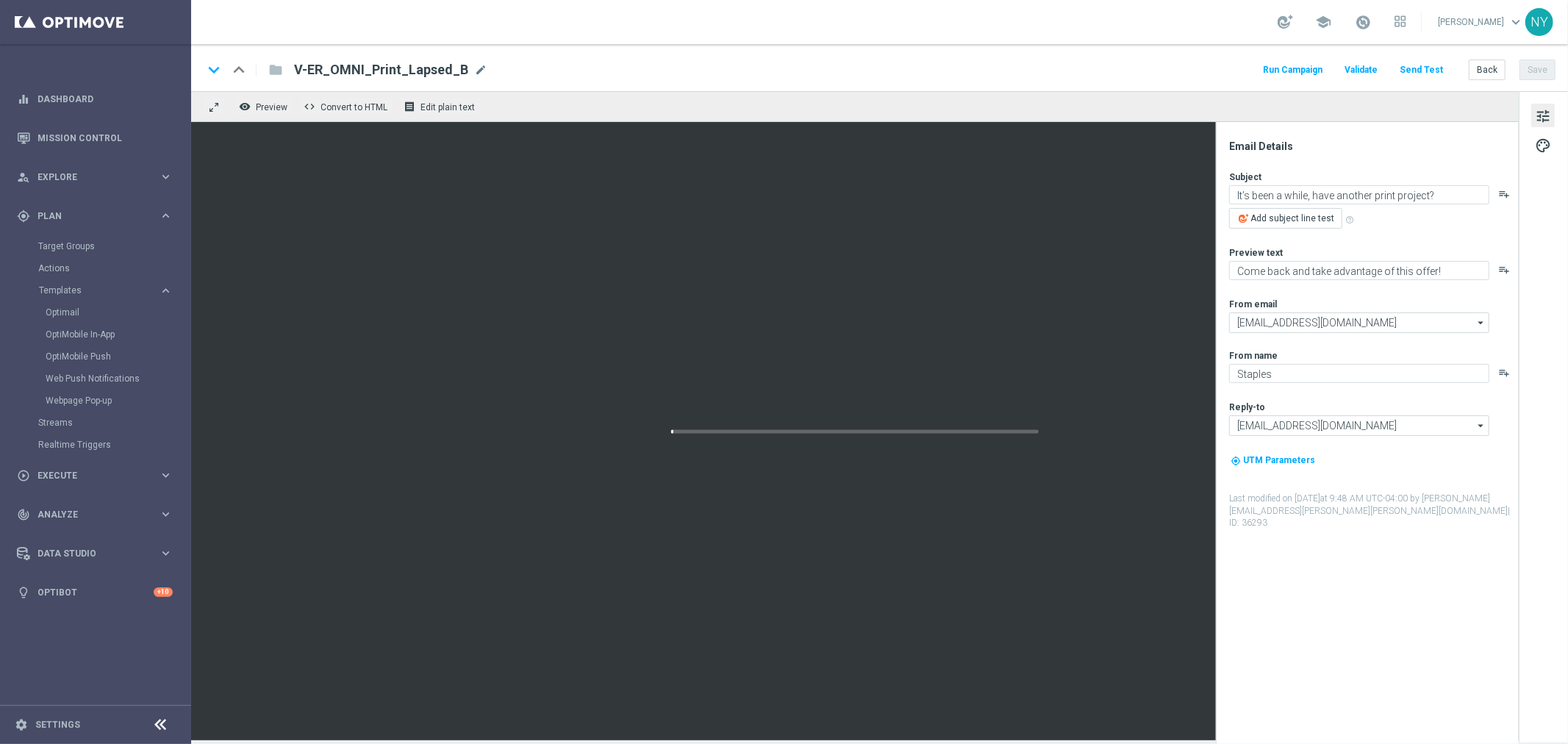
type textarea "💥$10 off custom print orders of $50+💥"
type textarea "Keep printing with Staples."
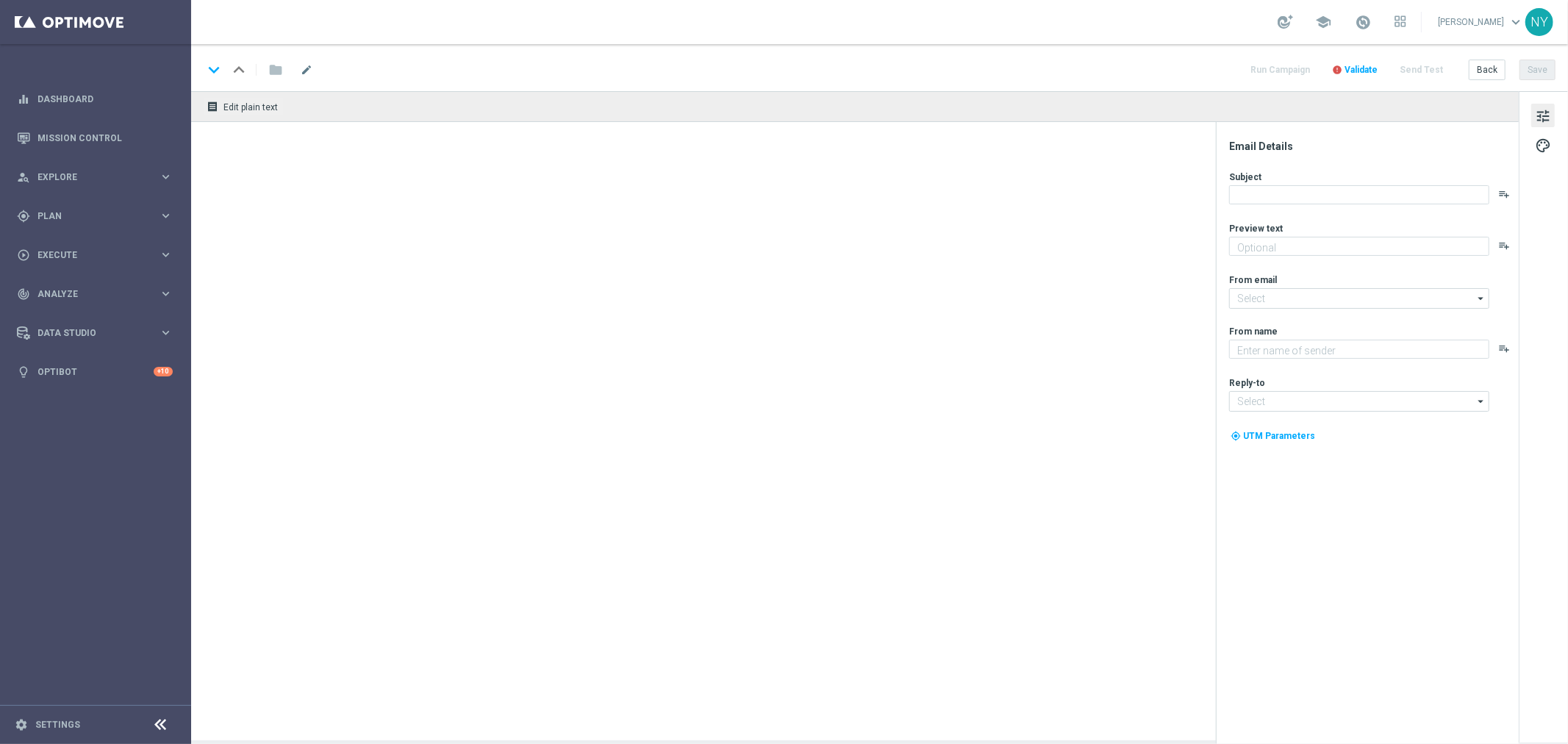
type textarea "Pumpkin spice and everything nice."
type textarea "Staples"
type input "[EMAIL_ADDRESS][DOMAIN_NAME]"
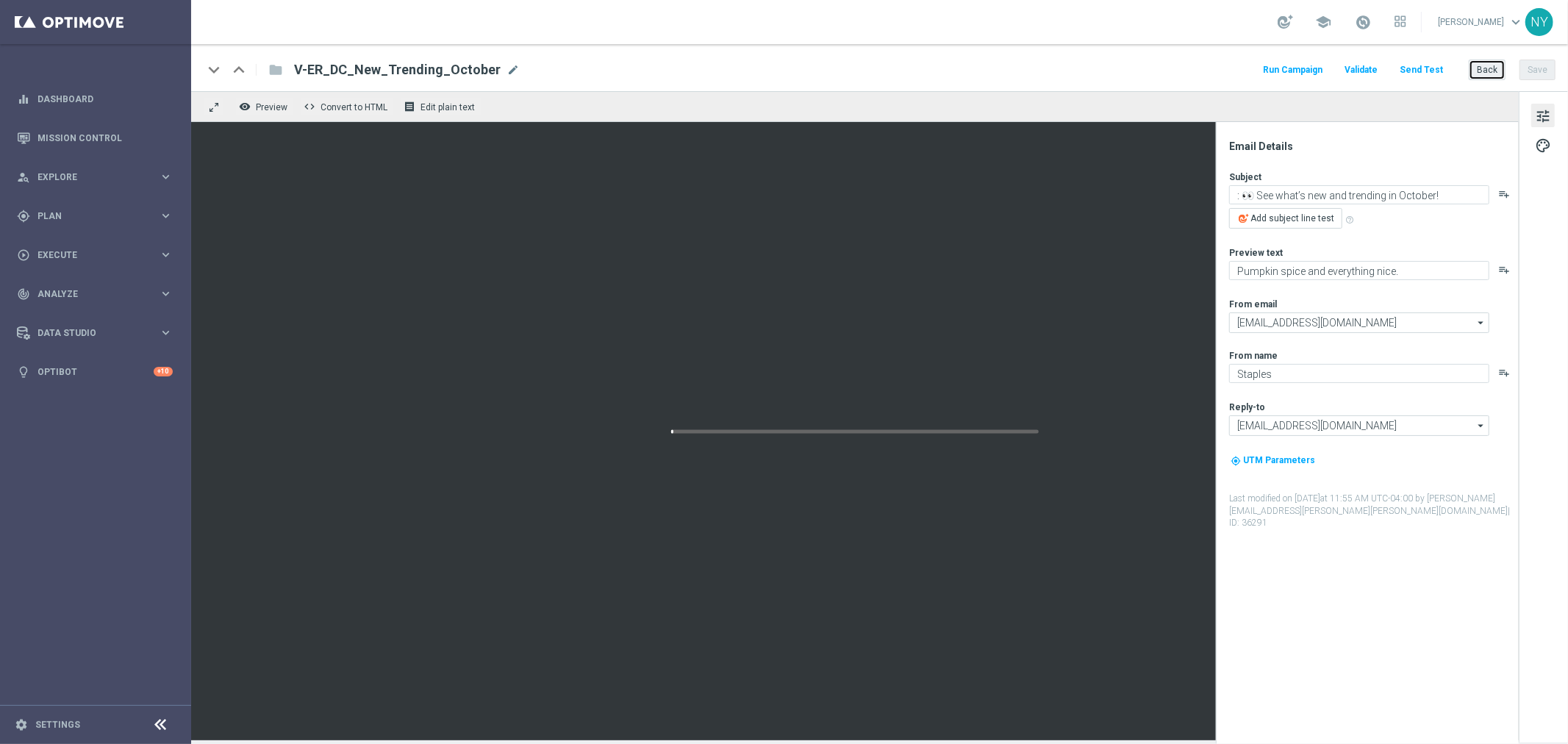
click at [1489, 68] on button "Back" at bounding box center [1487, 70] width 37 height 20
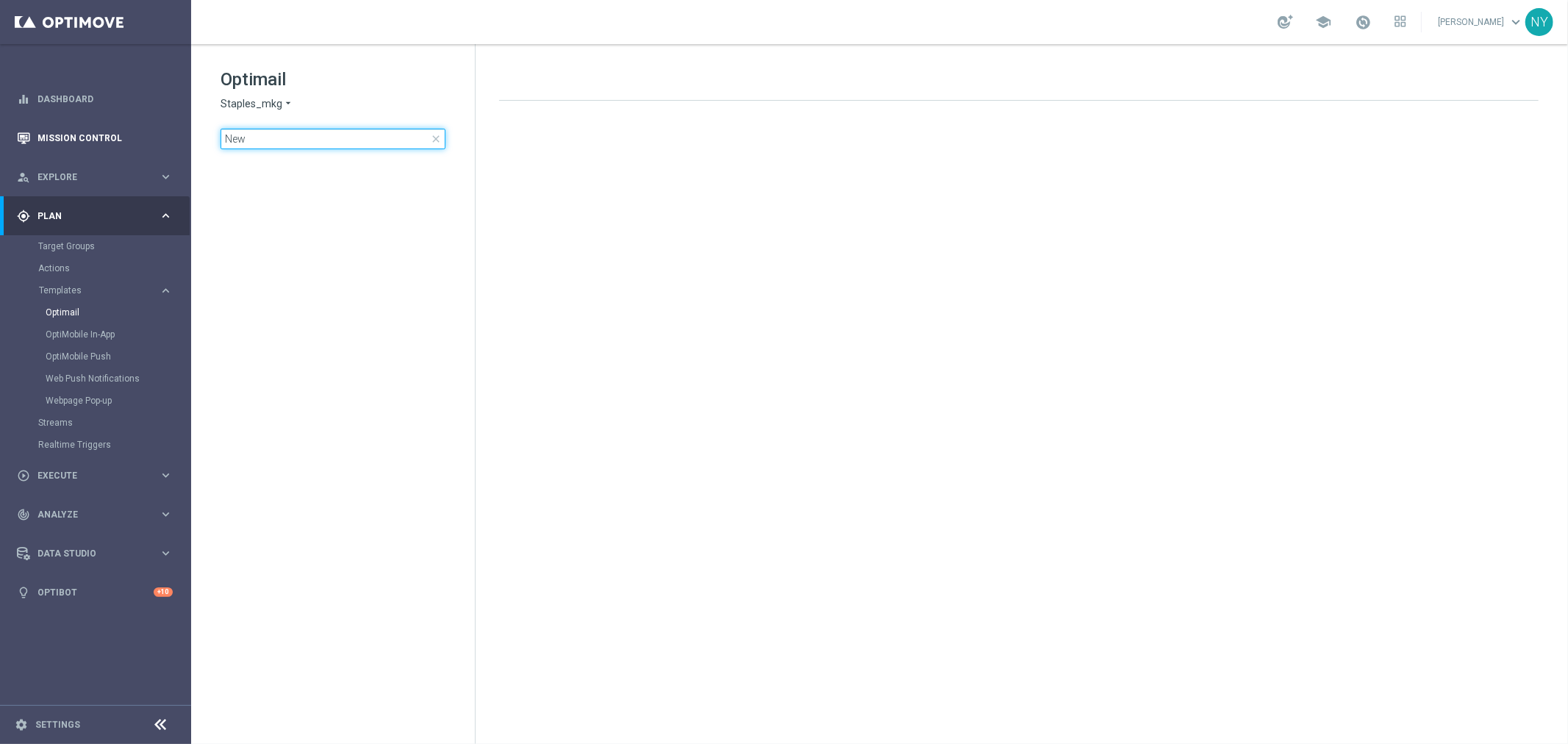
drag, startPoint x: 277, startPoint y: 137, endPoint x: 146, endPoint y: 129, distance: 131.2
click at [146, 129] on main "equalizer Dashboard Mission Control" at bounding box center [784, 372] width 1568 height 744
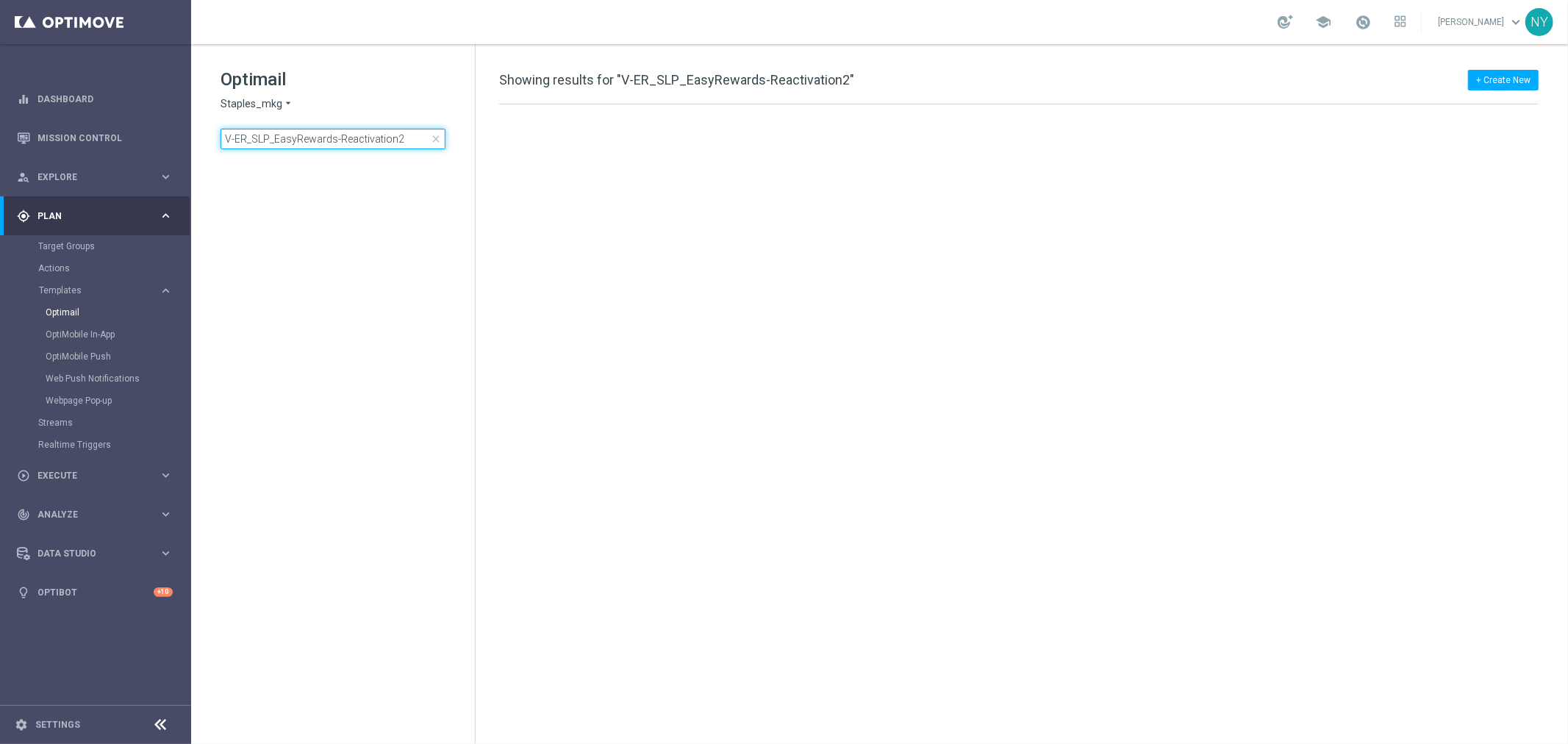
click at [408, 142] on input "V-ER_SLP_EasyRewards-Reactivation2" at bounding box center [333, 138] width 225 height 20
type input "V-ER_SLP_EasyRewards-Reactivation"
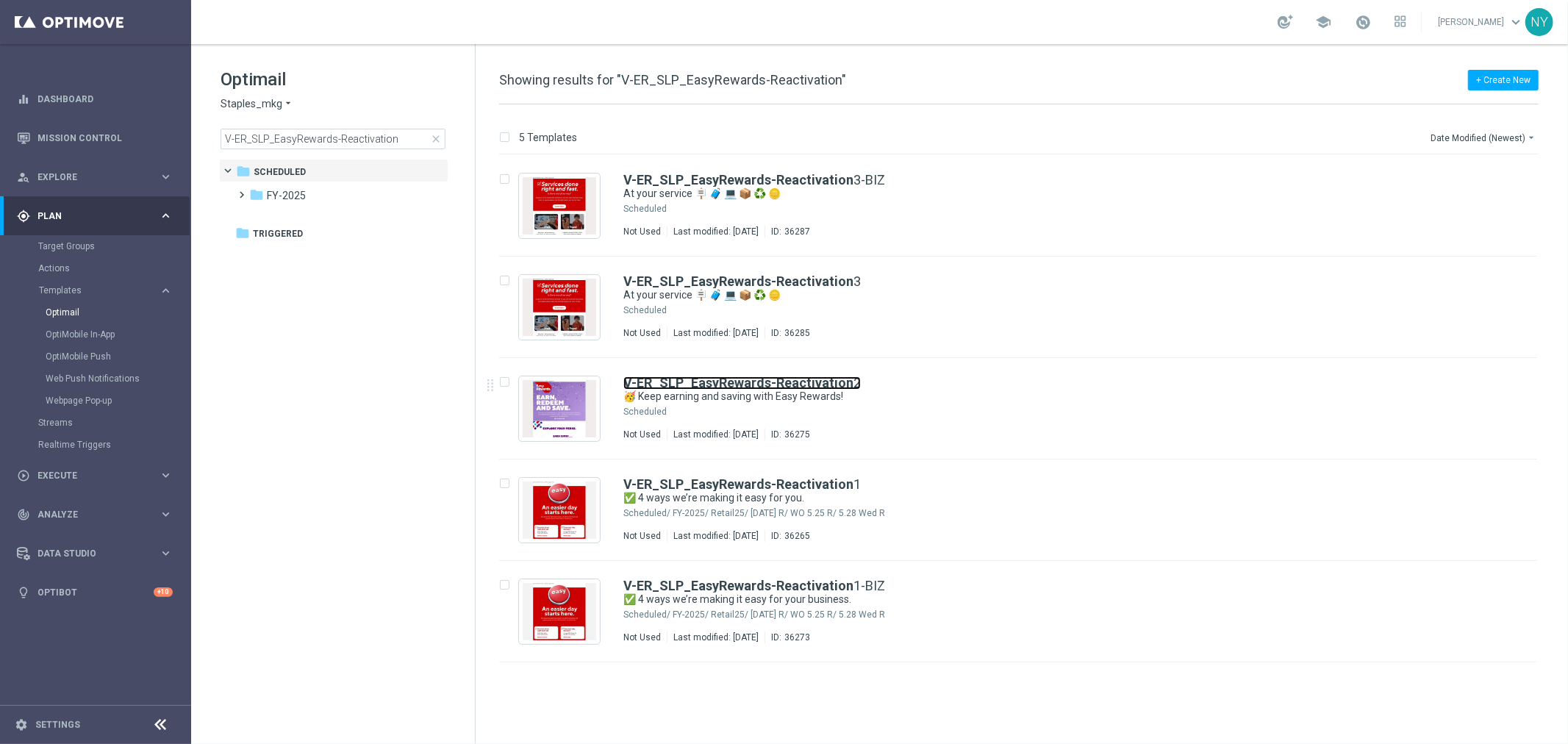
drag, startPoint x: 803, startPoint y: 381, endPoint x: 37, endPoint y: 381, distance: 766.0
click at [803, 381] on b "V-ER_SLP_EasyRewards-Reactivation" at bounding box center [739, 382] width 230 height 16
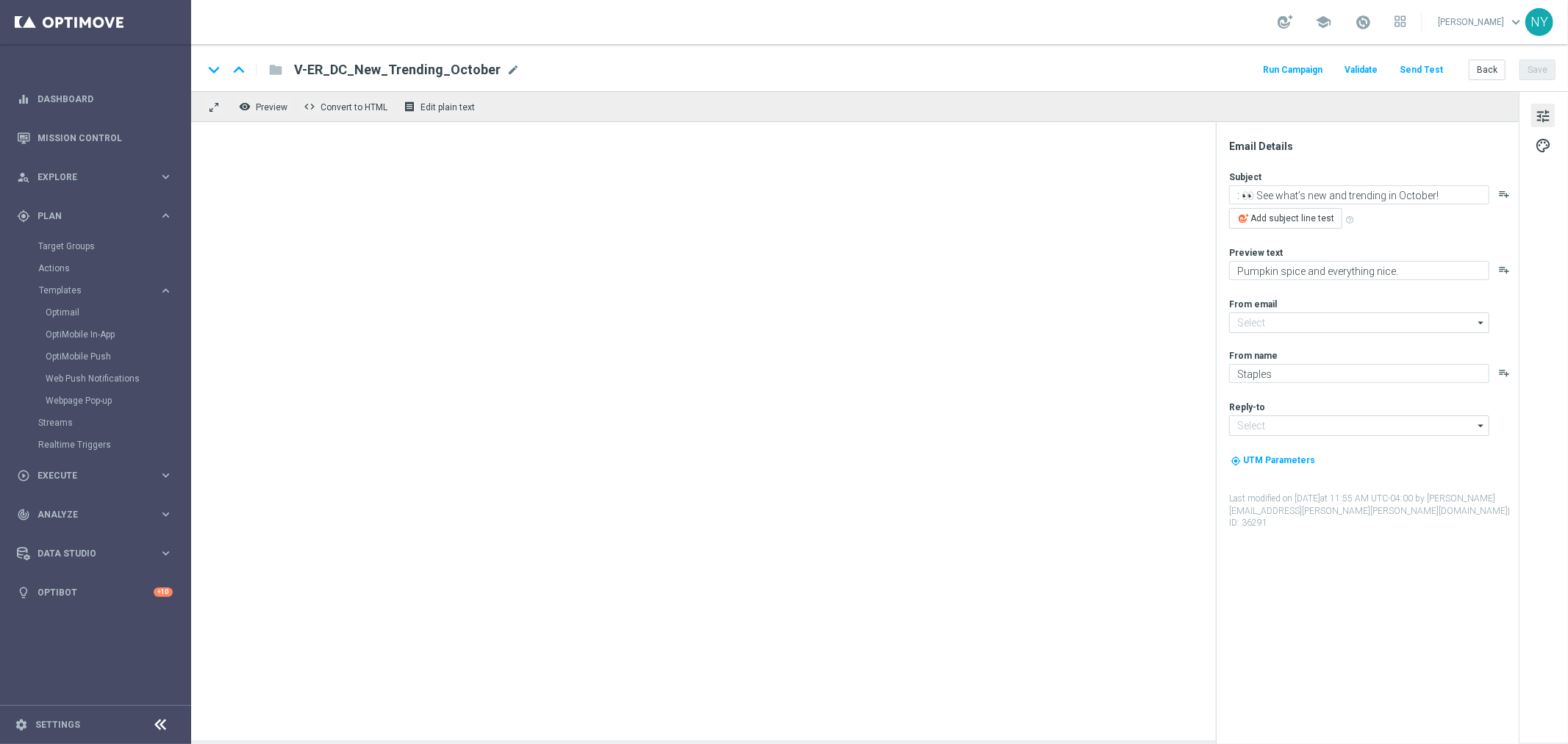
type input "[EMAIL_ADDRESS][DOMAIN_NAME]"
type textarea "🥳 Keep earning and saving with Easy Rewards!"
type textarea "Check out your exclusive perks."
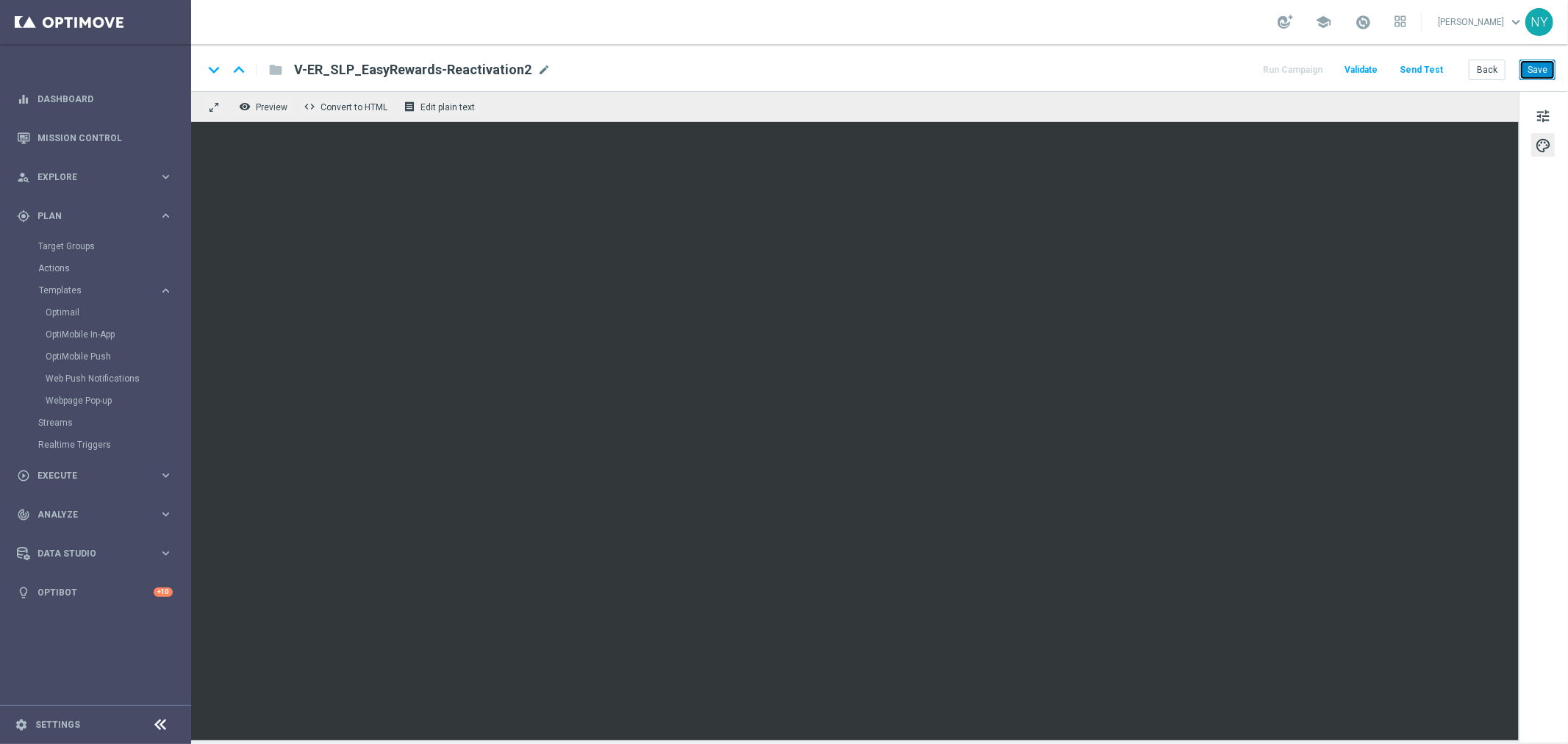
click at [1541, 72] on button "Save" at bounding box center [1538, 70] width 36 height 20
click at [1546, 72] on button "Save" at bounding box center [1538, 70] width 36 height 20
click at [1534, 61] on button "Save" at bounding box center [1538, 70] width 36 height 20
click at [1426, 67] on button "Send Test" at bounding box center [1421, 70] width 48 height 20
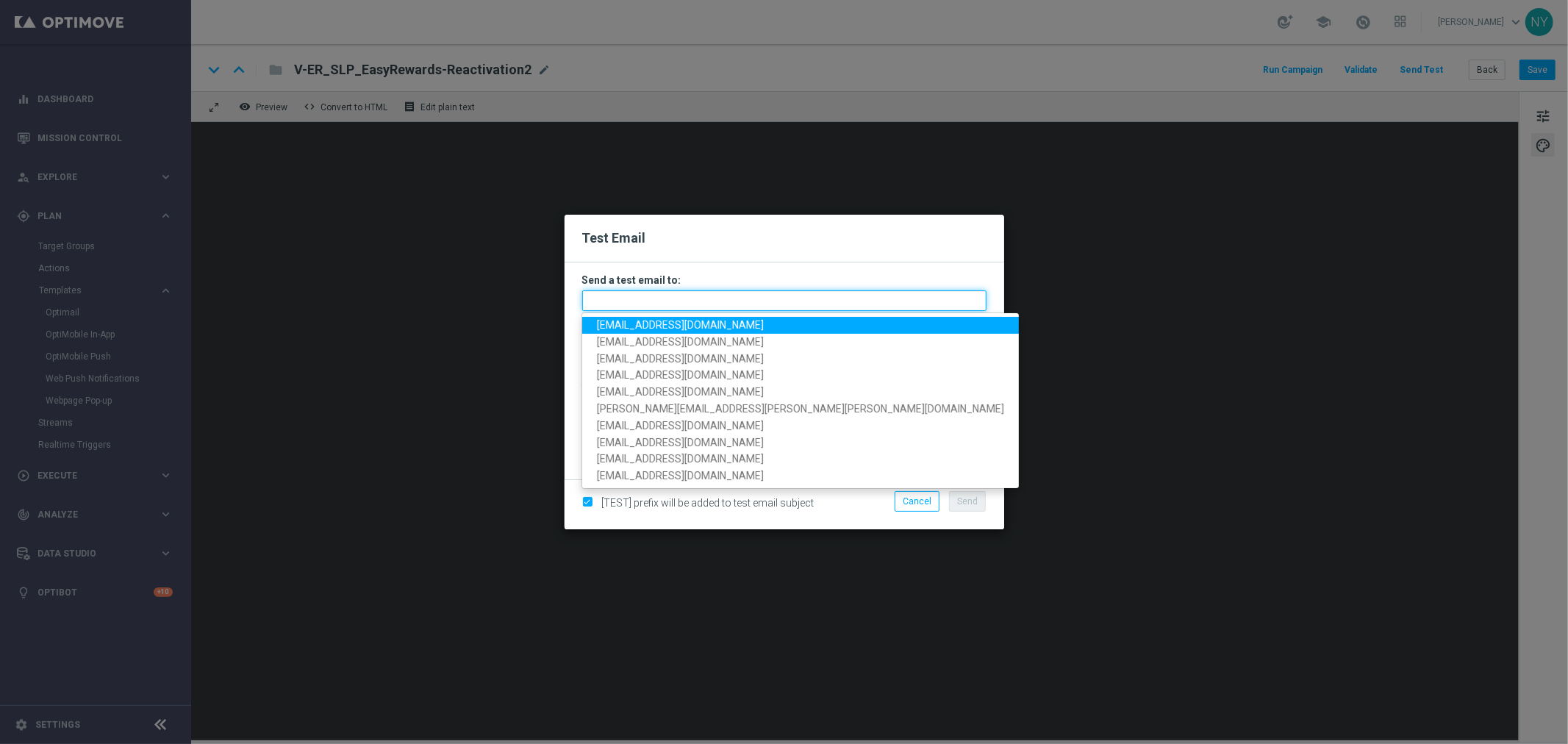
click at [619, 296] on input "text" at bounding box center [784, 300] width 404 height 20
paste input "[EMAIL_ADDRESS][DOMAIN_NAME]"
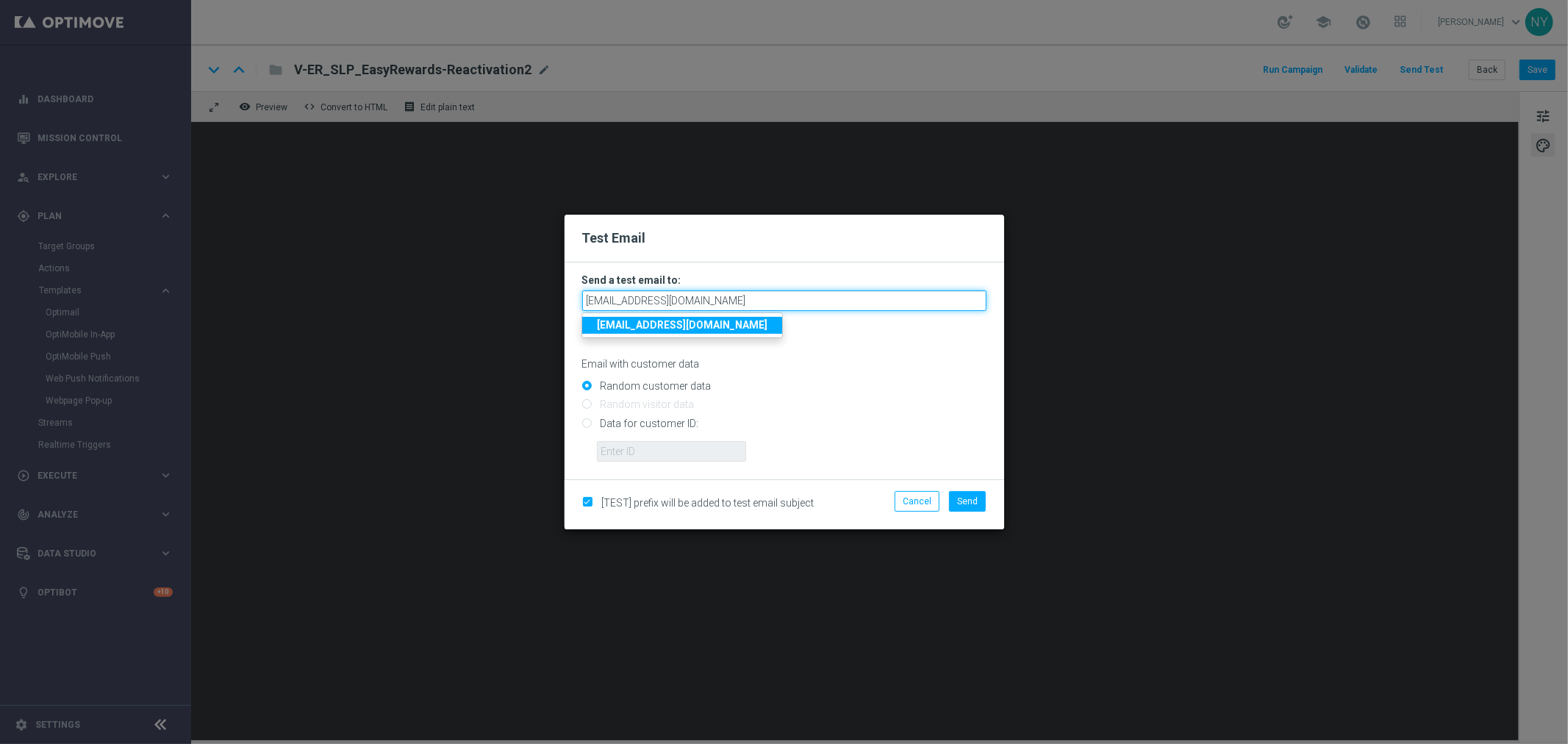
type input "[EMAIL_ADDRESS][DOMAIN_NAME]"
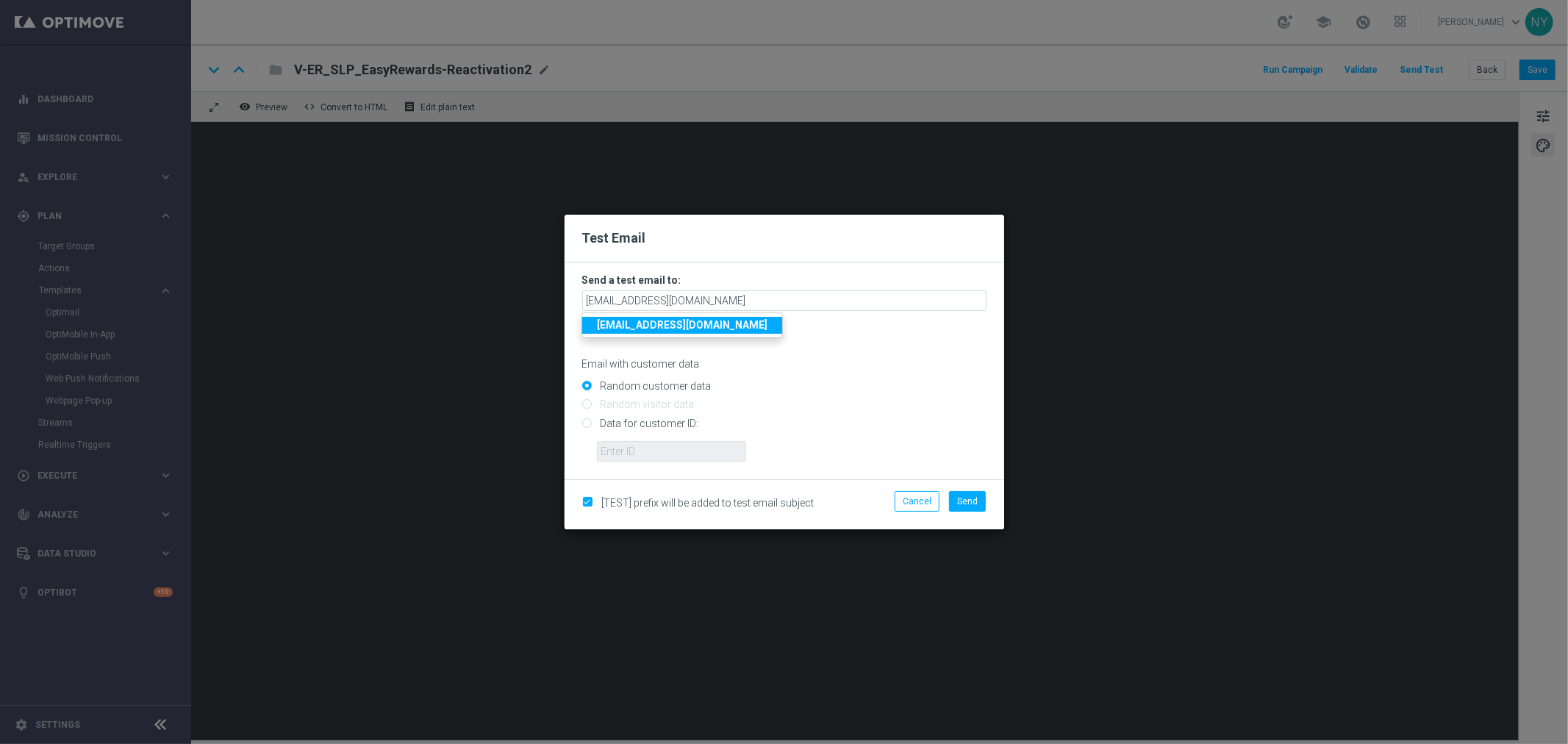
click at [793, 361] on p "Email with customer data" at bounding box center [784, 364] width 404 height 13
click at [586, 424] on input "Data for customer ID:" at bounding box center [784, 429] width 404 height 20
radio input "true"
click at [635, 447] on input "text" at bounding box center [671, 451] width 149 height 20
paste input "10000006208"
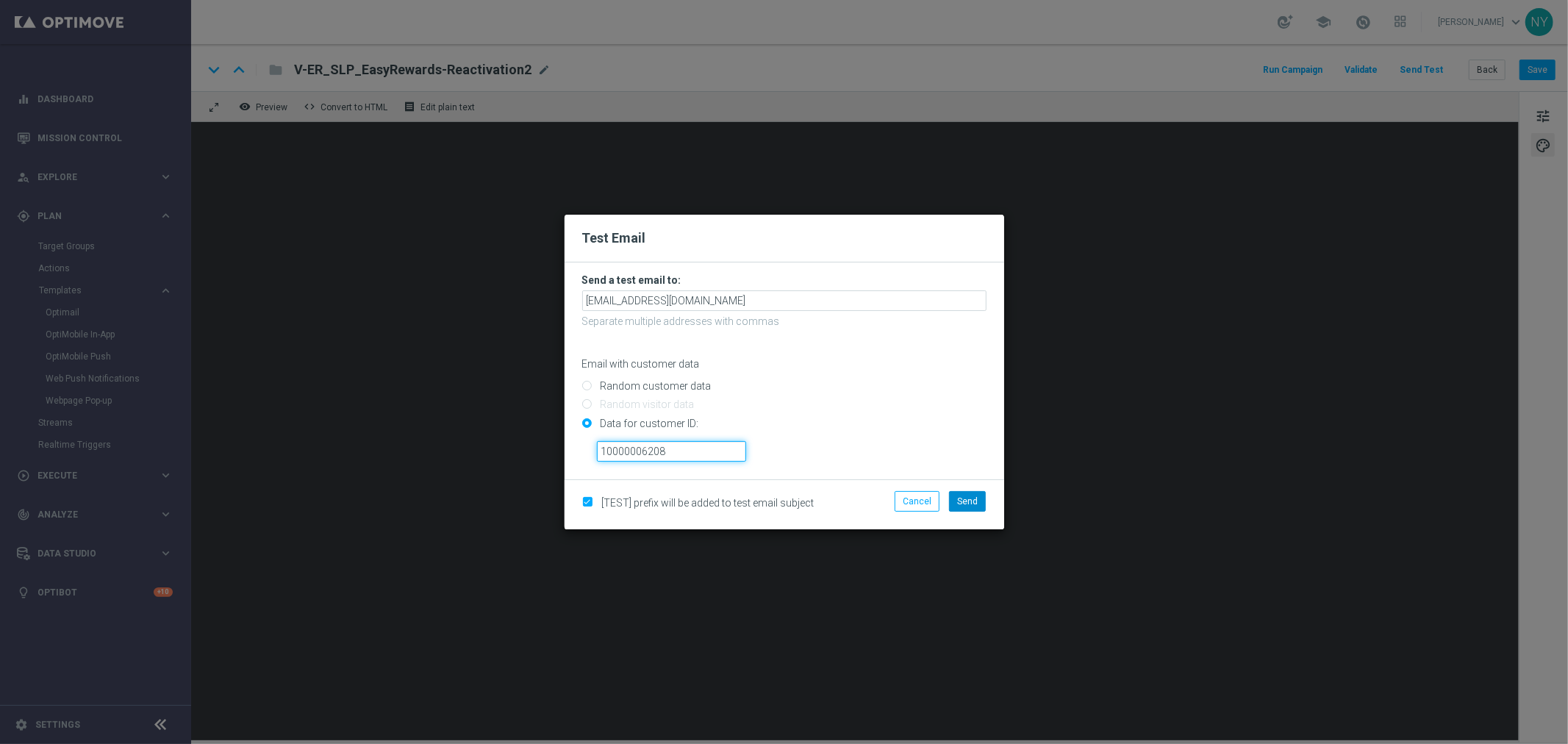
type input "10000006208"
click at [971, 503] on span "Send" at bounding box center [967, 501] width 20 height 11
